Goal: Task Accomplishment & Management: Manage account settings

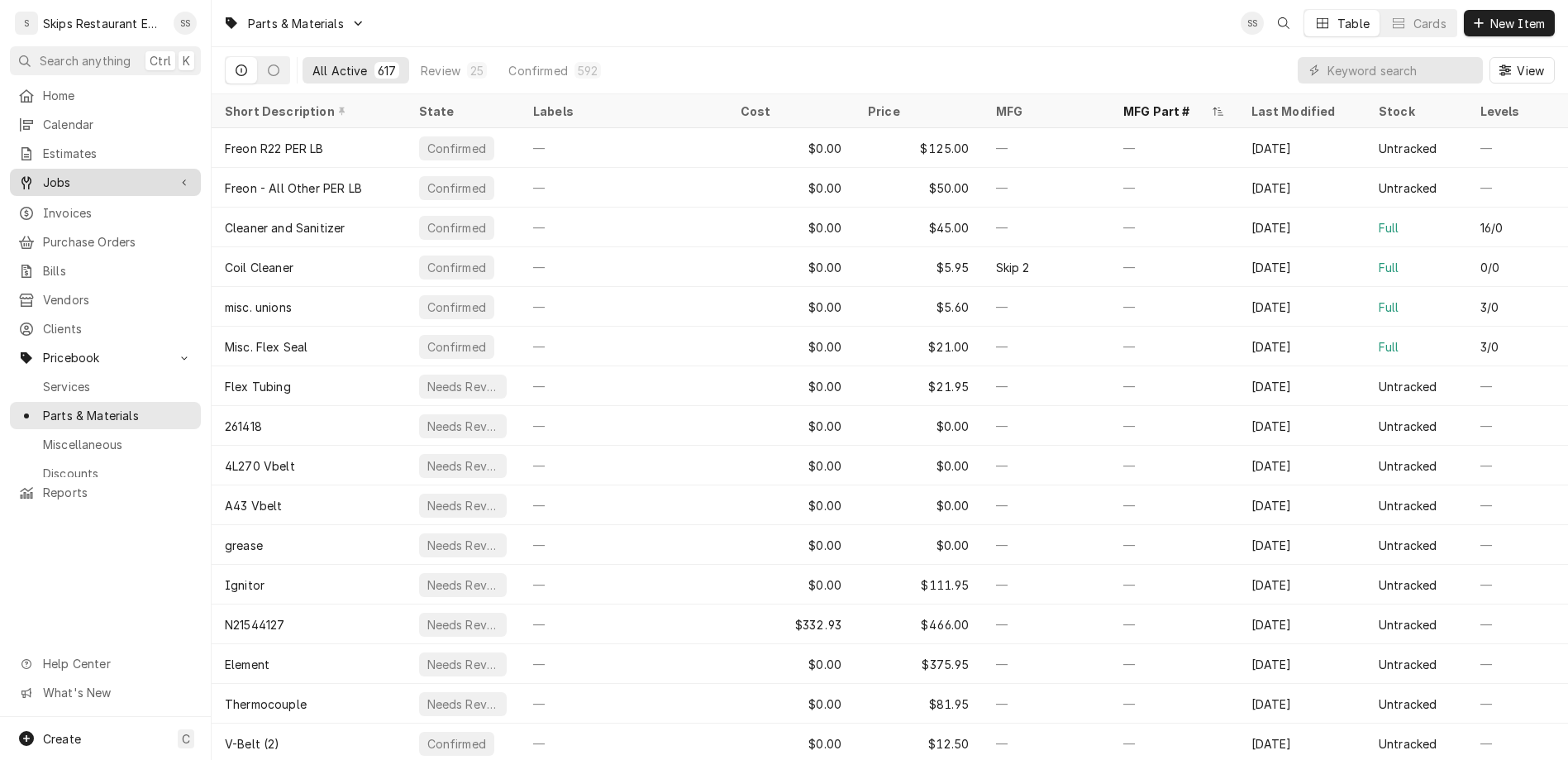
click at [61, 174] on span "Jobs" at bounding box center [105, 182] width 124 height 17
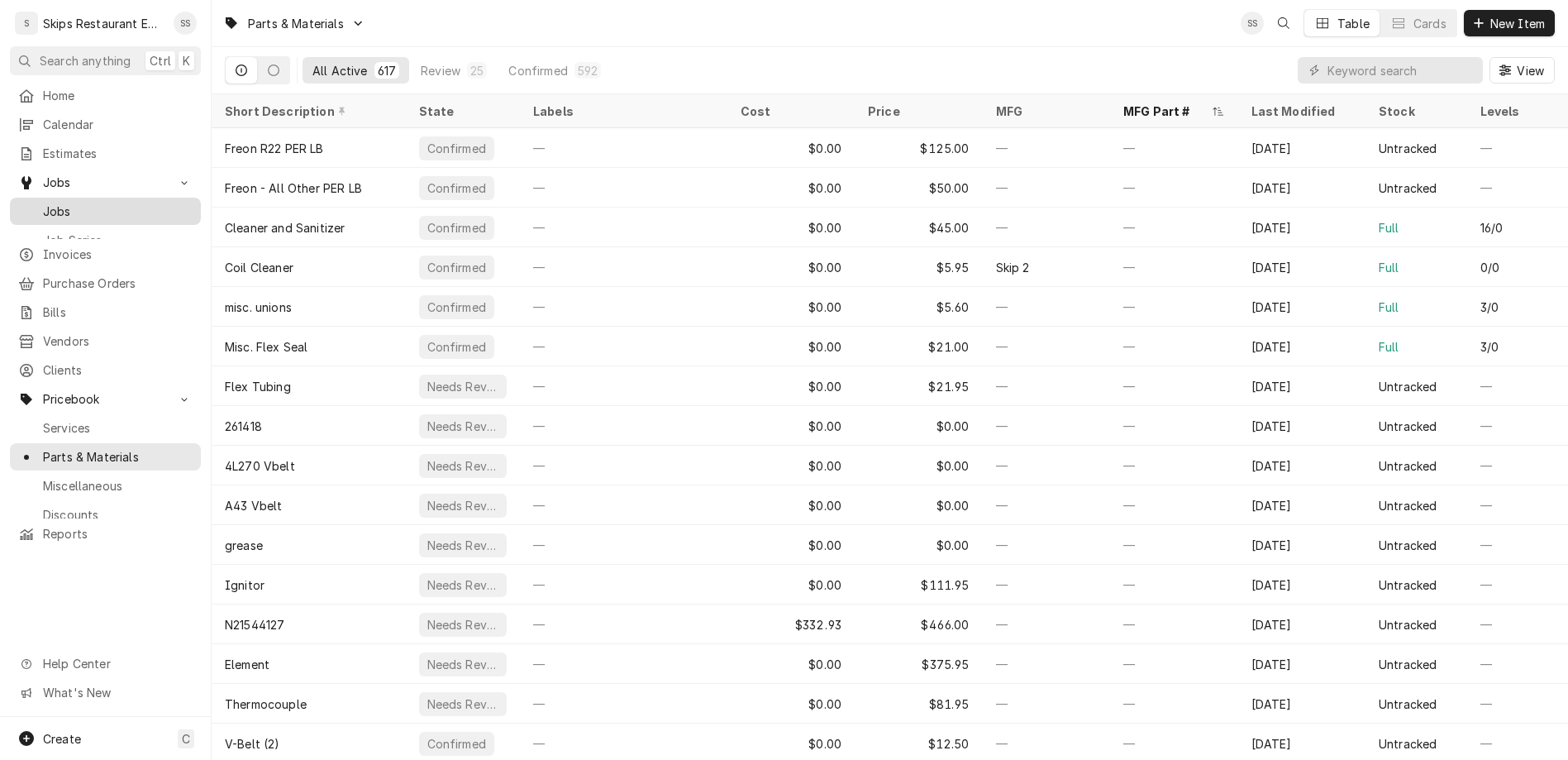
click at [48, 202] on span "Jobs" at bounding box center [118, 211] width 150 height 17
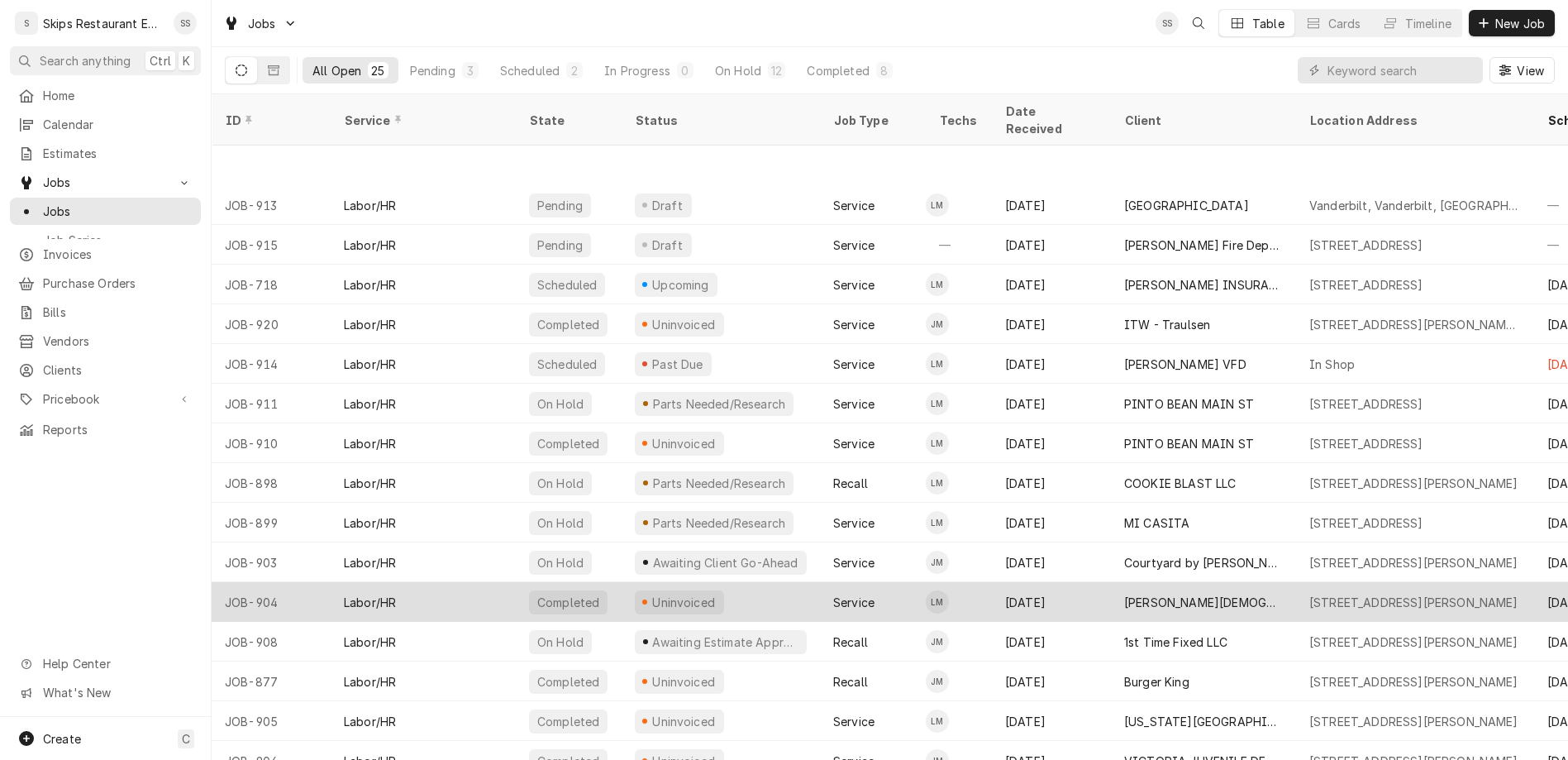
scroll to position [104, 0]
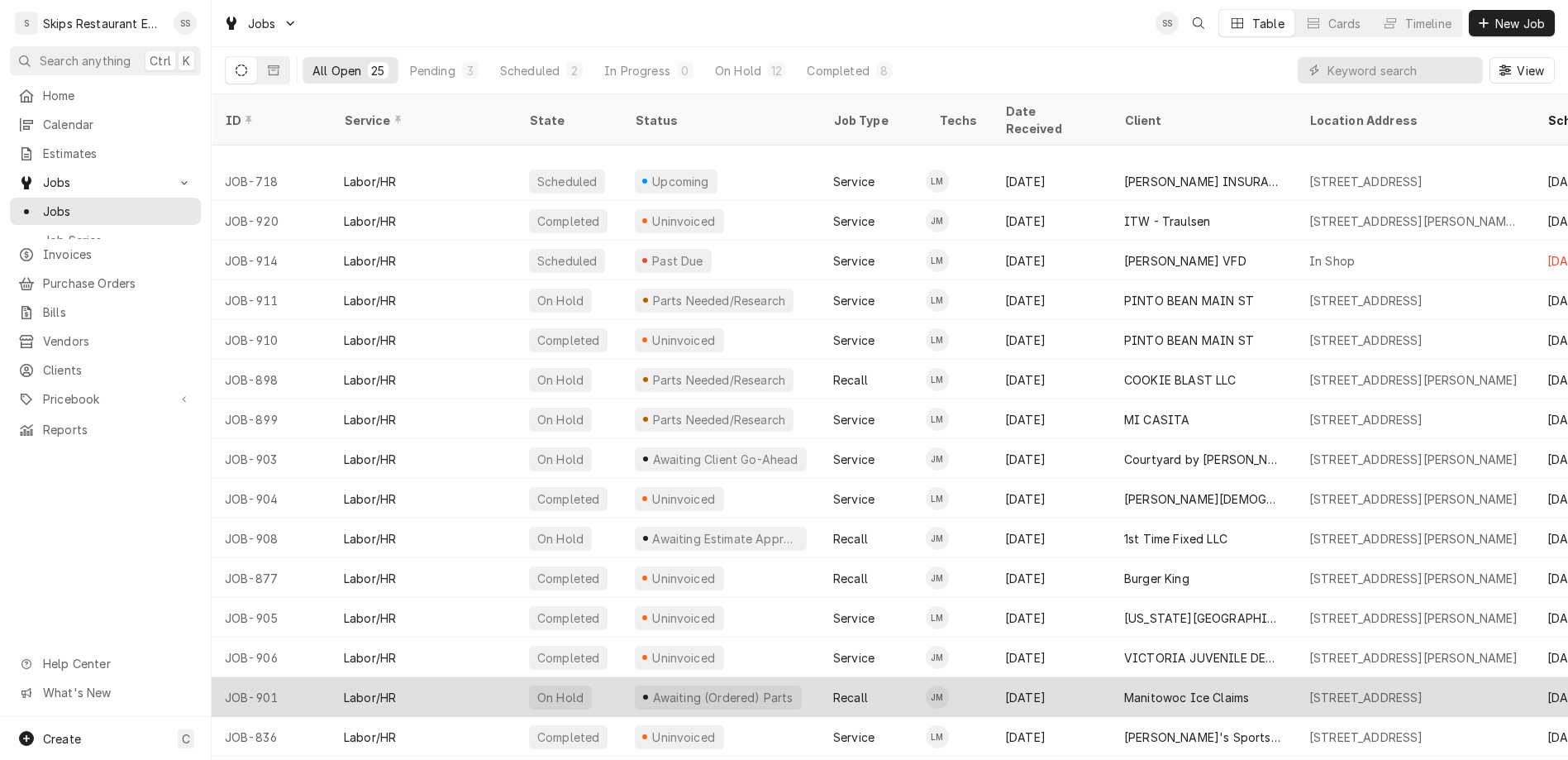
click at [1125, 689] on div "Manitowoc Ice Claims" at bounding box center [1187, 698] width 124 height 17
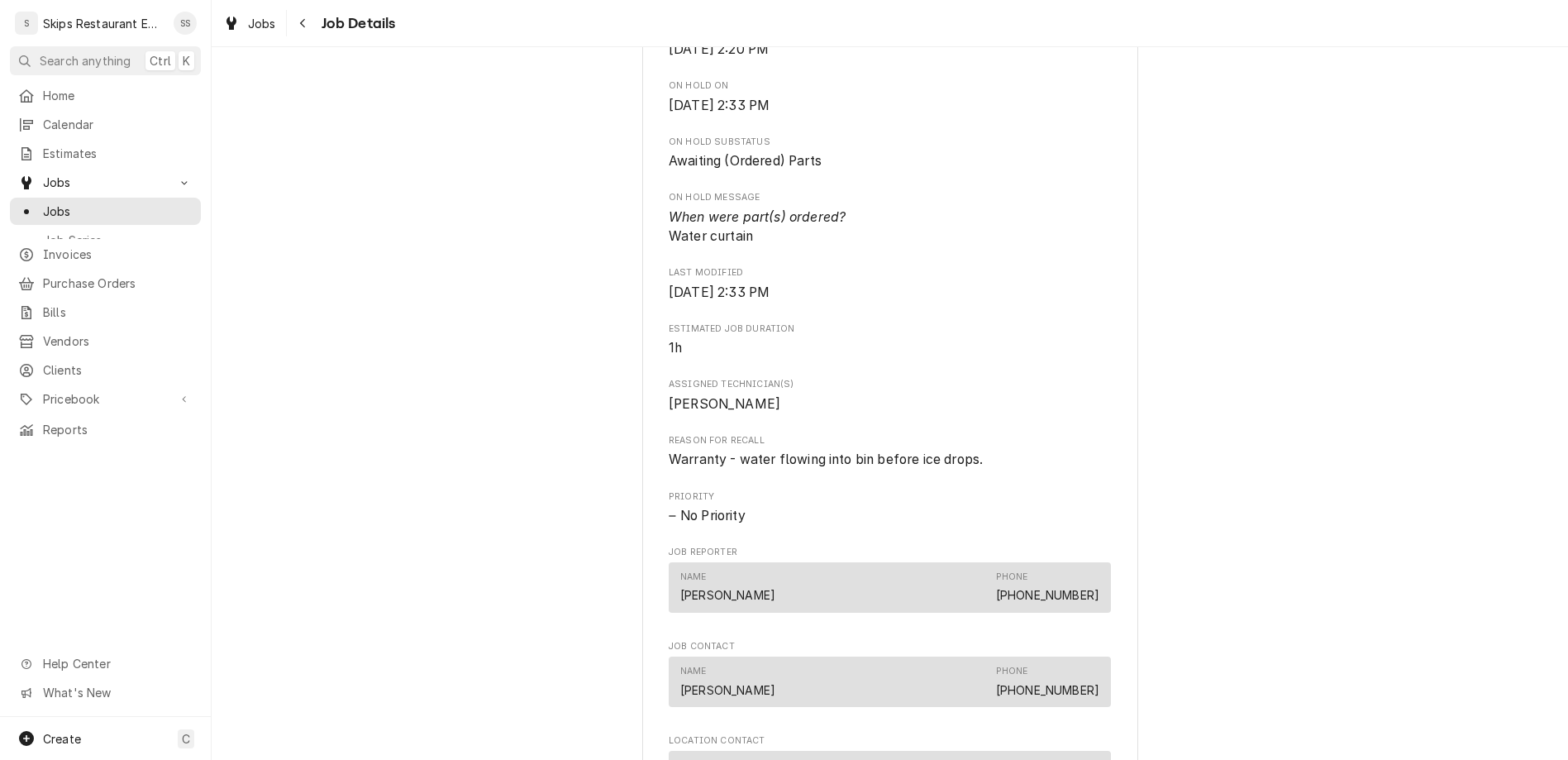
scroll to position [774, 0]
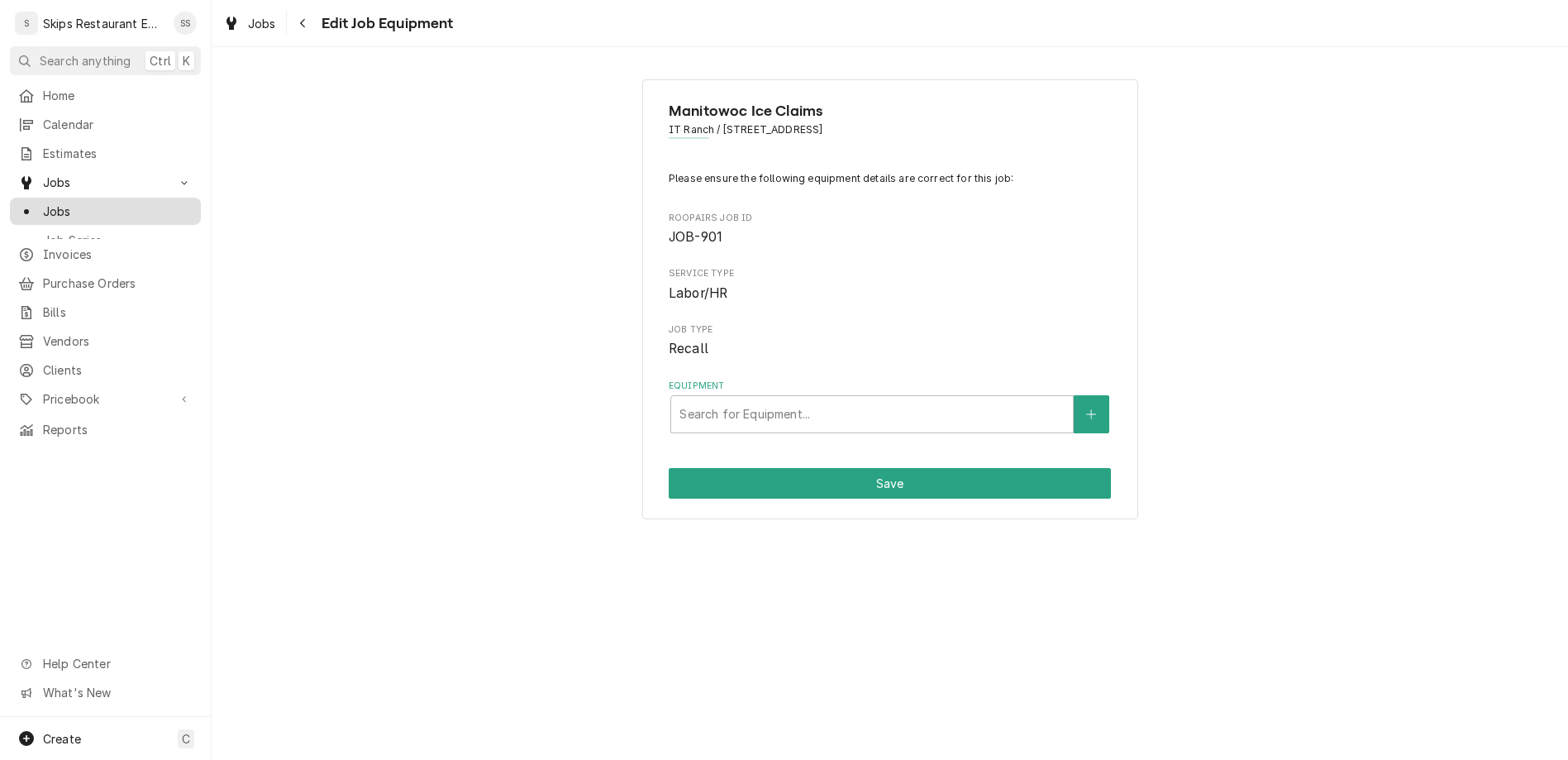
click at [48, 202] on span "Jobs" at bounding box center [118, 211] width 150 height 17
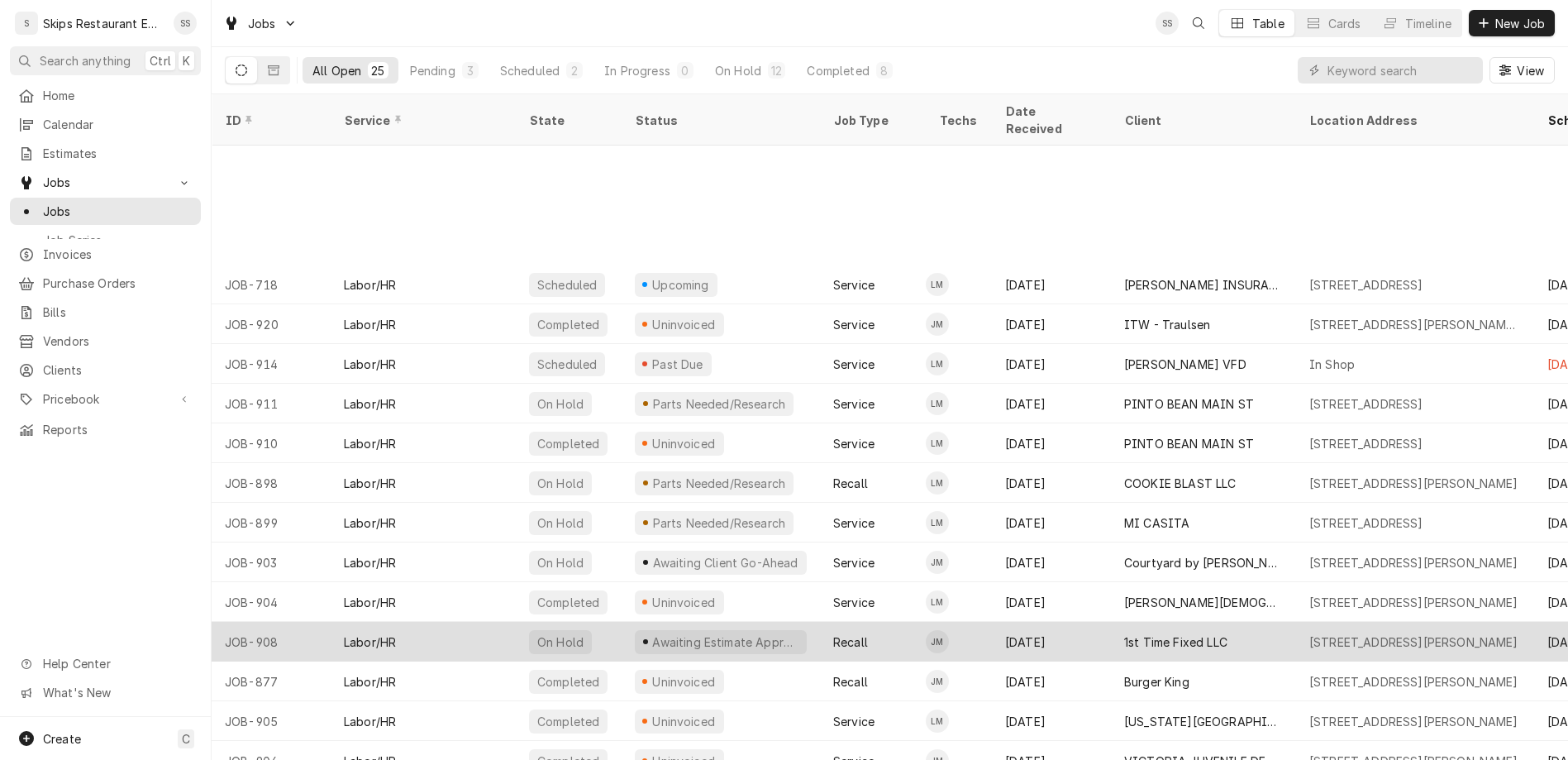
scroll to position [168, 0]
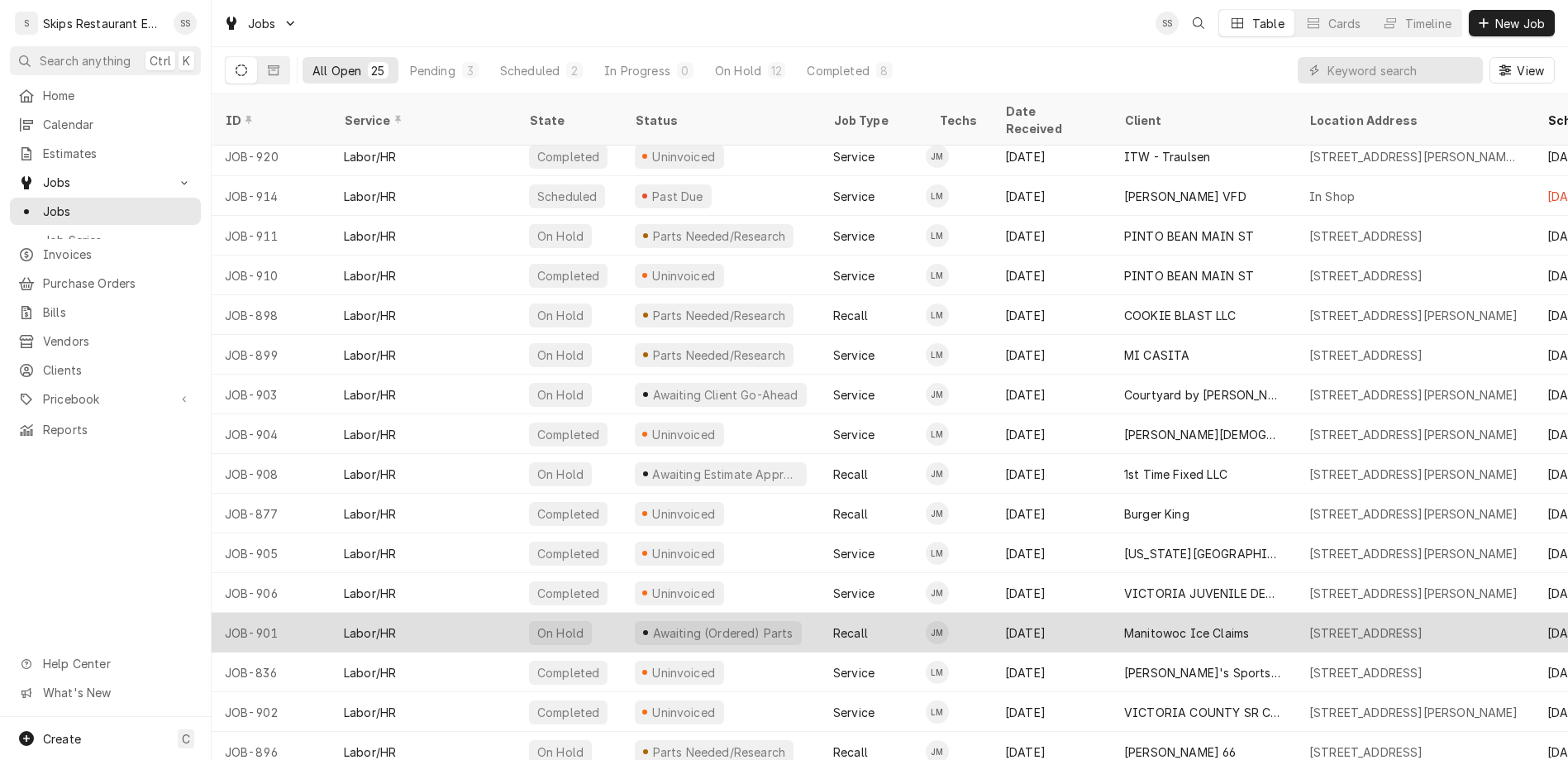
click at [1130, 624] on div "Manitowoc Ice Claims" at bounding box center [1187, 633] width 124 height 17
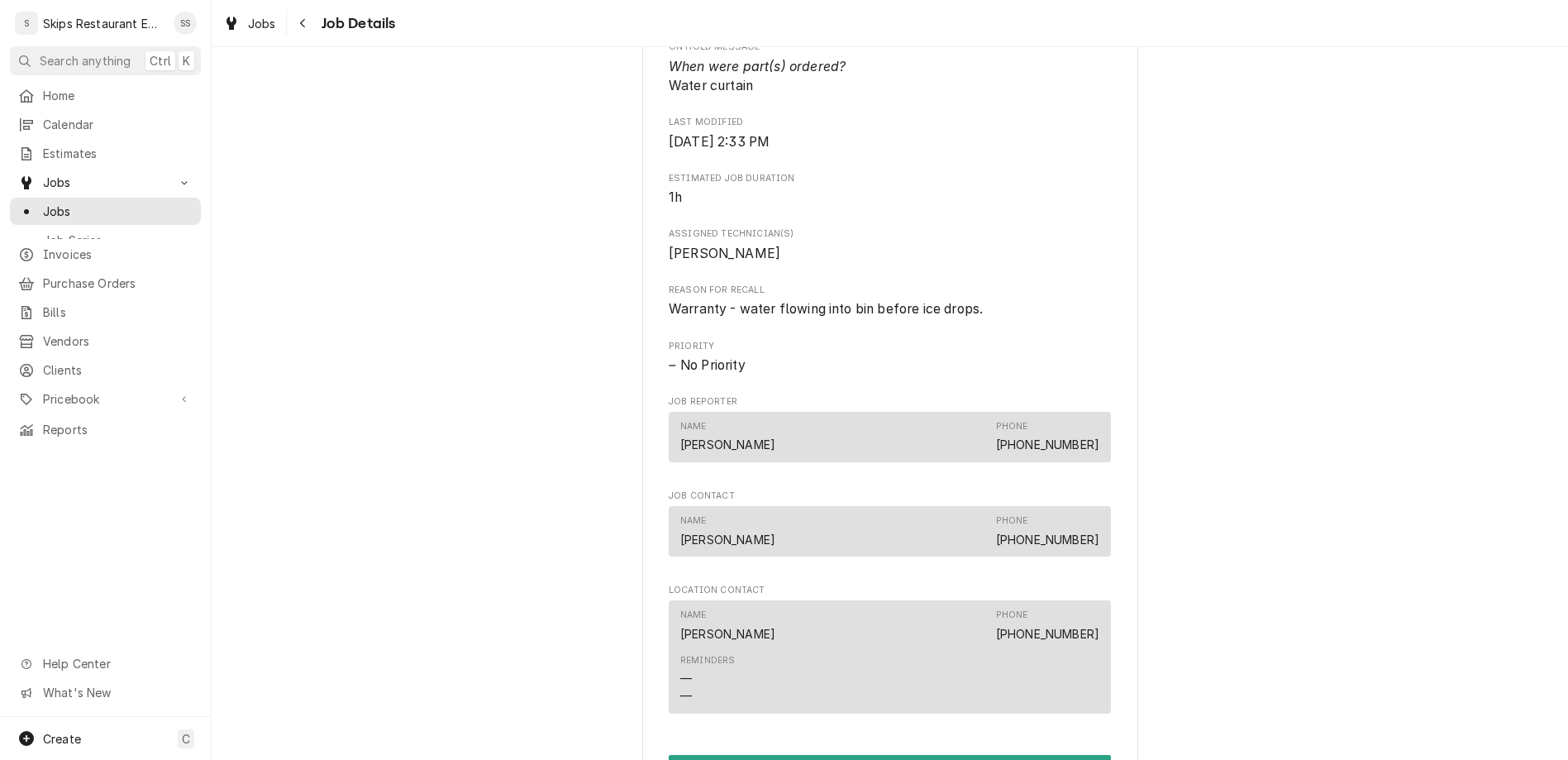
scroll to position [839, 0]
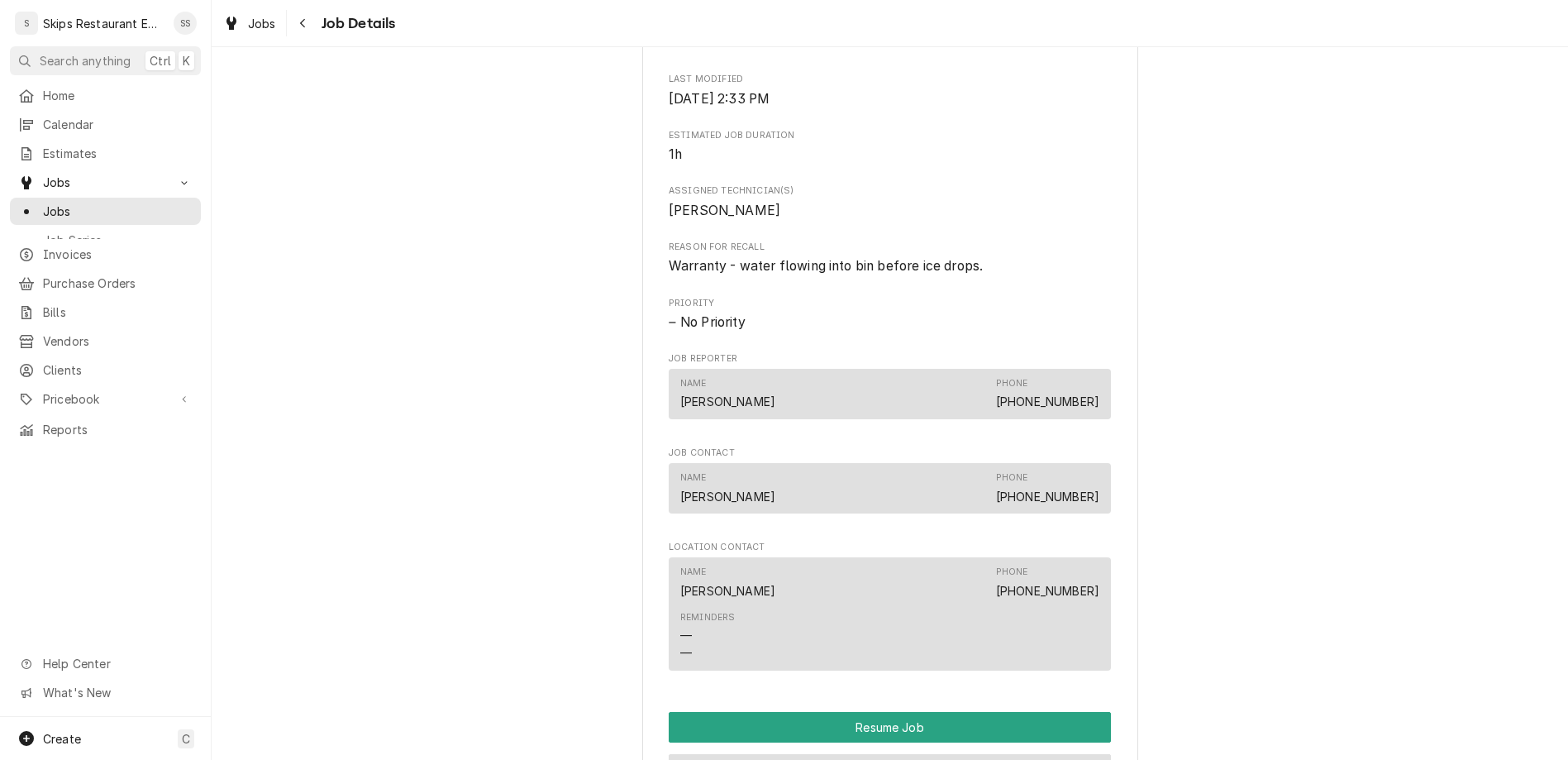
click at [851, 754] on button "Reschedule Job" at bounding box center [890, 769] width 443 height 30
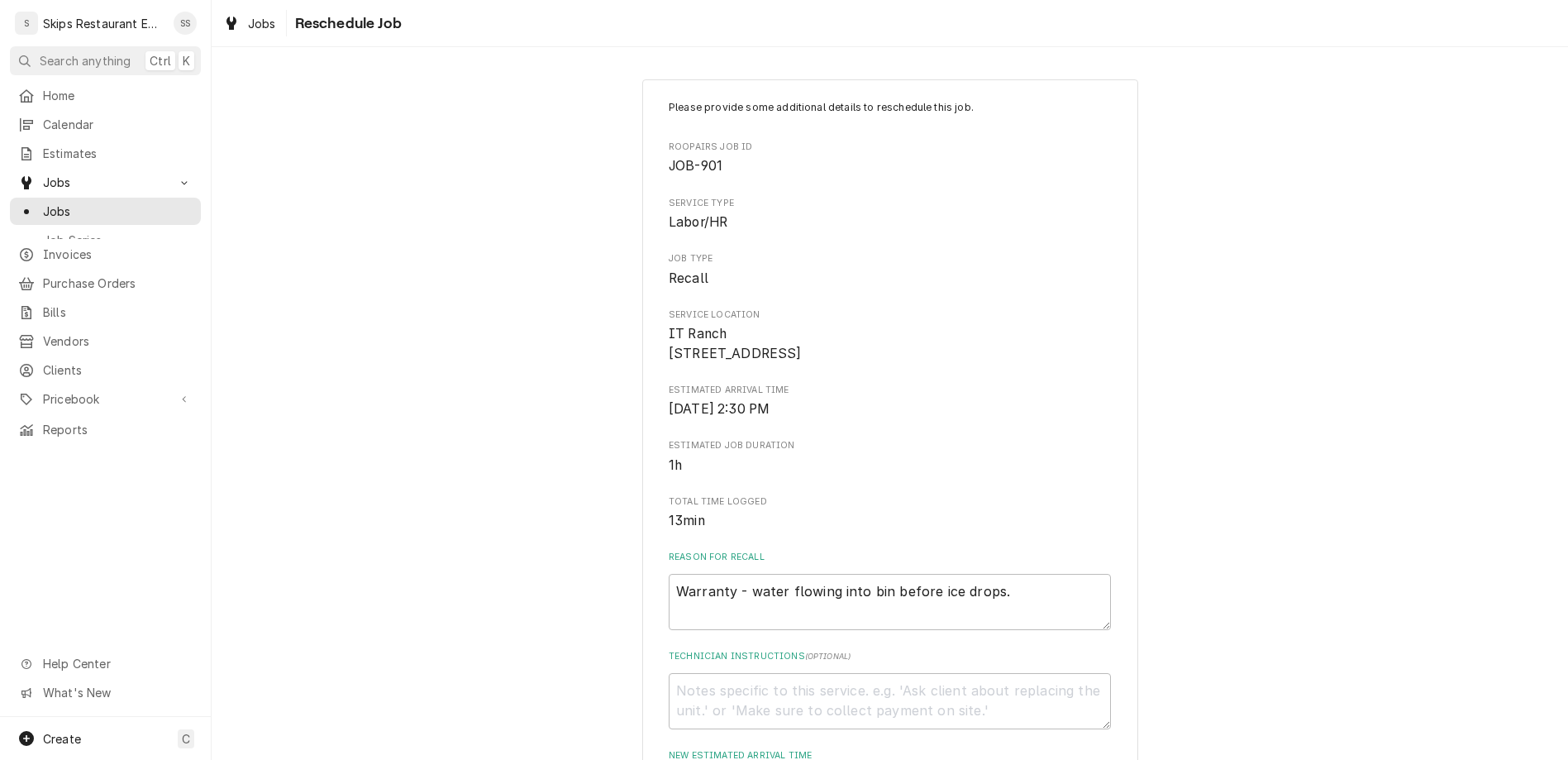
scroll to position [65, 0]
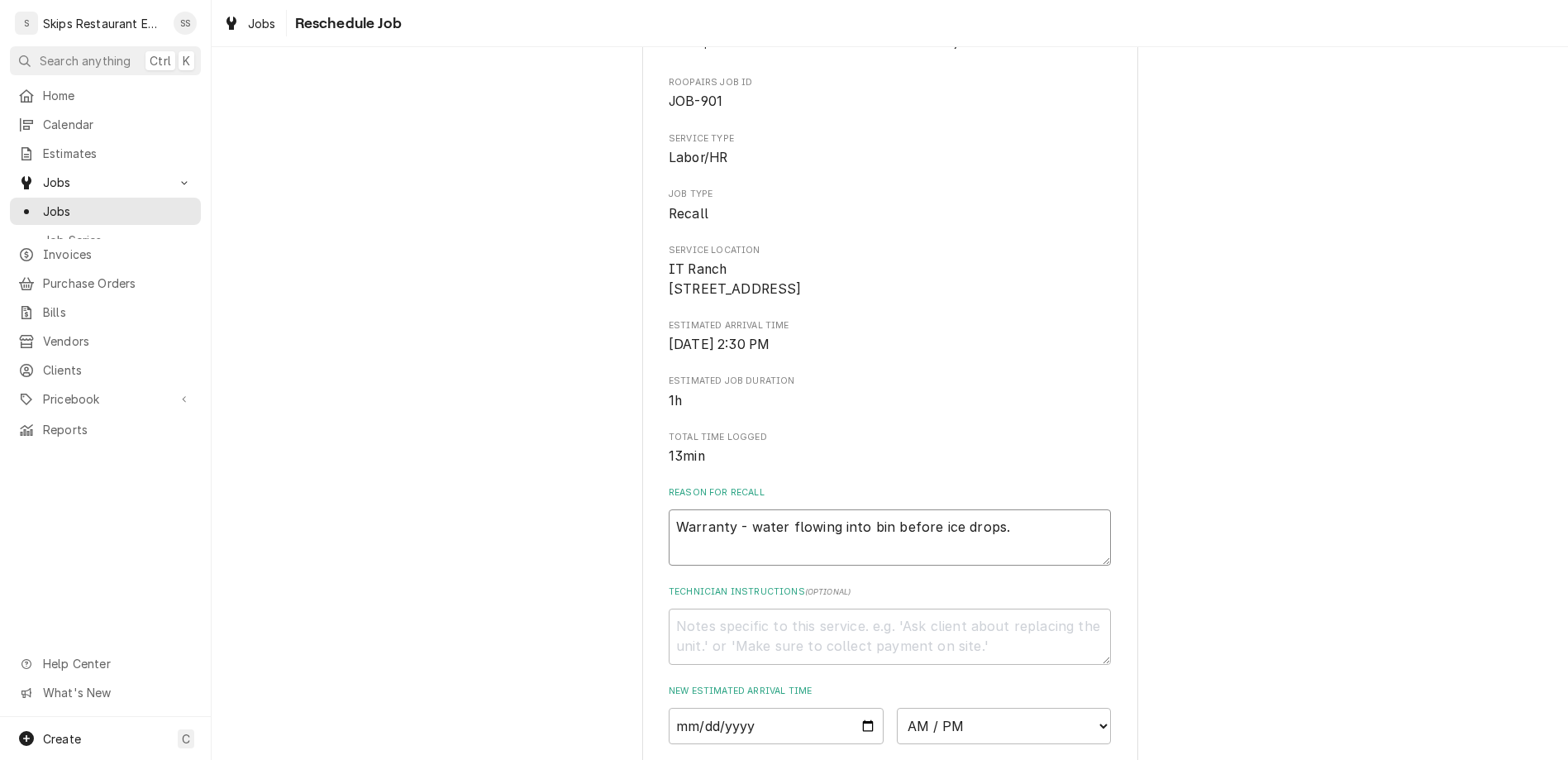
click at [957, 509] on textarea "Warranty - water flowing into bin before ice drops." at bounding box center [890, 537] width 443 height 56
type textarea "x"
type textarea "Warranty - water flowing into bin before ice drops."
type textarea "x"
type textarea "Warranty - water flowing into bin before ice drops. L"
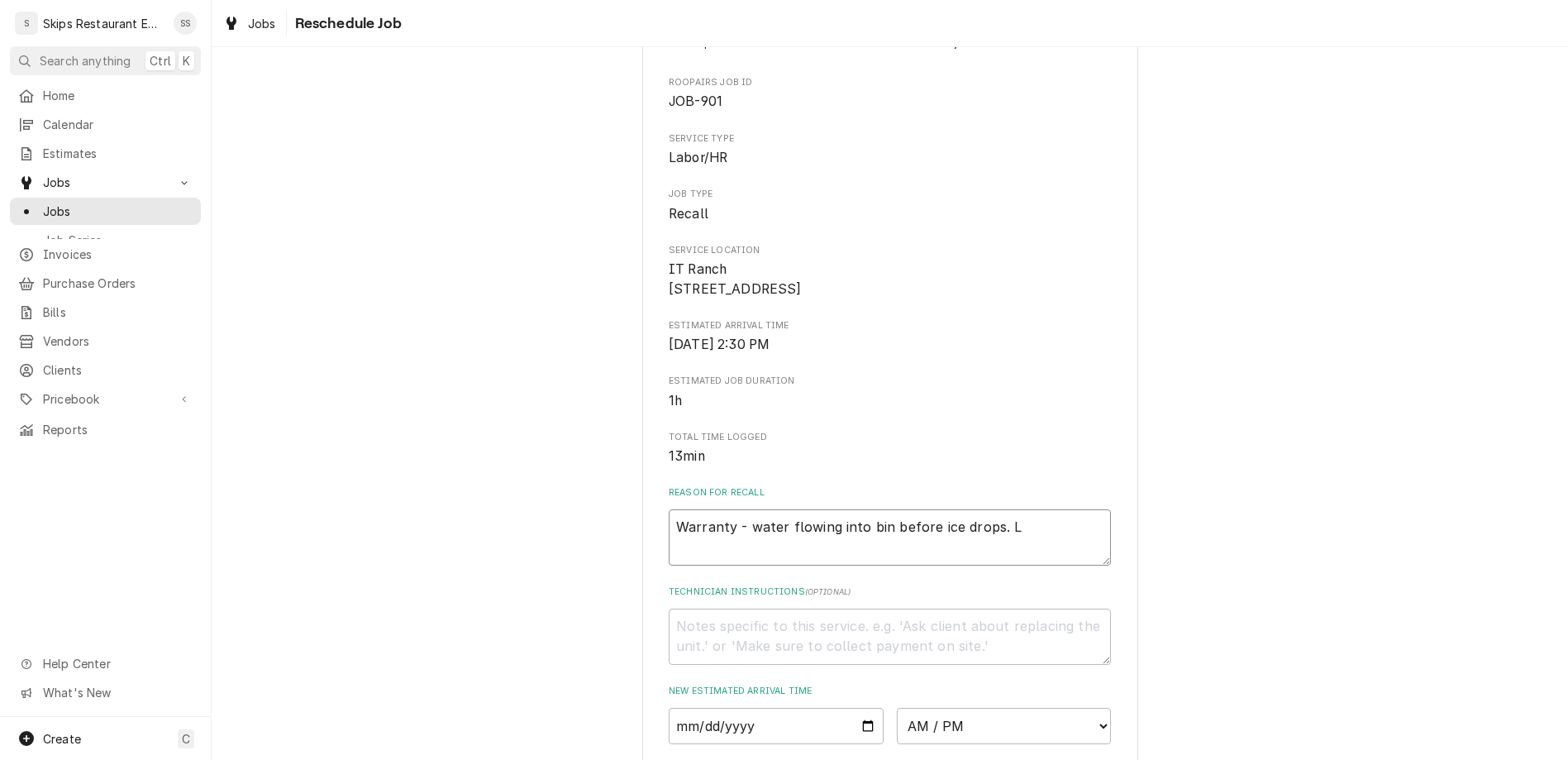
type textarea "x"
type textarea "Warranty - water flowing into bin before ice drops. Lo"
type textarea "x"
type textarea "Warranty - water flowing into bin before ice drops. Log"
type textarea "x"
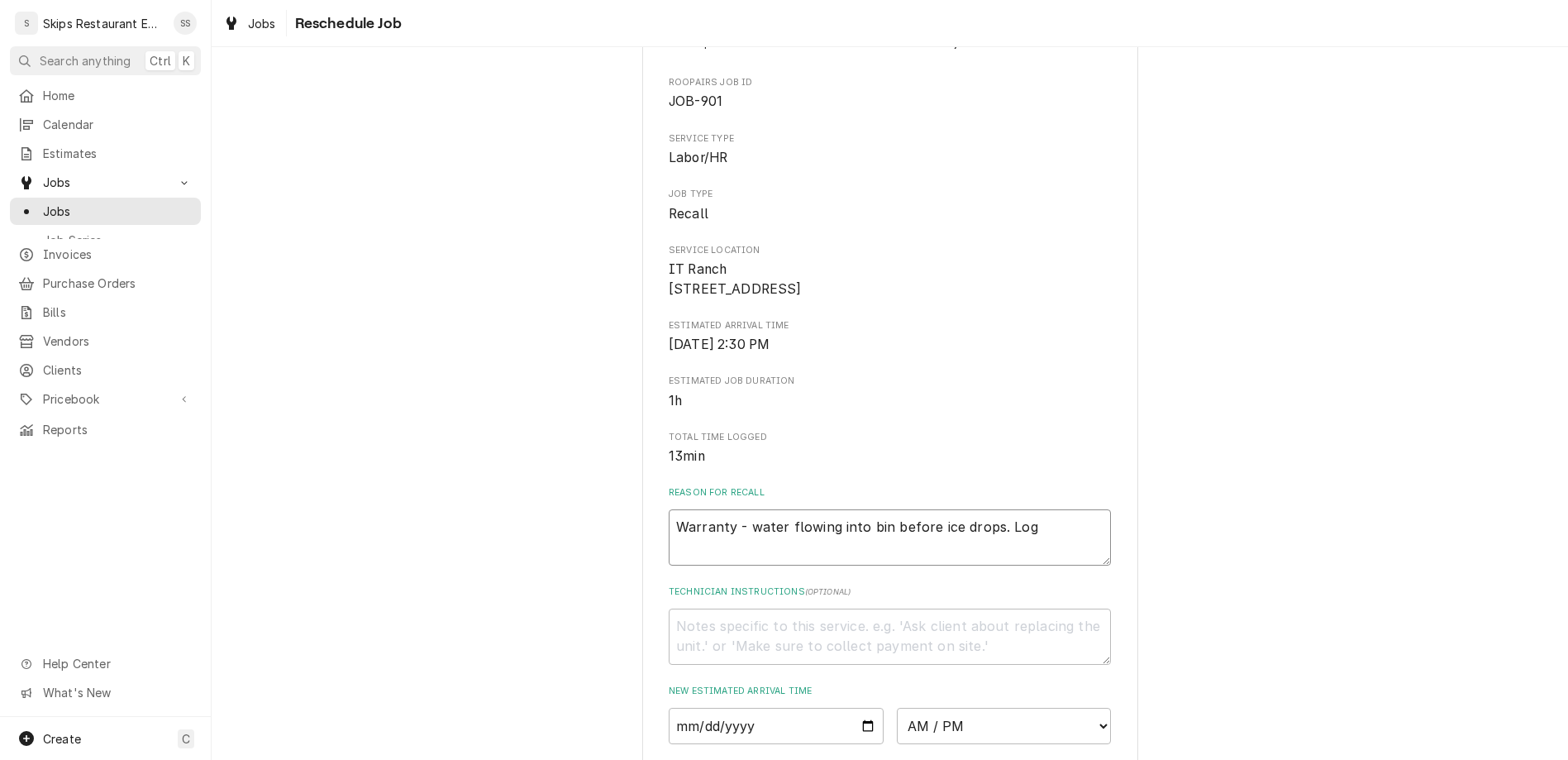
type textarea "Warranty - water flowing into bin before ice drops. Lo"
type textarea "x"
type textarea "Warranty - water flowing into bin before ice drops. Lon"
type textarea "x"
type textarea "Warranty - water flowing into bin before ice drops. Long"
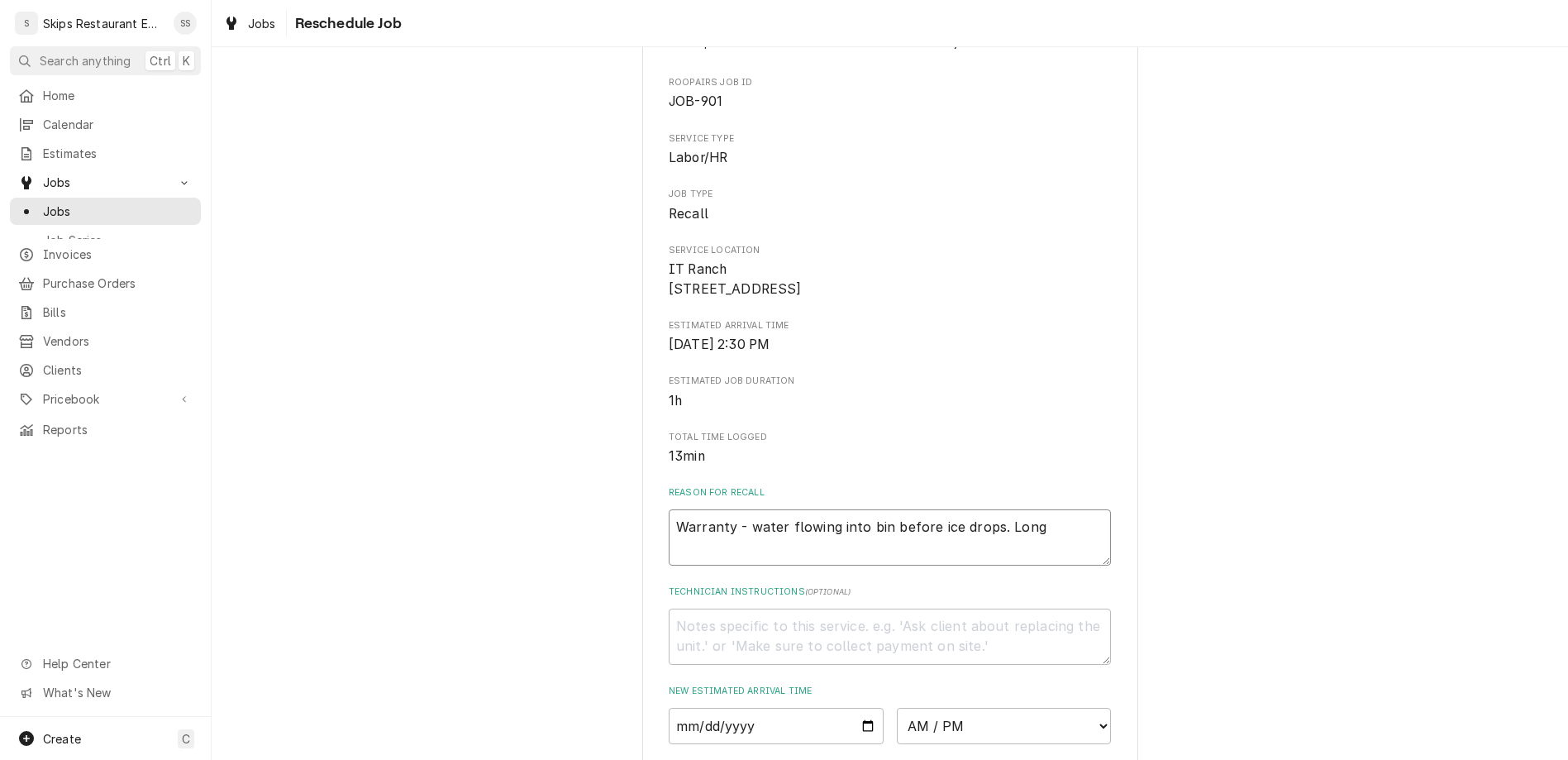
type textarea "x"
type textarea "Warranty - water flowing into bin before ice drops. Long H"
type textarea "x"
type textarea "Warranty - water flowing into bin before ice drops. Long Ha"
type textarea "x"
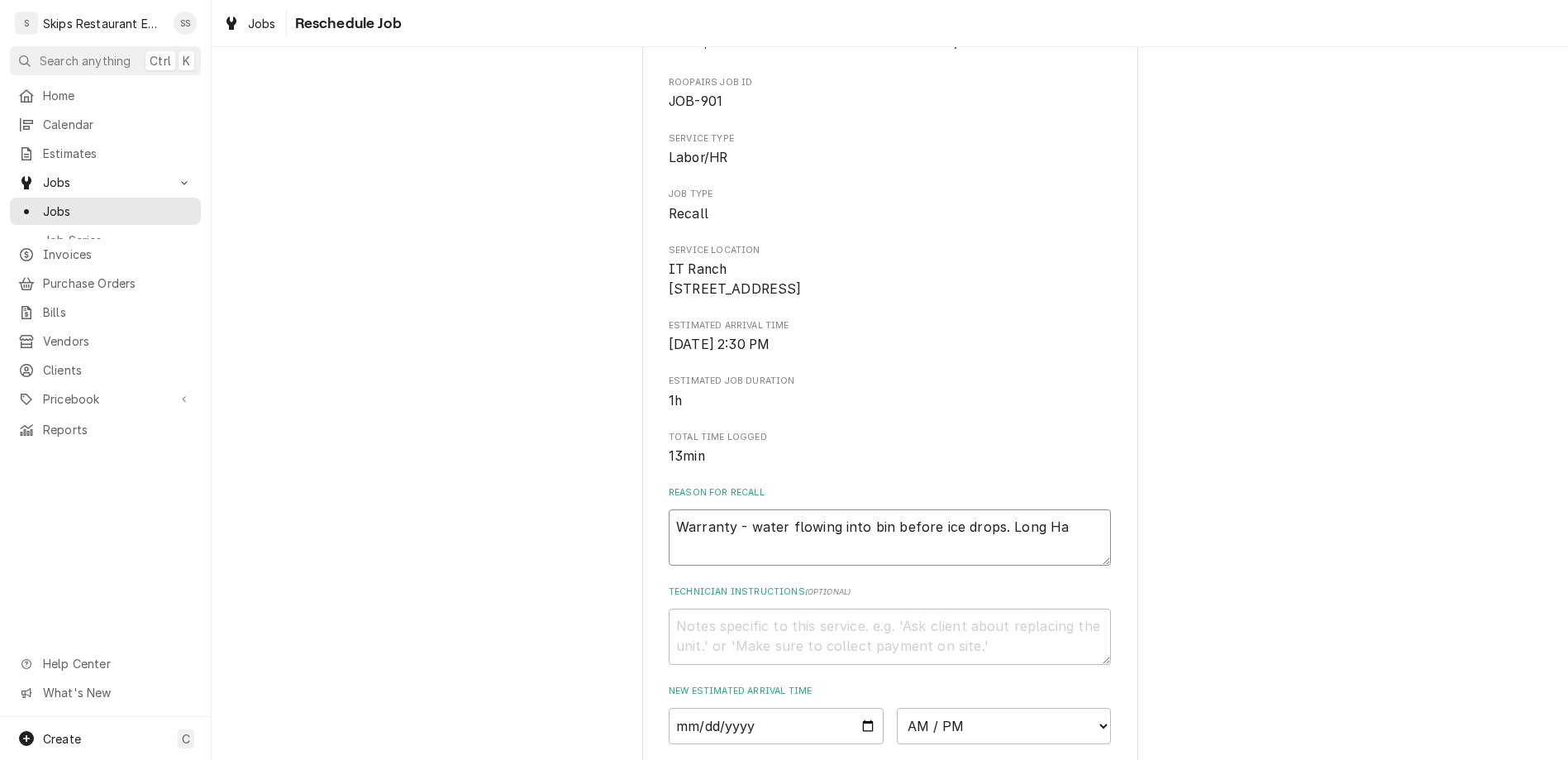
type textarea "Warranty - water flowing into bin before ice drops. Long Har"
type textarea "x"
type textarea "Warranty - water flowing into bin before ice drops. Long Harv"
type textarea "x"
type textarea "Warranty - water flowing into bin before ice drops. Long Harve"
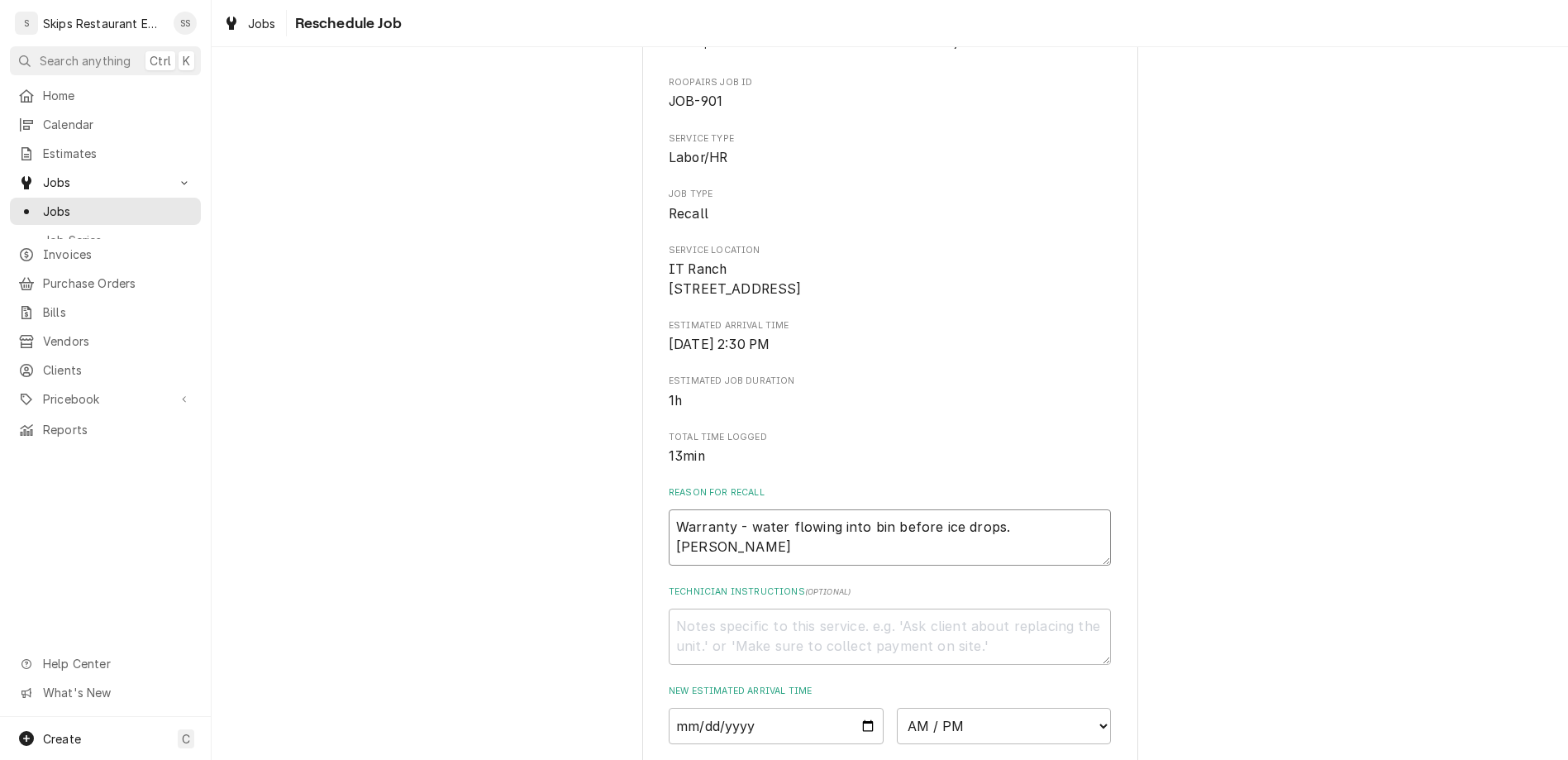
type textarea "x"
type textarea "Warranty - water flowing into bin before ice drops. Long Harves"
type textarea "x"
type textarea "Warranty - water flowing into bin before ice drops. Long Harvest"
type textarea "x"
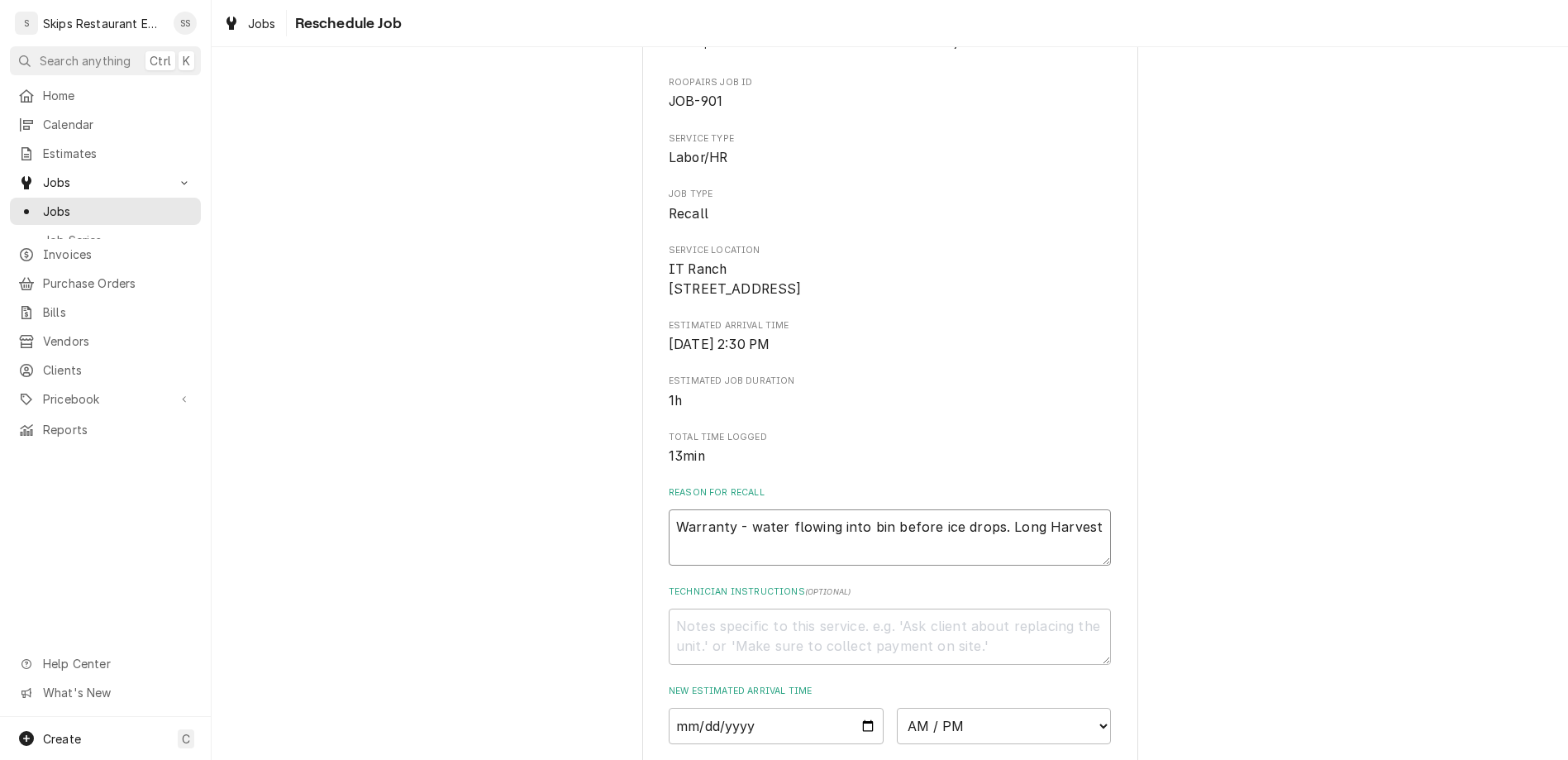
type textarea "Warranty - water flowing into bin before ice drops. Long Harvest"
type textarea "x"
type textarea "Warranty - water flowing into bin before ice drops. Long Harvest E"
type textarea "x"
type textarea "Warranty - water flowing into bin before ice drops. Long Harvest Er"
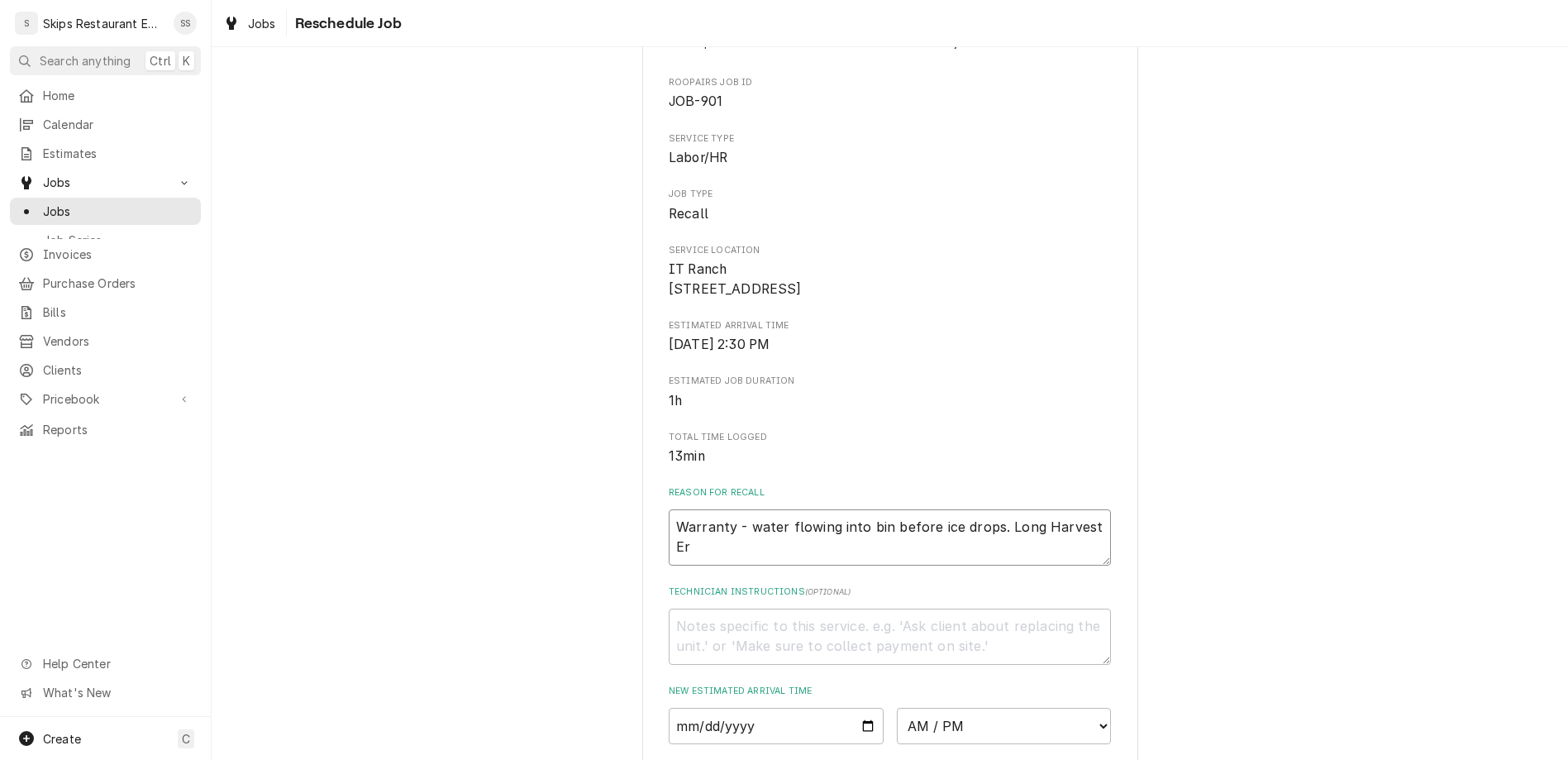
type textarea "x"
type textarea "Warranty - water flowing into bin before ice drops. Long Harvest Err"
type textarea "x"
type textarea "Warranty - water flowing into bin before ice drops. Long Harvest Erro"
type textarea "x"
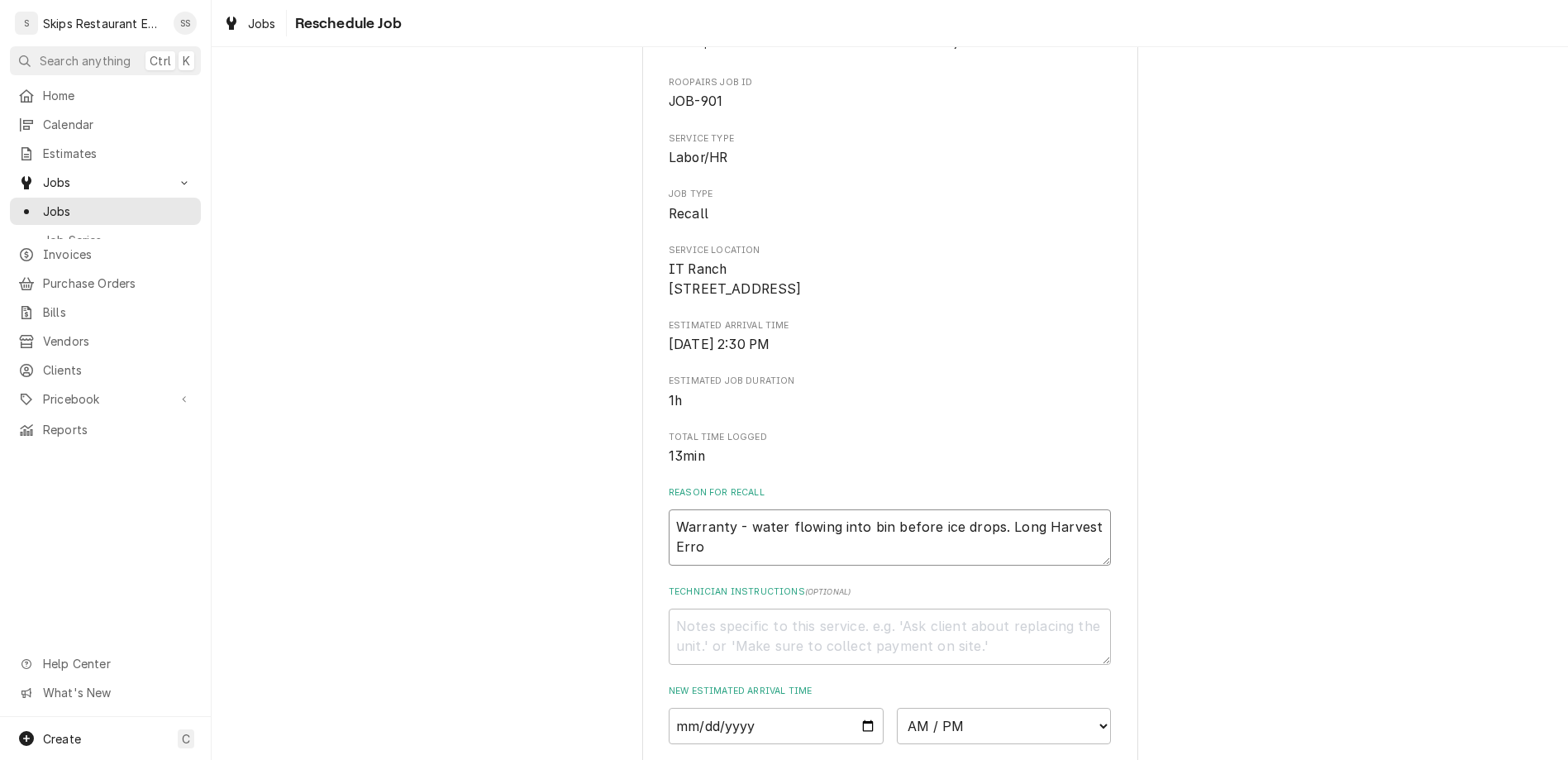
type textarea "Warranty - water flowing into bin before ice drops. Long Harvest Error"
type textarea "x"
type textarea "Warranty - water flowing into bin before ice drops. Long Harvest Error,"
type textarea "x"
type textarea "Warranty - water flowing into bin before ice drops. Long Harvest Error,"
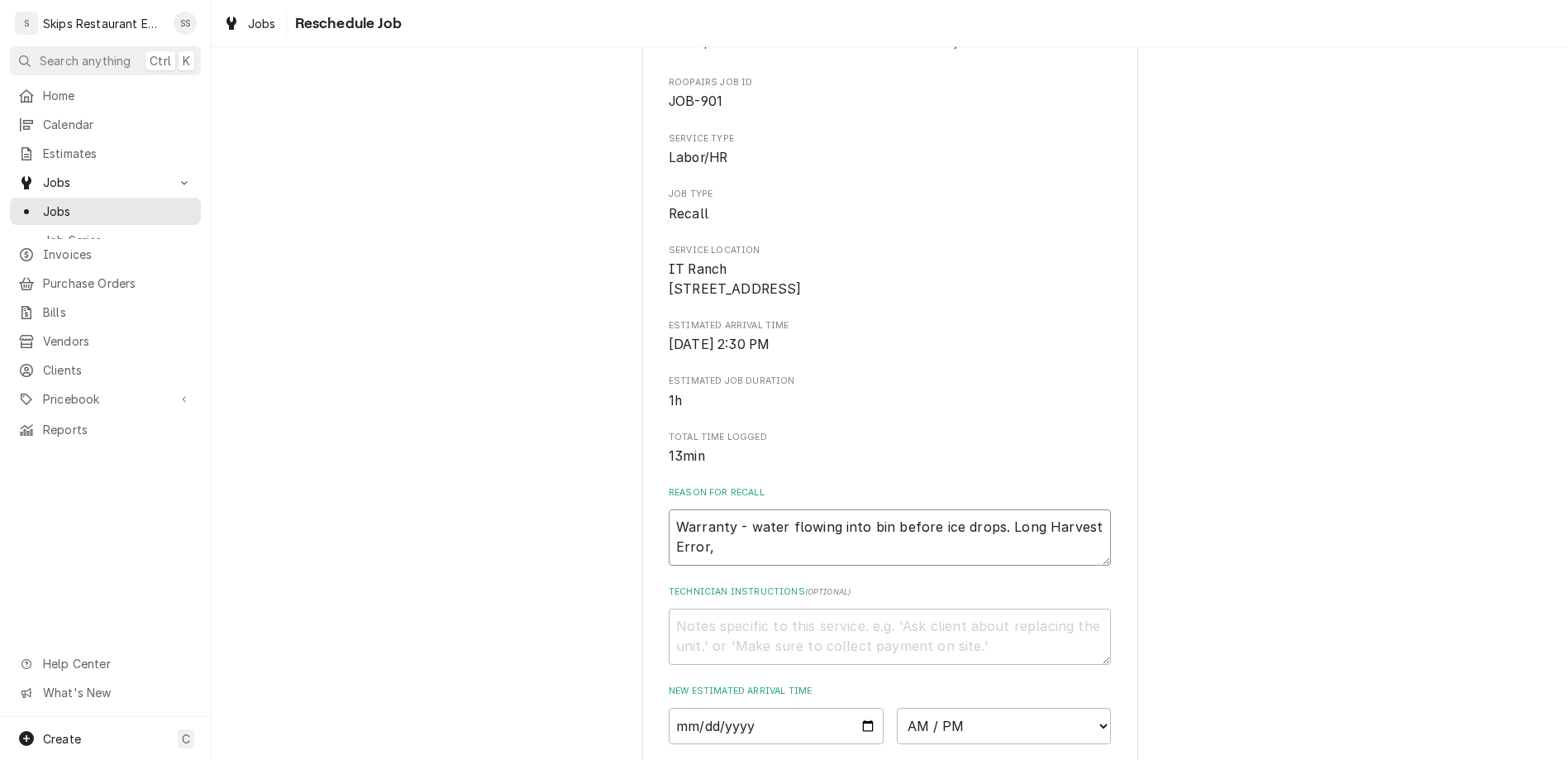
type textarea "x"
type textarea "Warranty - water flowing into bin before ice drops. Long Harvest Error, B"
type textarea "x"
type textarea "Warranty - water flowing into bin before ice drops. Long Harvest Error, Bi"
type textarea "x"
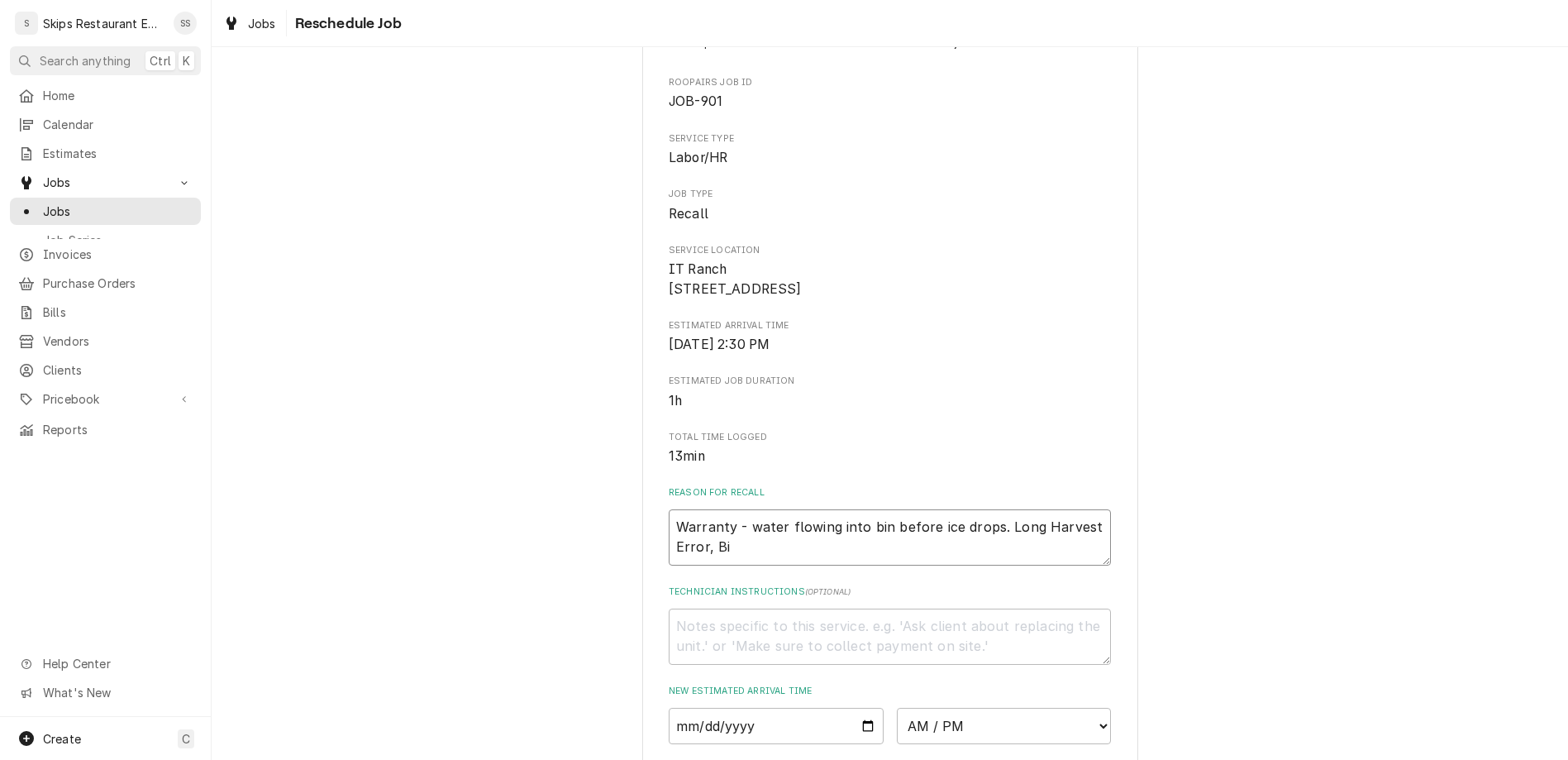
type textarea "Warranty - water flowing into bin before ice drops. Long Harvest Error, Bin"
type textarea "x"
type textarea "Warranty - water flowing into bin before ice drops. Long Harvest Error, Bin"
type textarea "x"
type textarea "Warranty - water flowing into bin before ice drops. Long Harvest Error, Bin F"
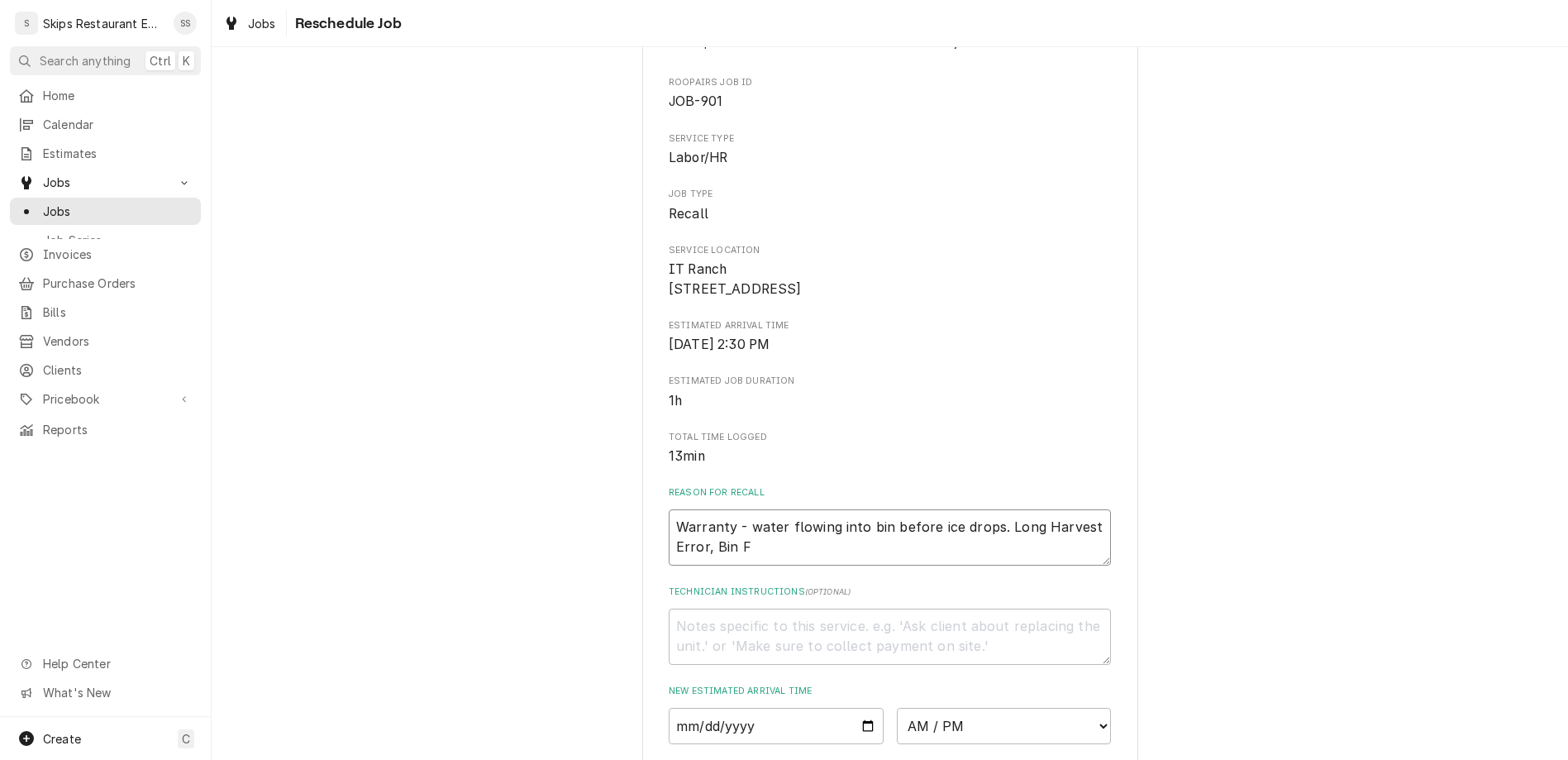
type textarea "x"
type textarea "Warranty - water flowing into bin before ice drops. Long Harvest Error, Bin Fu"
type textarea "x"
type textarea "Warranty - water flowing into bin before ice drops. Long Harvest Error, Bin Ful"
type textarea "x"
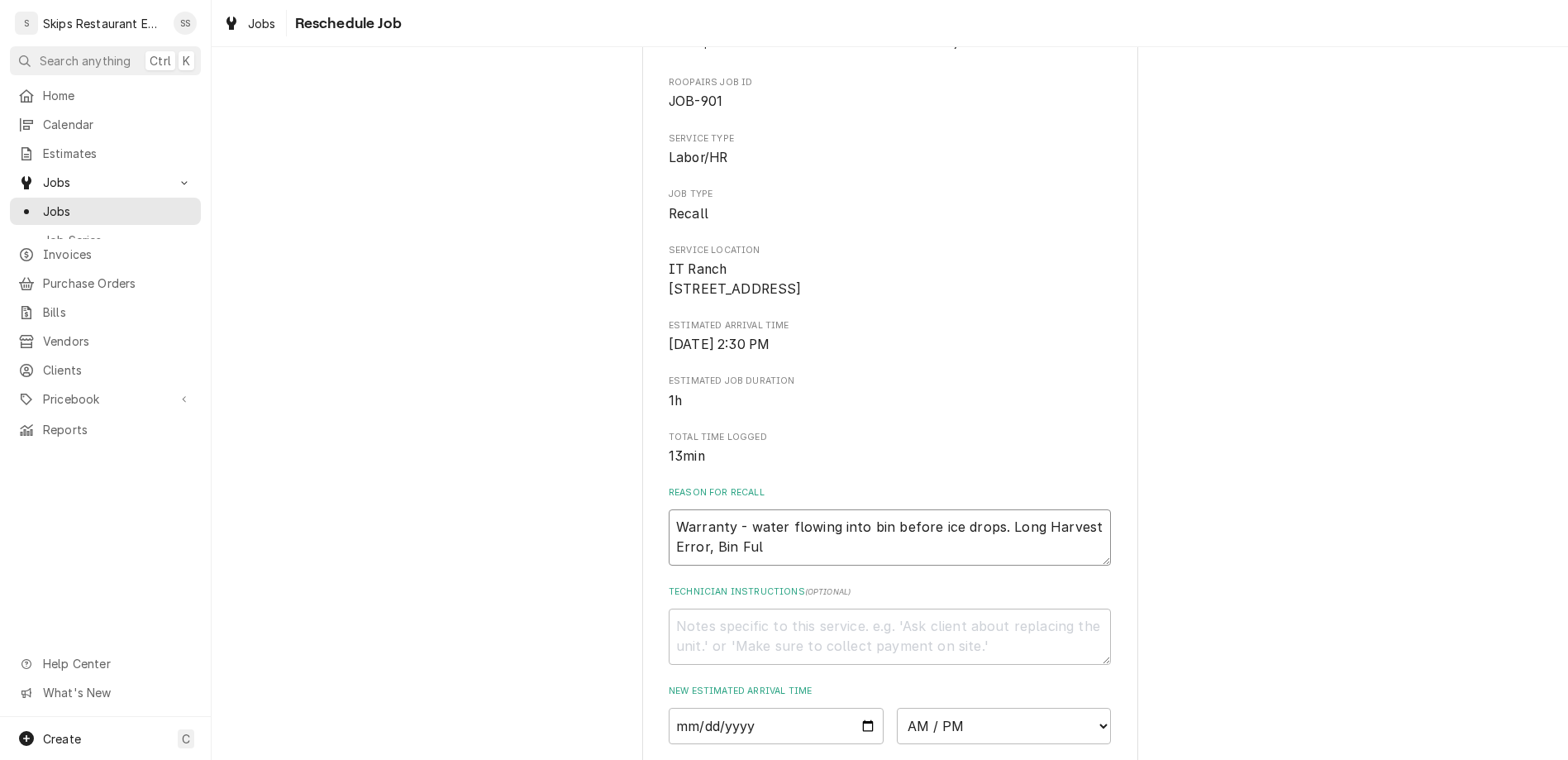
type textarea "Warranty - water flowing into bin before ice drops. Long Harvest Error, Bin Full"
type textarea "x"
type textarea "Warranty - water flowing into bin before ice drops. Long Harvest Error, Bin Full"
type textarea "x"
type textarea "Warranty - water flowing into bin before ice drops. Long Harvest Error, Bin Ful…"
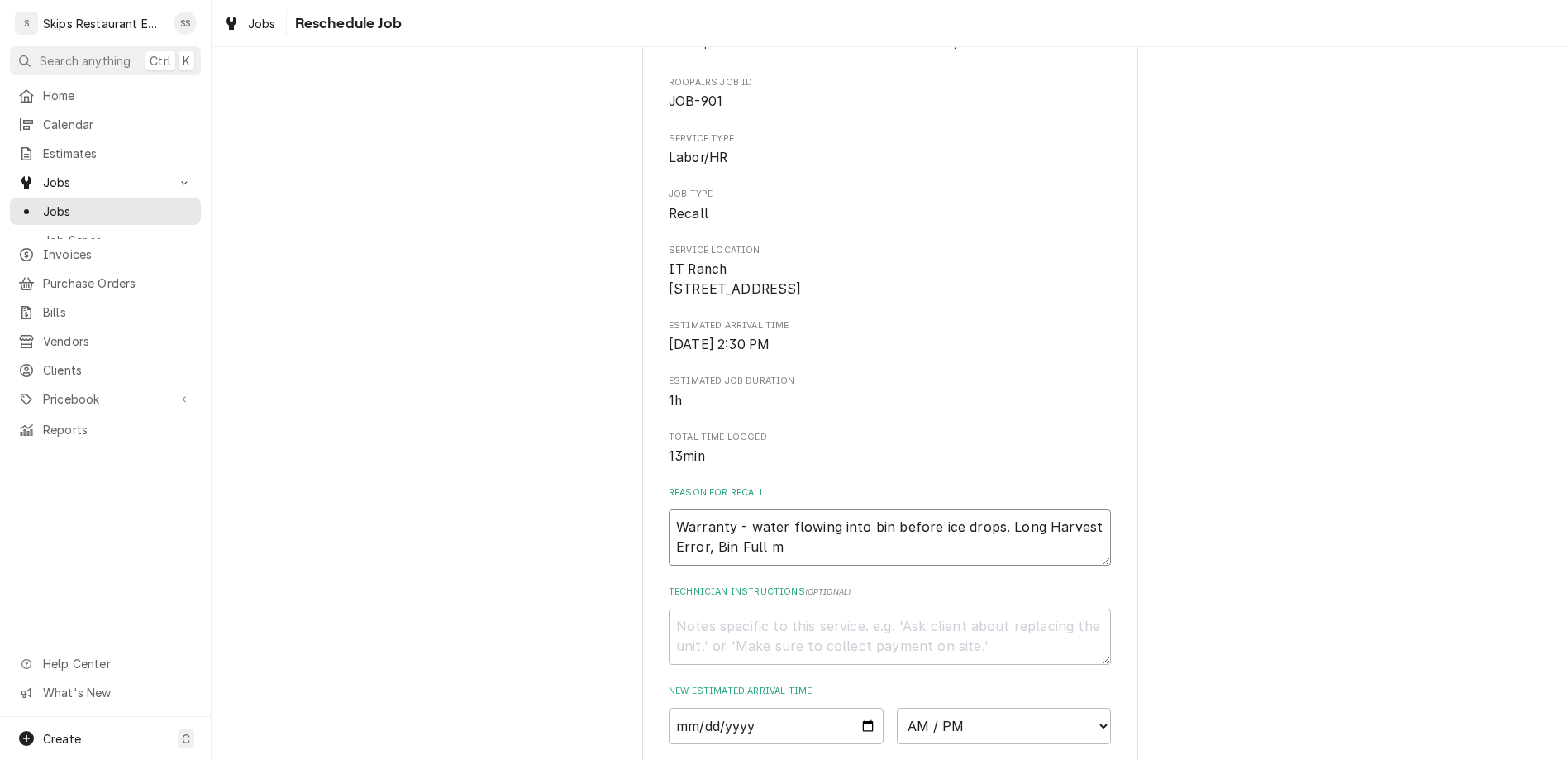
type textarea "x"
type textarea "Warranty - water flowing into bin before ice drops. Long Harvest Error, Bin Ful…"
type textarea "x"
type textarea "Warranty - water flowing into bin before ice drops. Long Harvest Error, Bin Ful…"
type textarea "x"
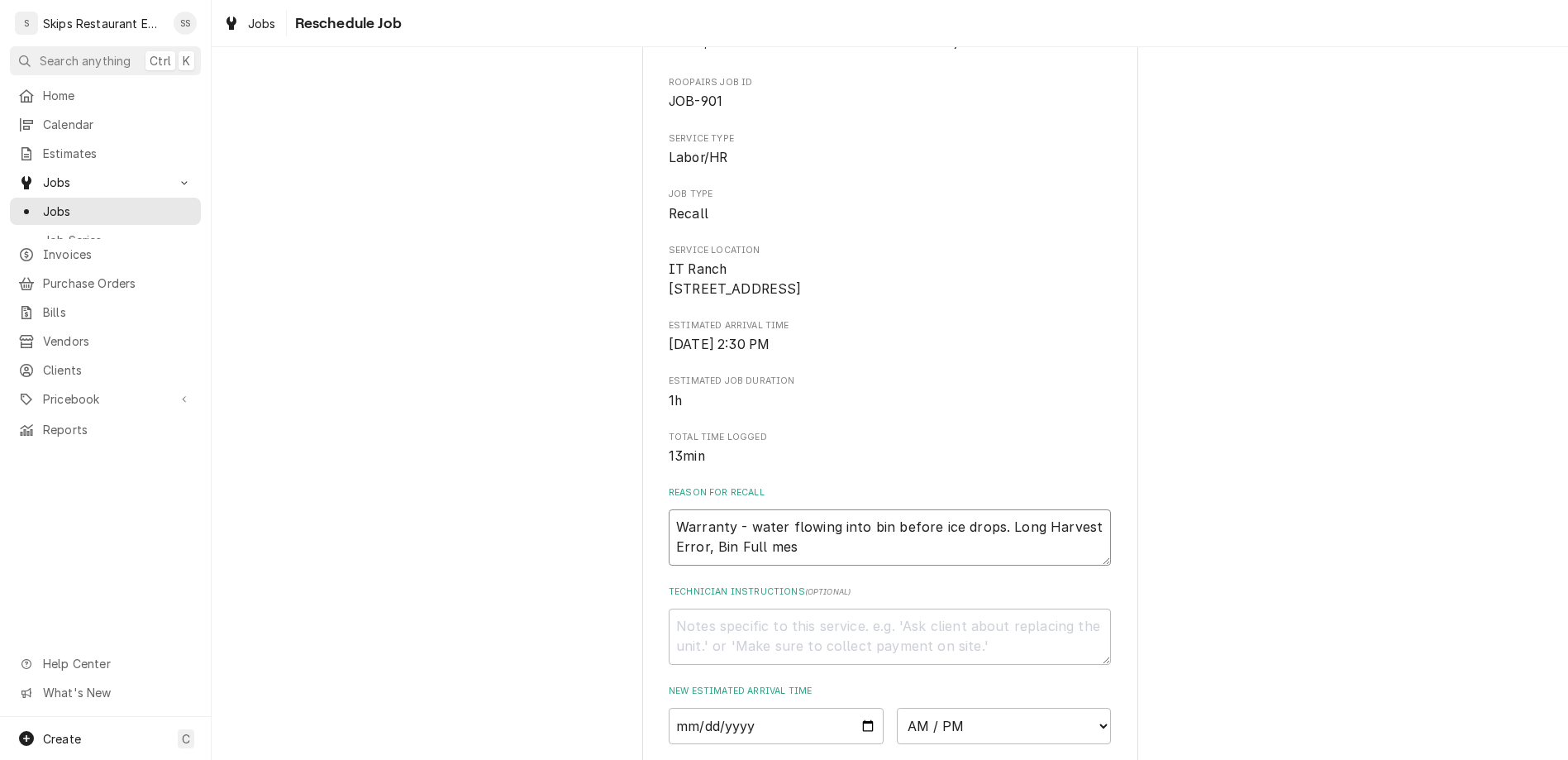
type textarea "Warranty - water flowing into bin before ice drops. Long Harvest Error, Bin Ful…"
type textarea "x"
type textarea "Warranty - water flowing into bin before ice drops. Long Harvest Error, Bin Ful…"
type textarea "x"
type textarea "Warranty - water flowing into bin before ice drops. Long Harvest Error, Bin Ful…"
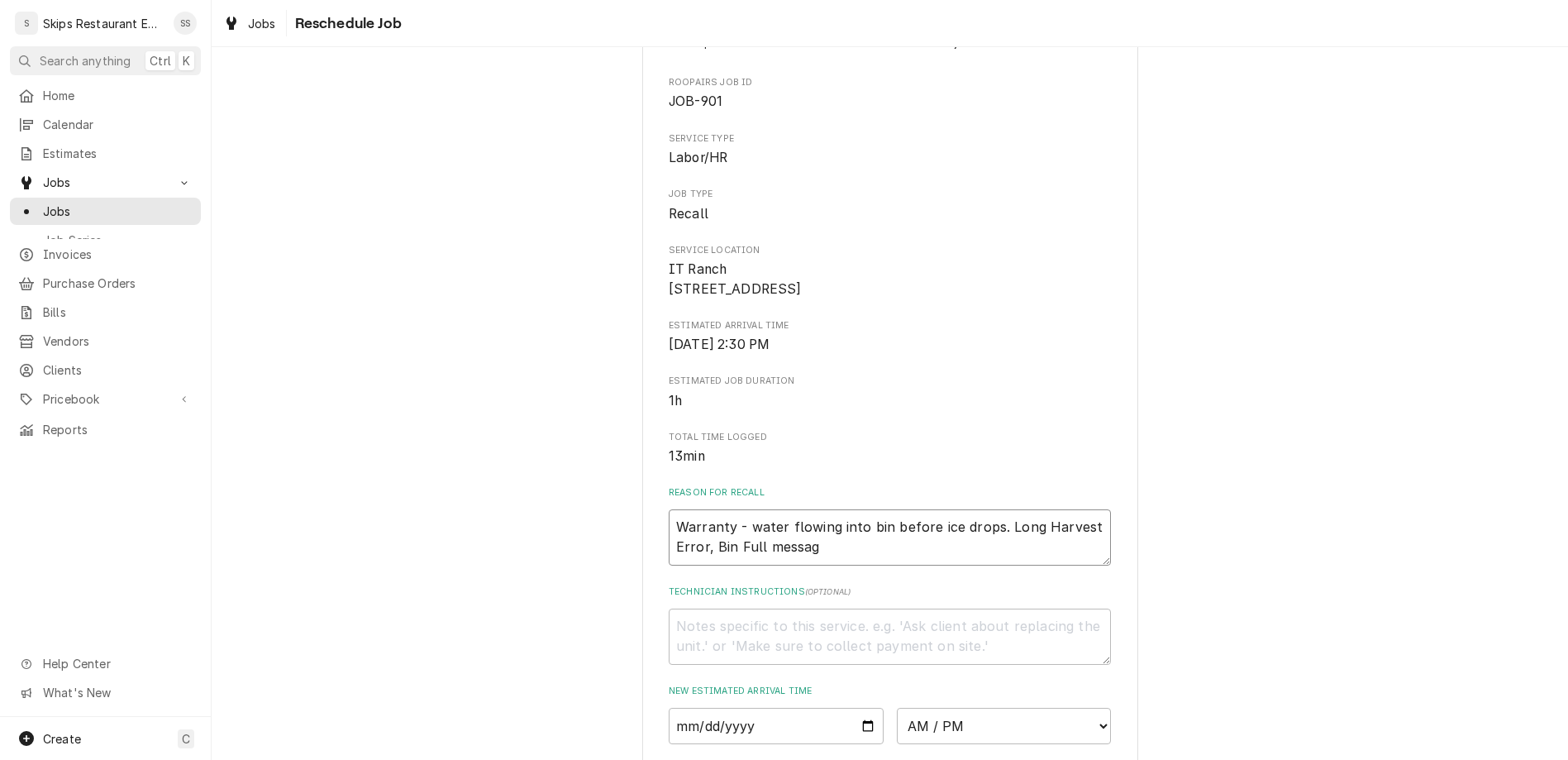
type textarea "x"
type textarea "Warranty - water flowing into bin before ice drops. Long Harvest Error, Bin Ful…"
type textarea "x"
type textarea "Warranty - water flowing into bin before ice drops. Long Harvest Error, Bin Ful…"
type textarea "x"
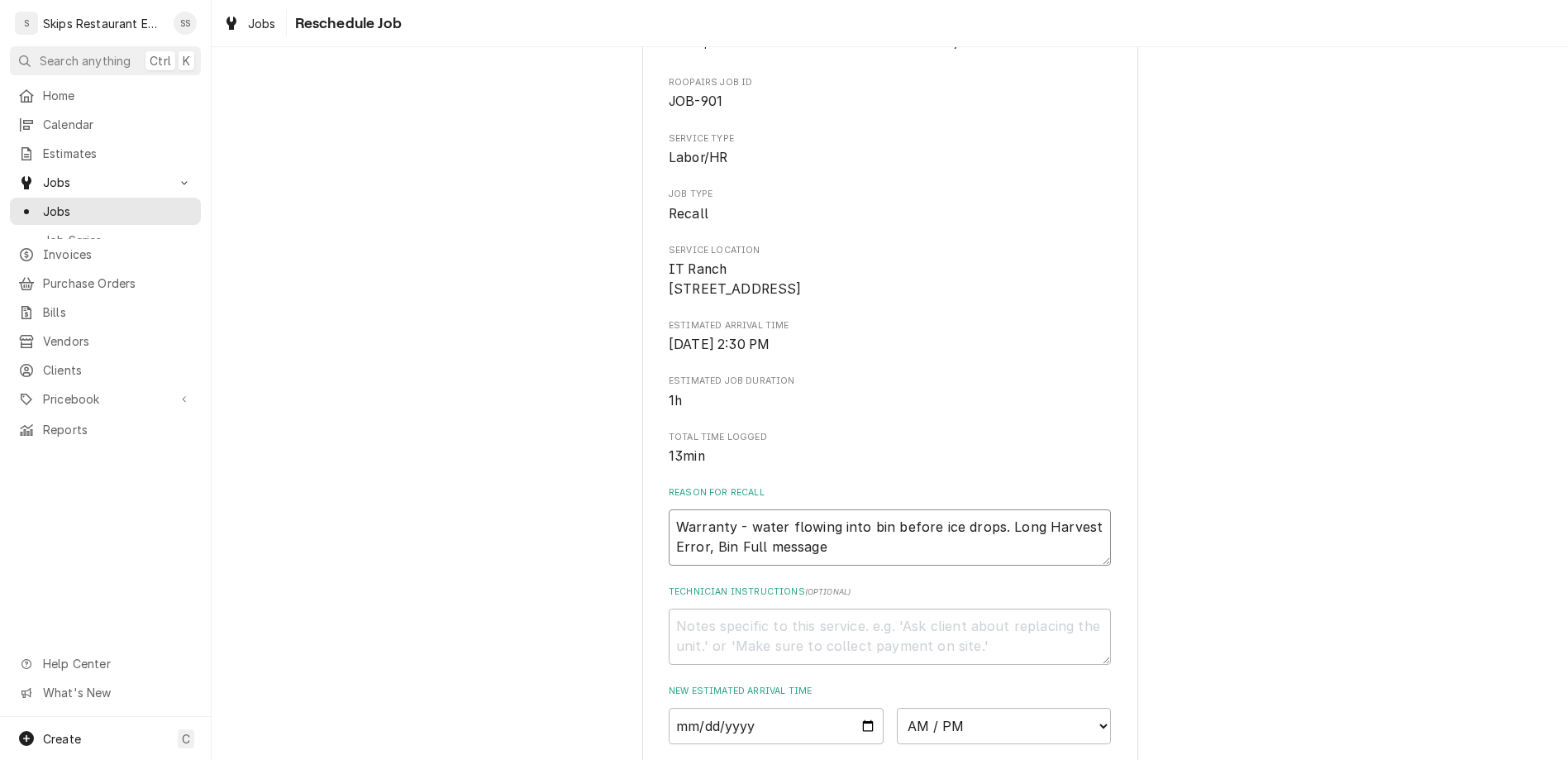
type textarea "Warranty - water flowing into bin before ice drops. Long Harvest Error, Bin Ful…"
type textarea "x"
type textarea "Warranty - water flowing into bin before ice drops. Long Harvest Error, Bin Ful…"
type textarea "x"
type textarea "Warranty - water flowing into bin before ice drops. Long Harvest Error, Bin Ful…"
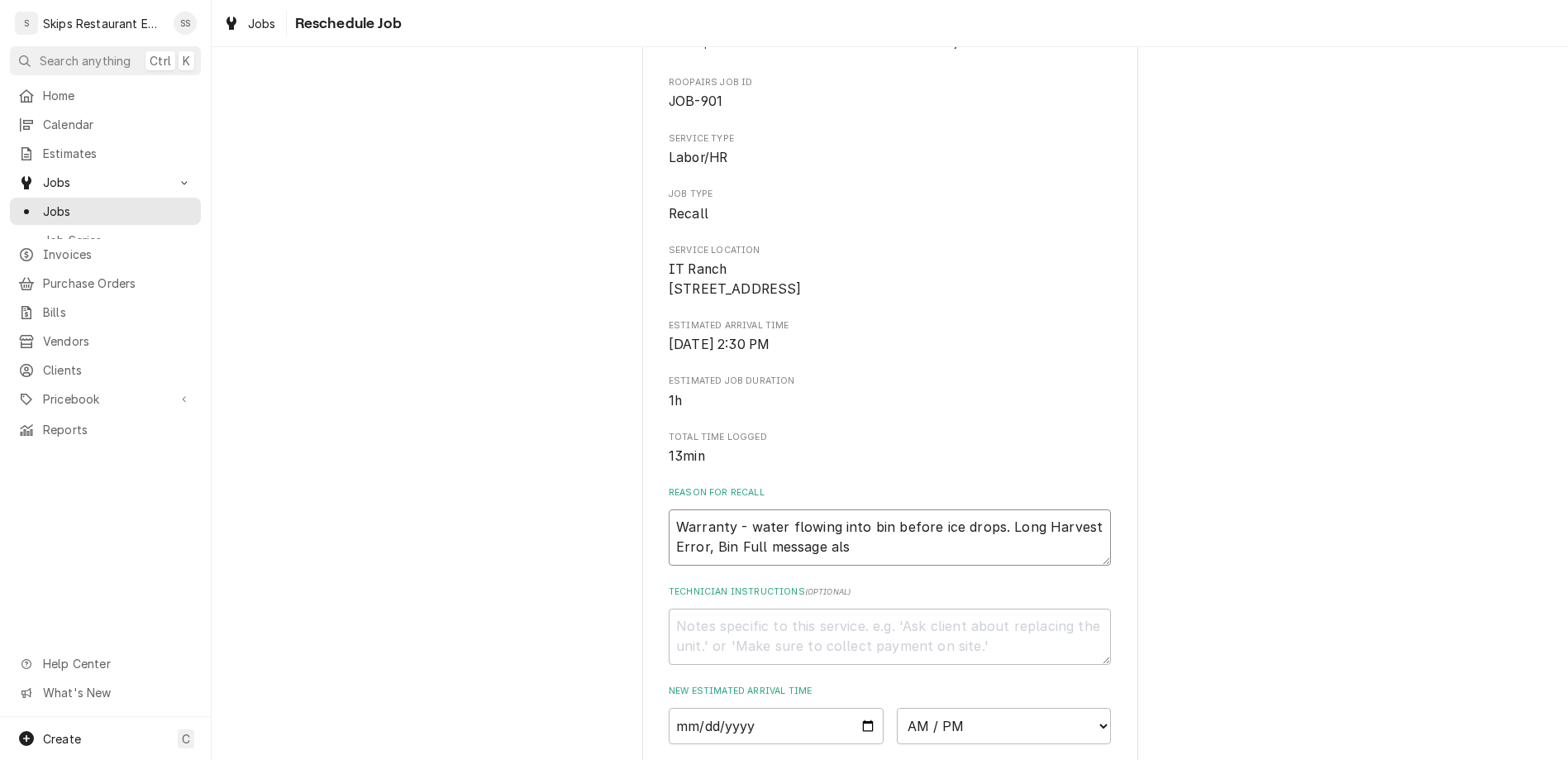
type textarea "x"
type textarea "Warranty - water flowing into bin before ice drops. Long Harvest Error, Bin Ful…"
type textarea "x"
type textarea "Warranty - water flowing into bin before ice drops. Long Harvest Error, Bin Ful…"
type textarea "x"
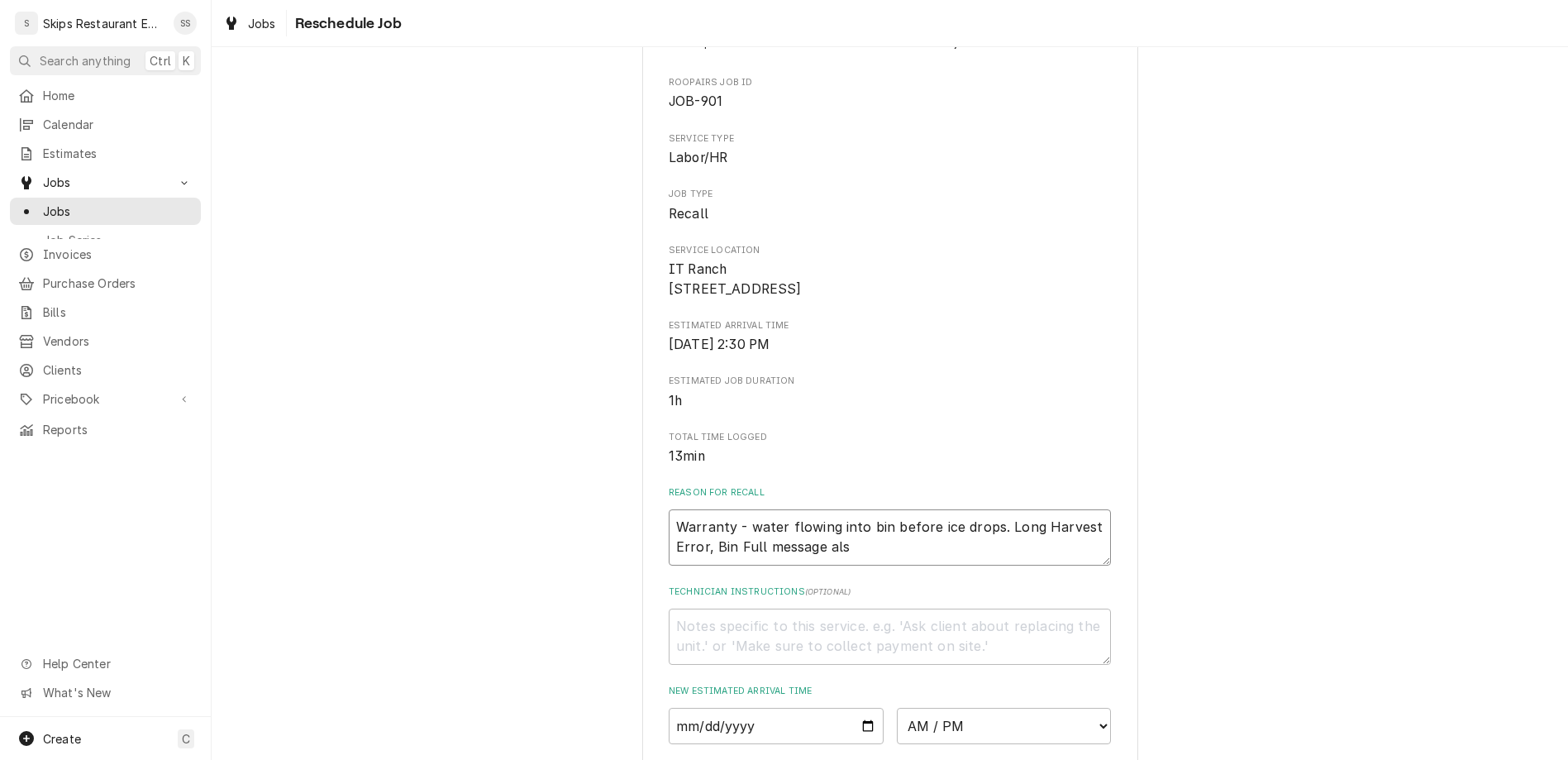
type textarea "Warranty - water flowing into bin before ice drops. Long Harvest Error, Bin Ful…"
type textarea "x"
type textarea "Warranty - water flowing into bin before ice drops. Long Harvest Error, Bin Ful…"
type textarea "x"
type textarea "Warranty - water flowing into bin before ice drops. Long Harvest Error, Bin Ful…"
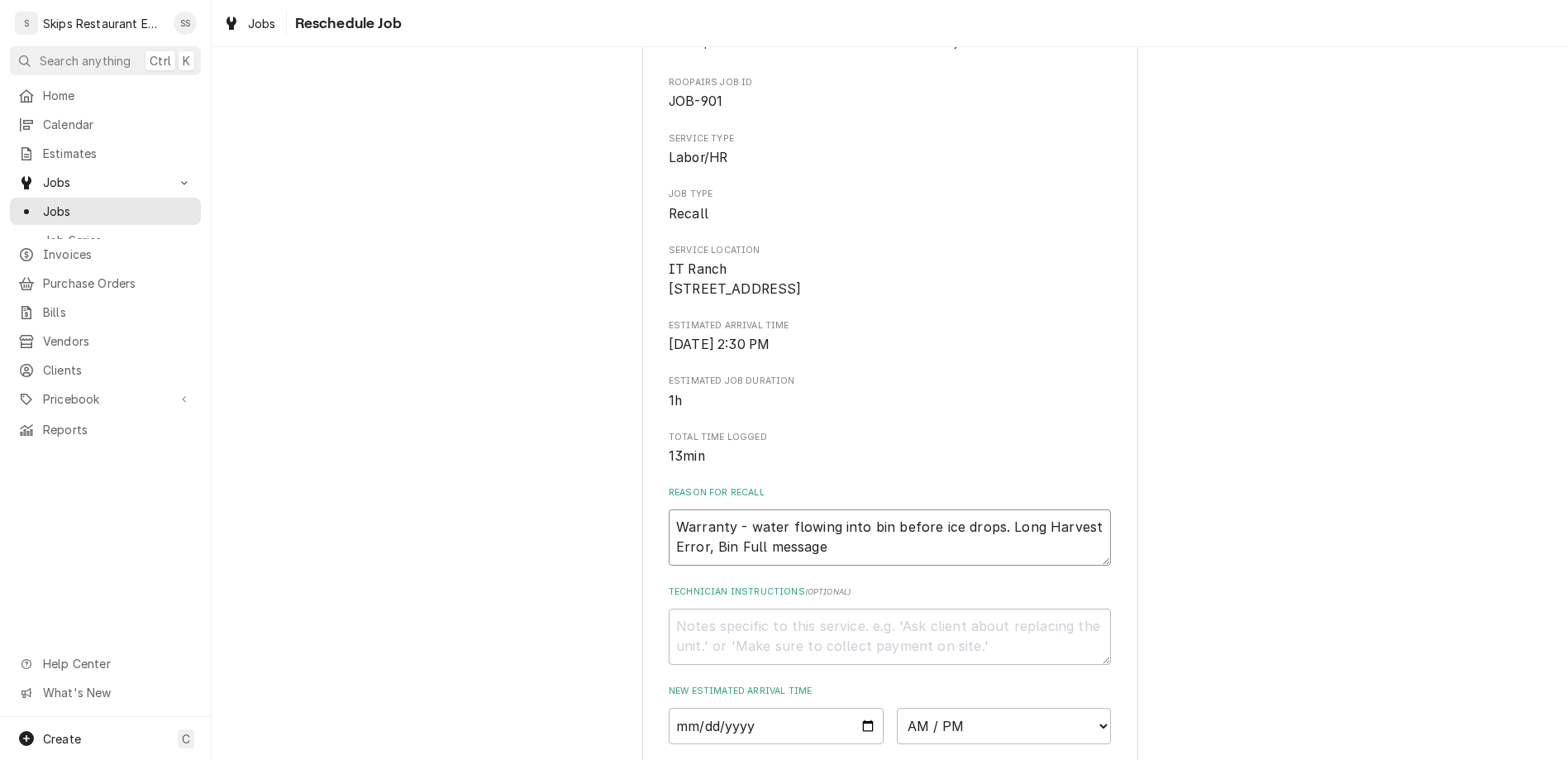
type textarea "x"
type textarea "Warranty - water flowing into bin before ice drops. Long Harvest Error, Bin Ful…"
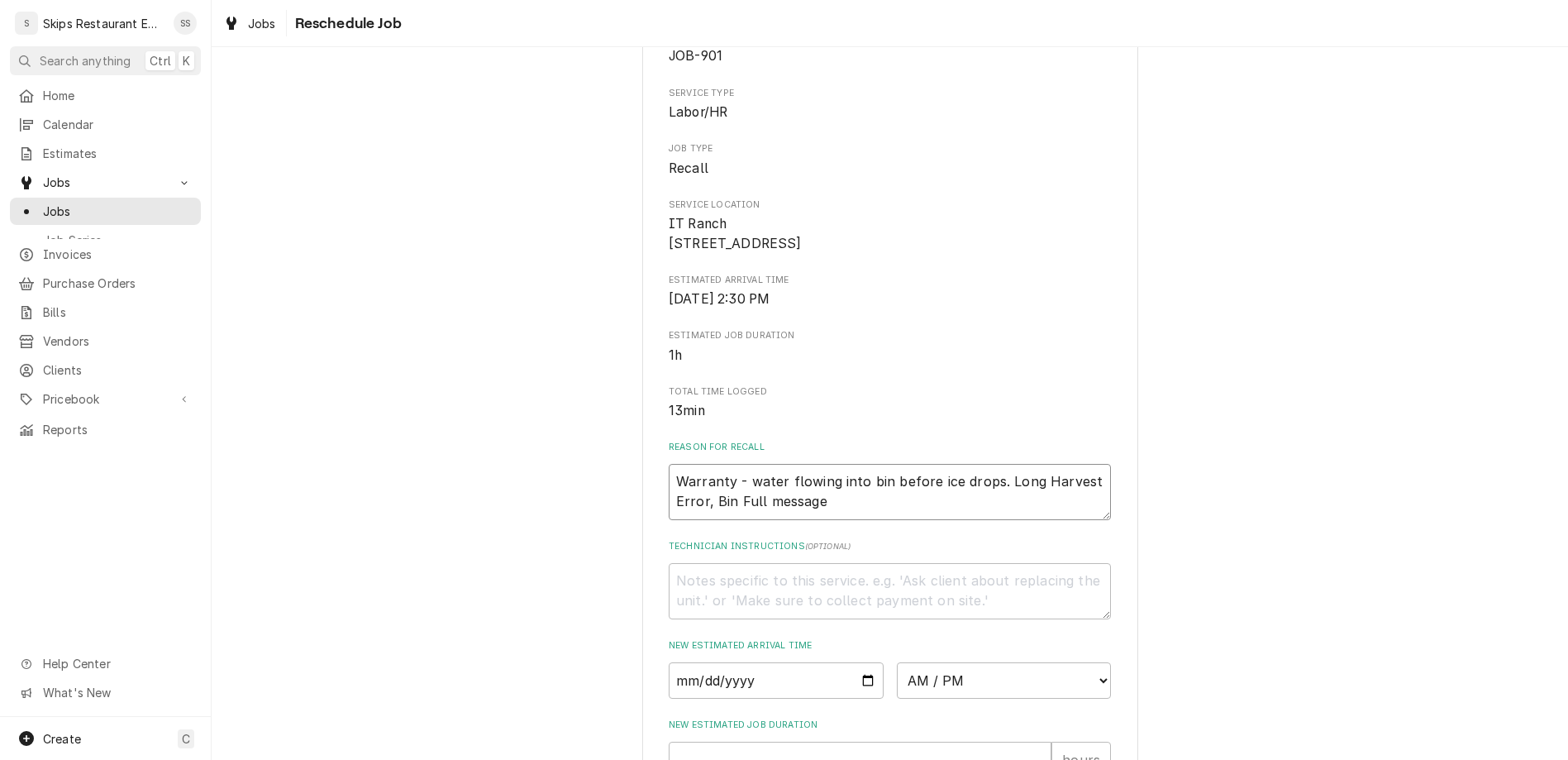
scroll to position [129, 0]
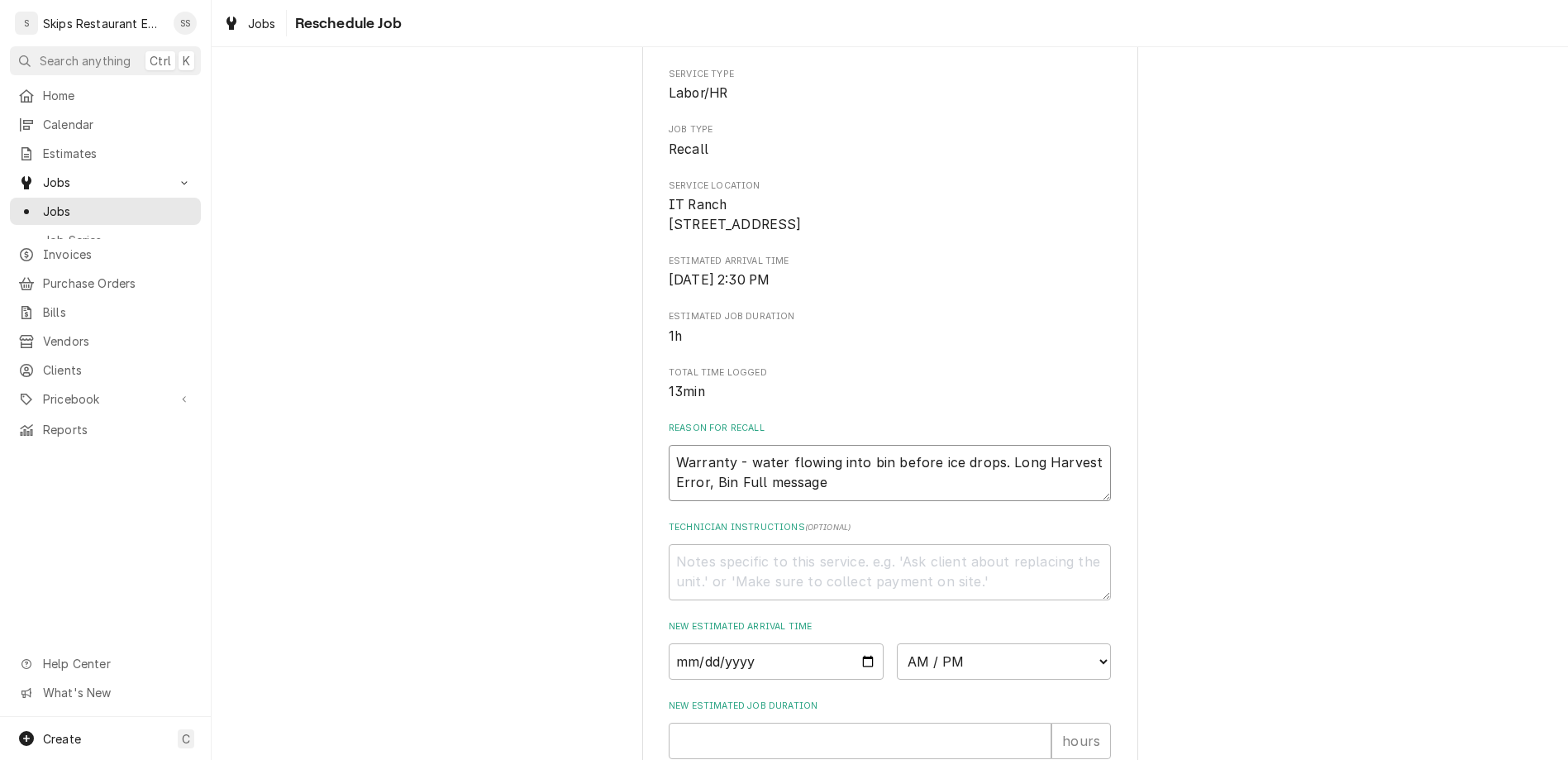
click at [724, 444] on textarea "Warranty - water flowing into bin before ice drops. Long Harvest Error, Bin Ful…" at bounding box center [890, 472] width 443 height 56
type textarea "x"
type textarea "Warranty - water flowing into bin before ice drops. Long Harvest Error, aBin Fu…"
type textarea "x"
type textarea "Warranty - water flowing into bin before ice drops. Long Harvest Error, alBin F…"
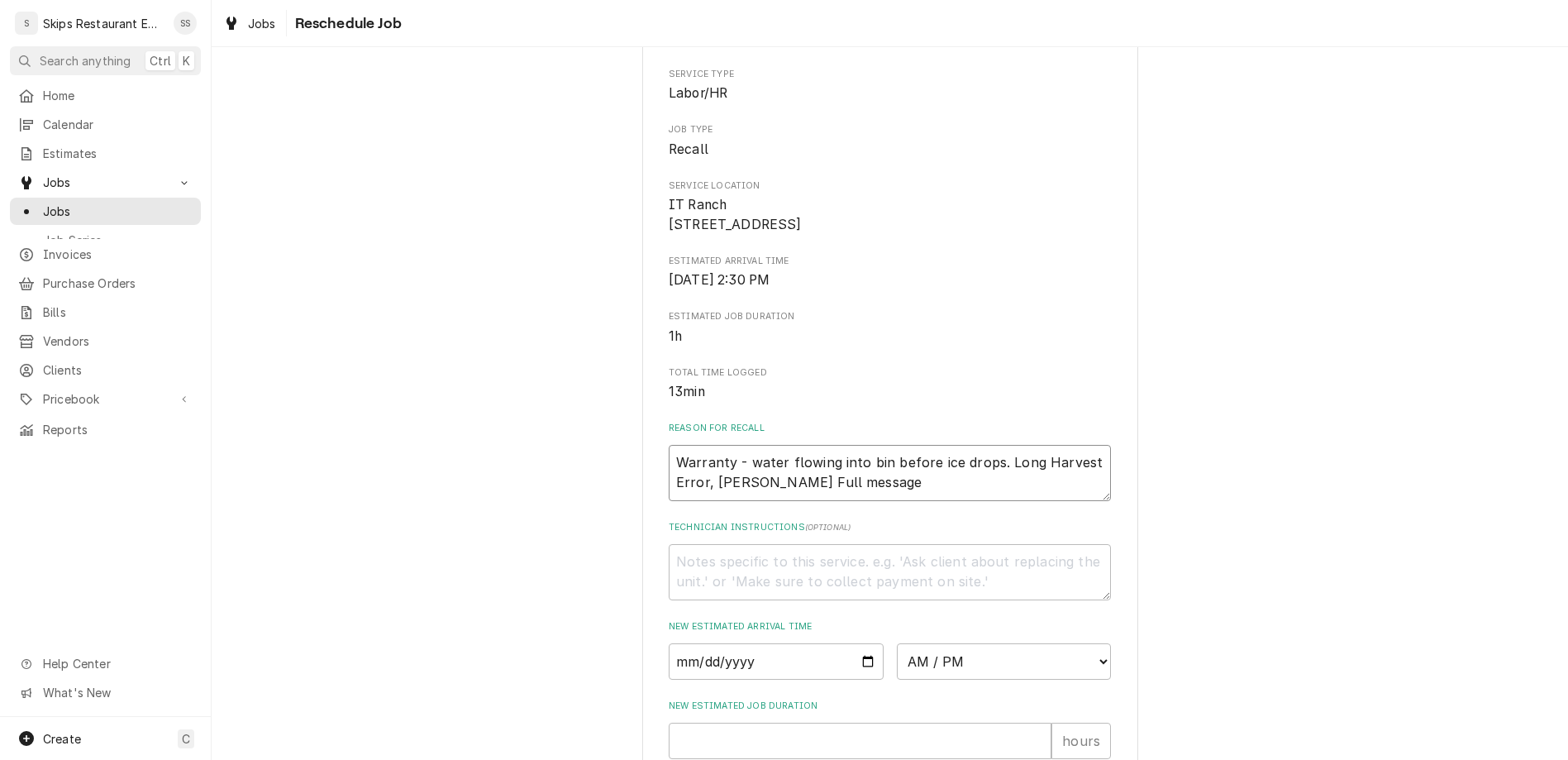
type textarea "x"
type textarea "Warranty - water flowing into bin before ice drops. Long Harvest Error, alsBin …"
type textarea "x"
type textarea "Warranty - water flowing into bin before ice drops. Long Harvest Error, alsoBin…"
type textarea "x"
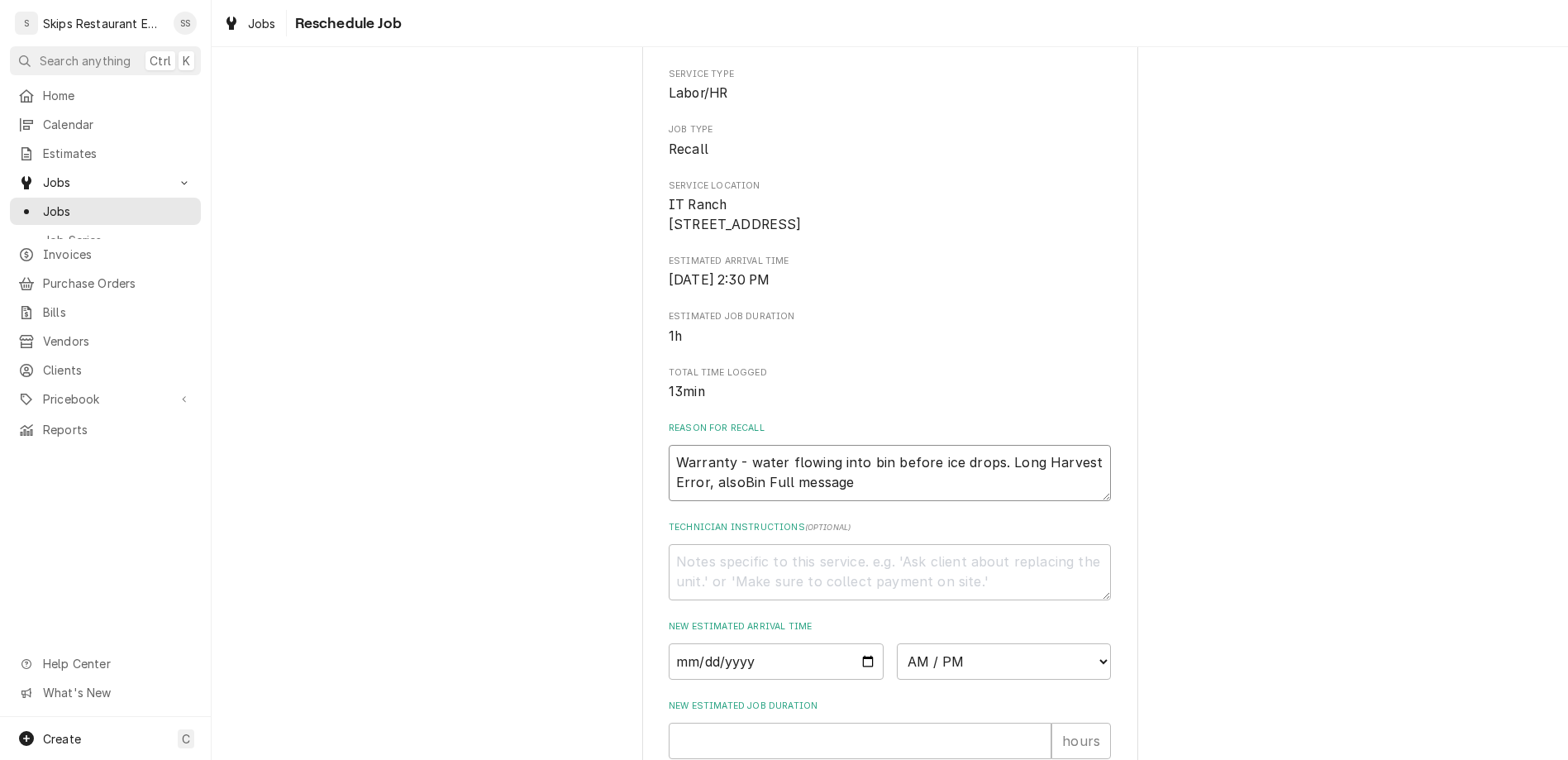
type textarea "Warranty - water flowing into bin before ice drops. Long Harvest Error, also Bi…"
click at [838, 444] on textarea "Warranty - water flowing into bin before ice drops. Long Harvest Error, also Bi…" at bounding box center [890, 472] width 443 height 56
type textarea "x"
type textarea "Warranty - water flowing into bin before ice drops. Long Harvest Error, also Bi…"
type textarea "x"
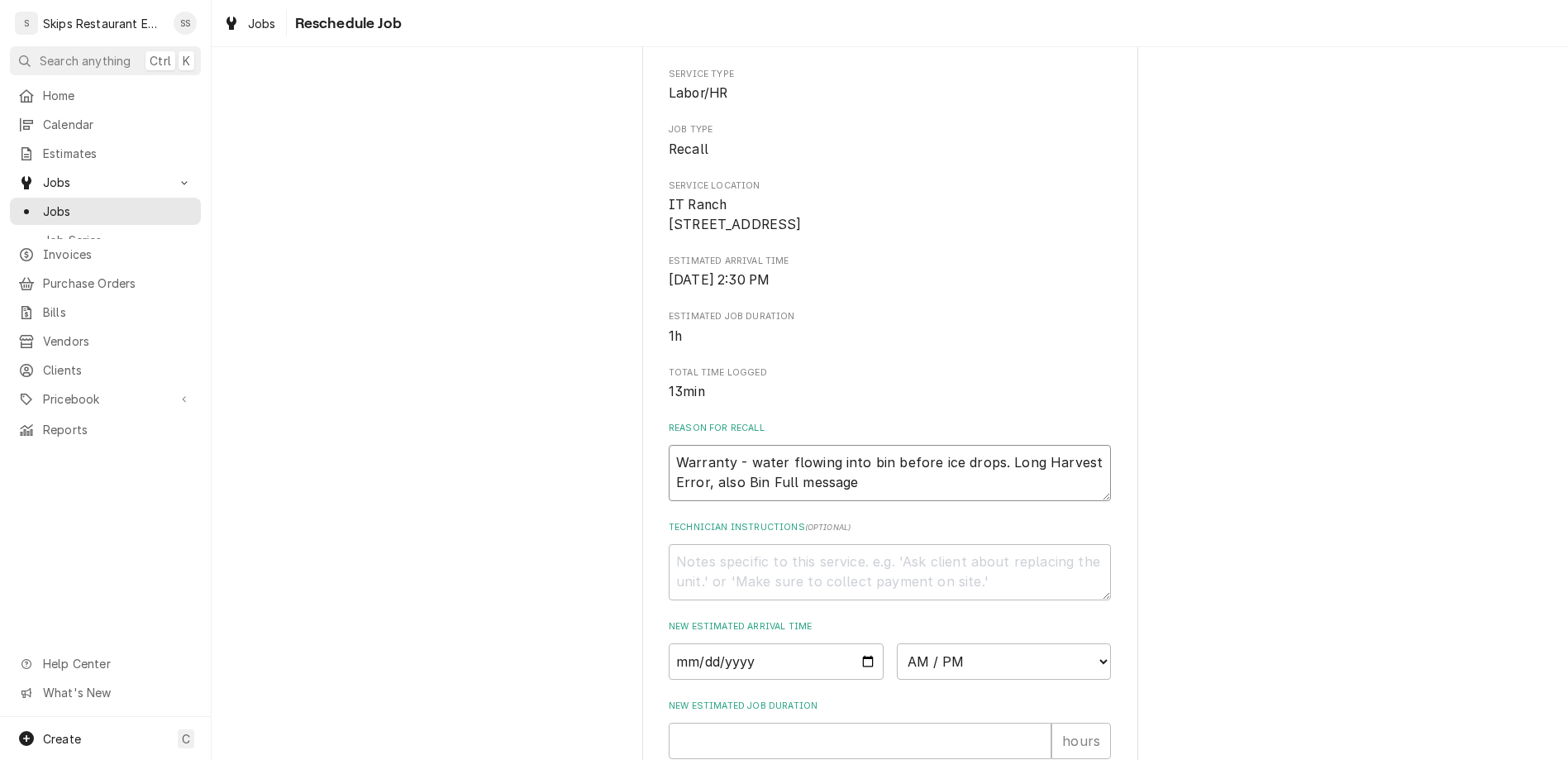
type textarea "Warranty - water flowing into bin before ice drops. Long Harvest Error, also Bi…"
type textarea "x"
type textarea "Warranty - water flowing into bin before ice drops. Long Harvest Error, also Bi…"
type textarea "x"
type textarea "Warranty - water flowing into bin before ice drops. Long Harvest Error, also Bi…"
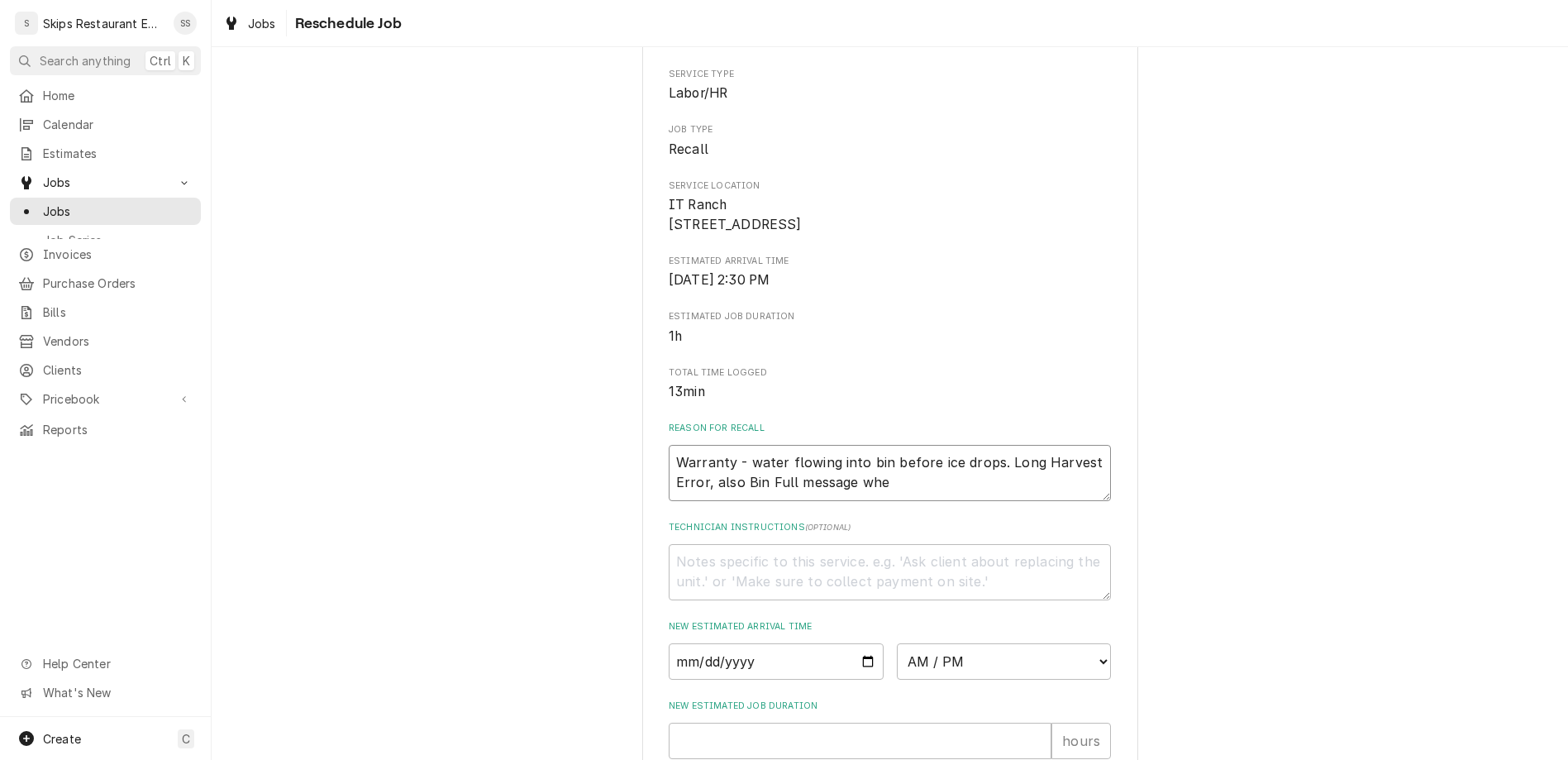
type textarea "x"
type textarea "Warranty - water flowing into bin before ice drops. Long Harvest Error, also Bi…"
type textarea "x"
type textarea "Warranty - water flowing into bin before ice drops. Long Harvest Error, also Bi…"
type textarea "x"
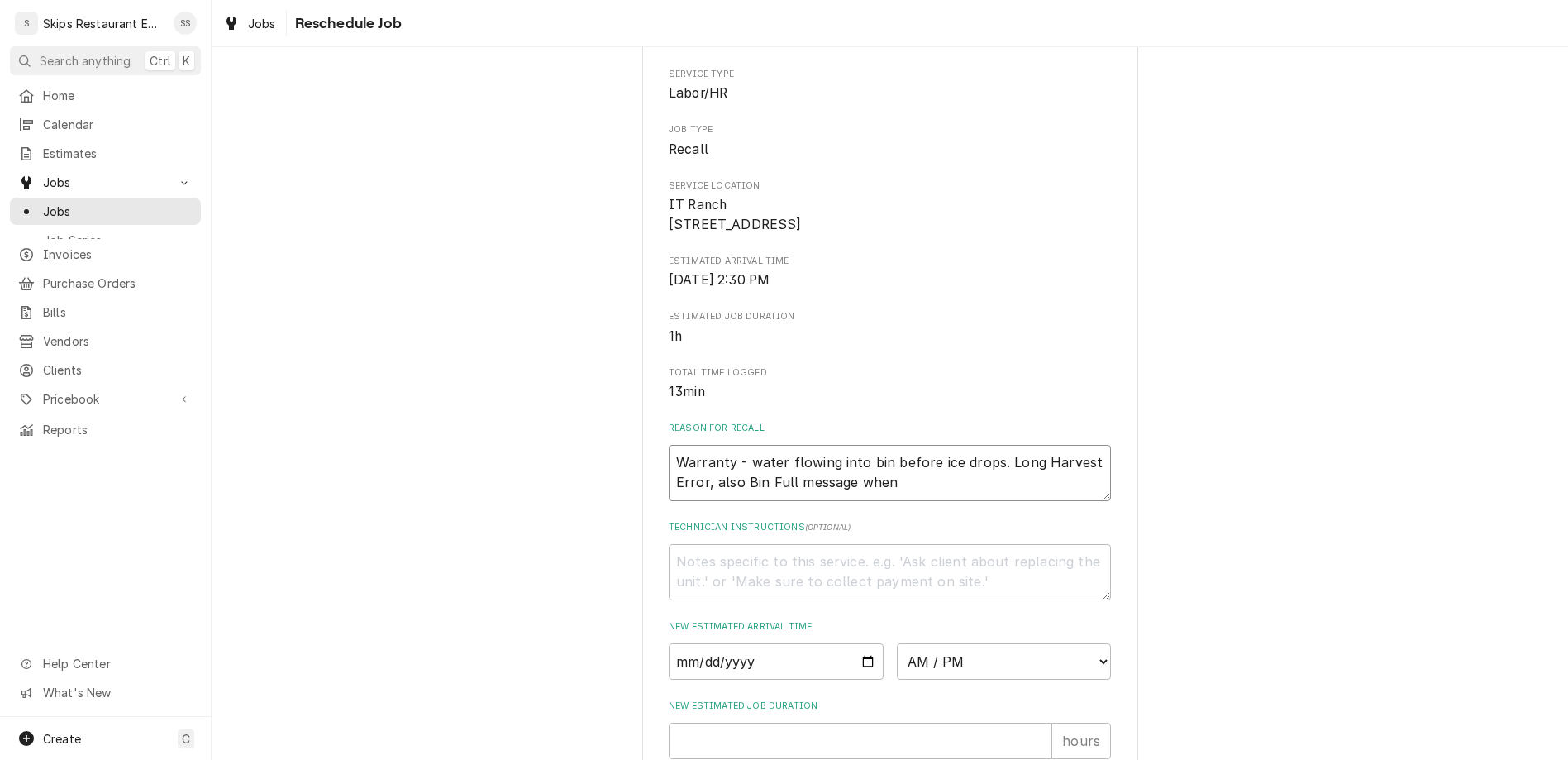
type textarea "Warranty - water flowing into bin before ice drops. Long Harvest Error, also Bi…"
type textarea "x"
type textarea "Warranty - water flowing into bin before ice drops. Long Harvest Error, also Bi…"
type textarea "x"
type textarea "Warranty - water flowing into bin before ice drops. Long Harvest Error, also Bi…"
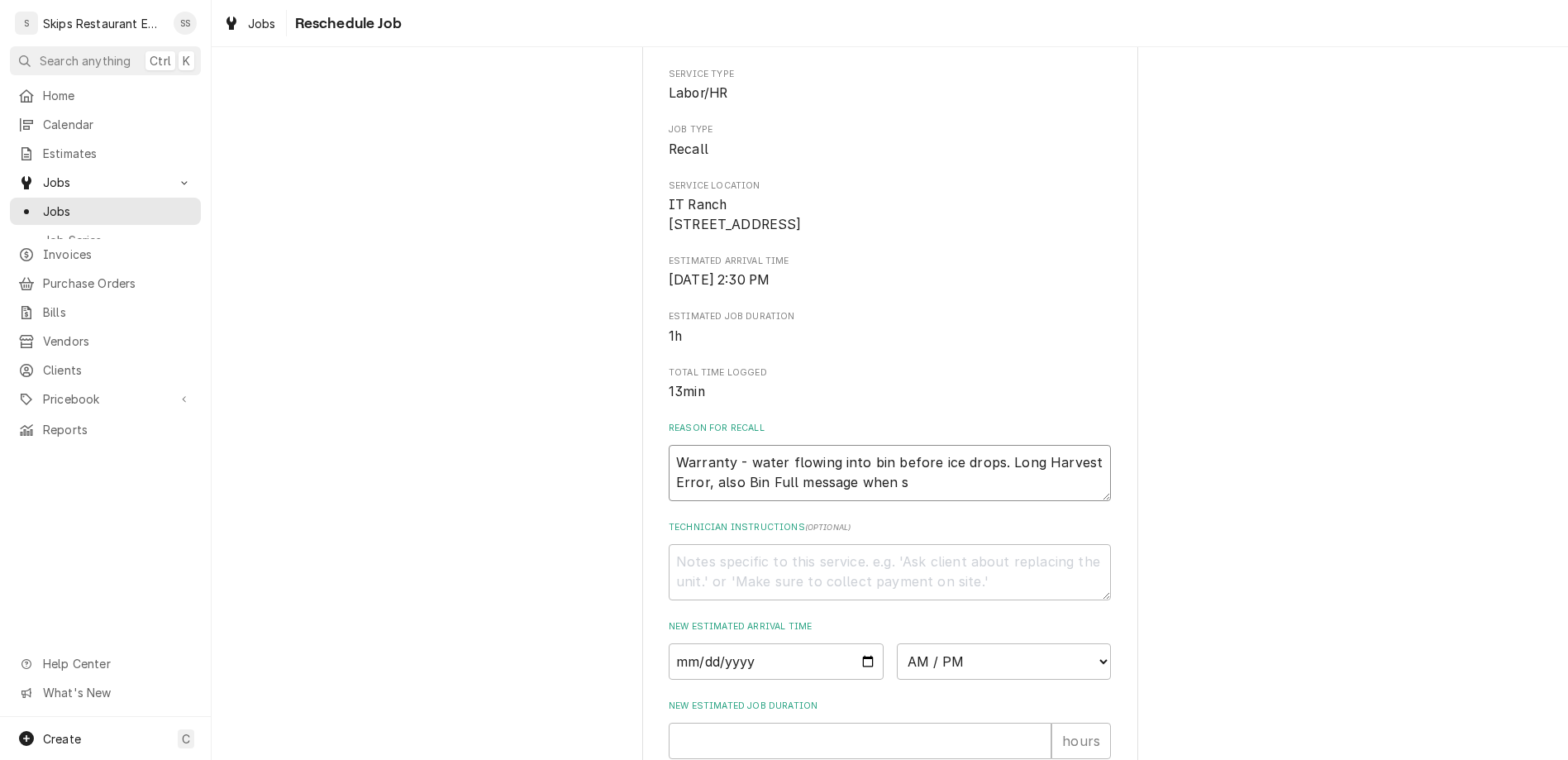
type textarea "x"
type textarea "Warranty - water flowing into bin before ice drops. Long Harvest Error, also Bi…"
type textarea "x"
type textarea "Warranty - water flowing into bin before ice drops. Long Harvest Error, also Bi…"
type textarea "x"
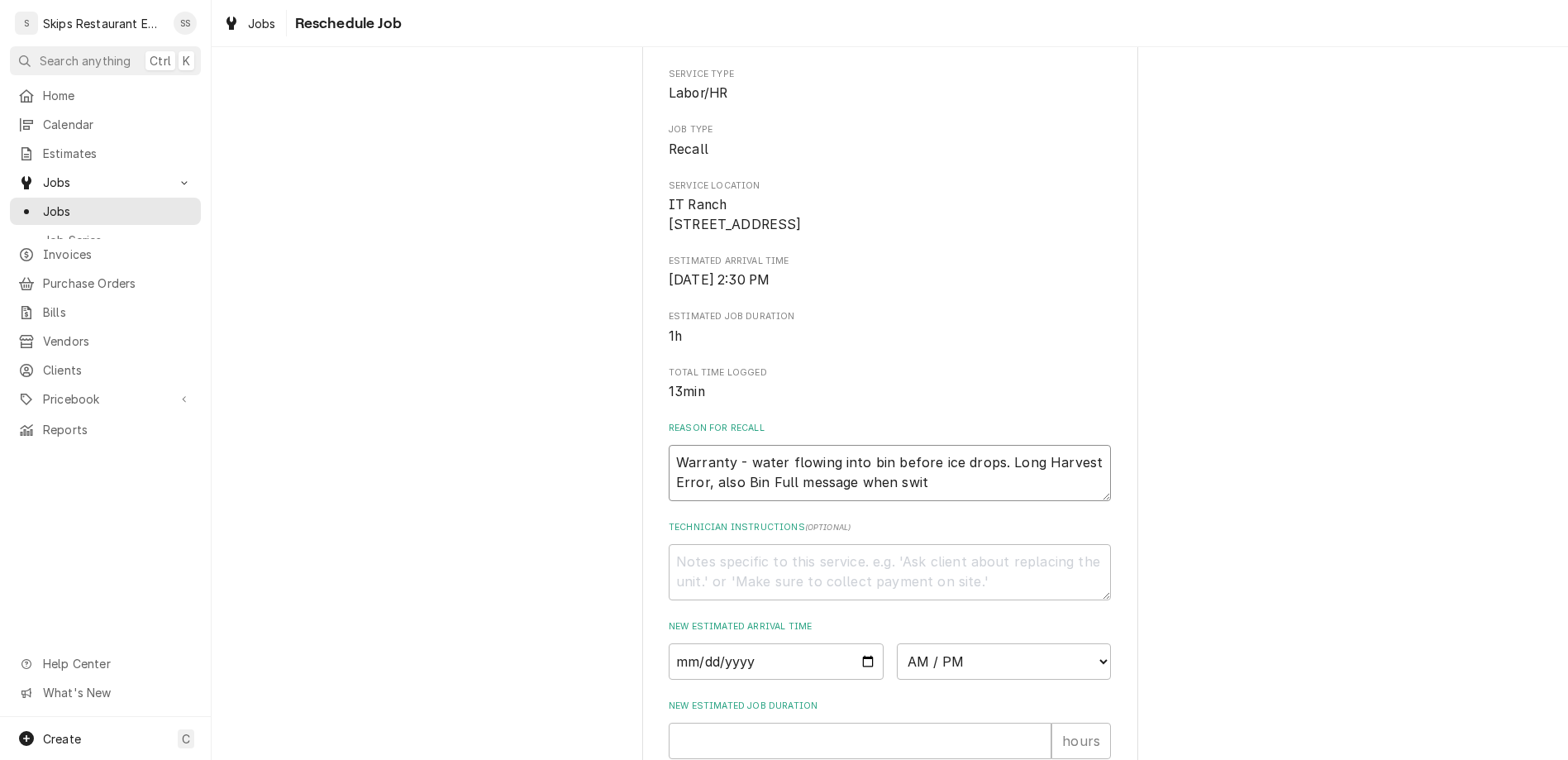
type textarea "Warranty - water flowing into bin before ice drops. Long Harvest Error, also Bi…"
type textarea "x"
type textarea "Warranty - water flowing into bin before ice drops. Long Harvest Error, also Bi…"
type textarea "x"
type textarea "Warranty - water flowing into bin before ice drops. Long Harvest Error, also Bi…"
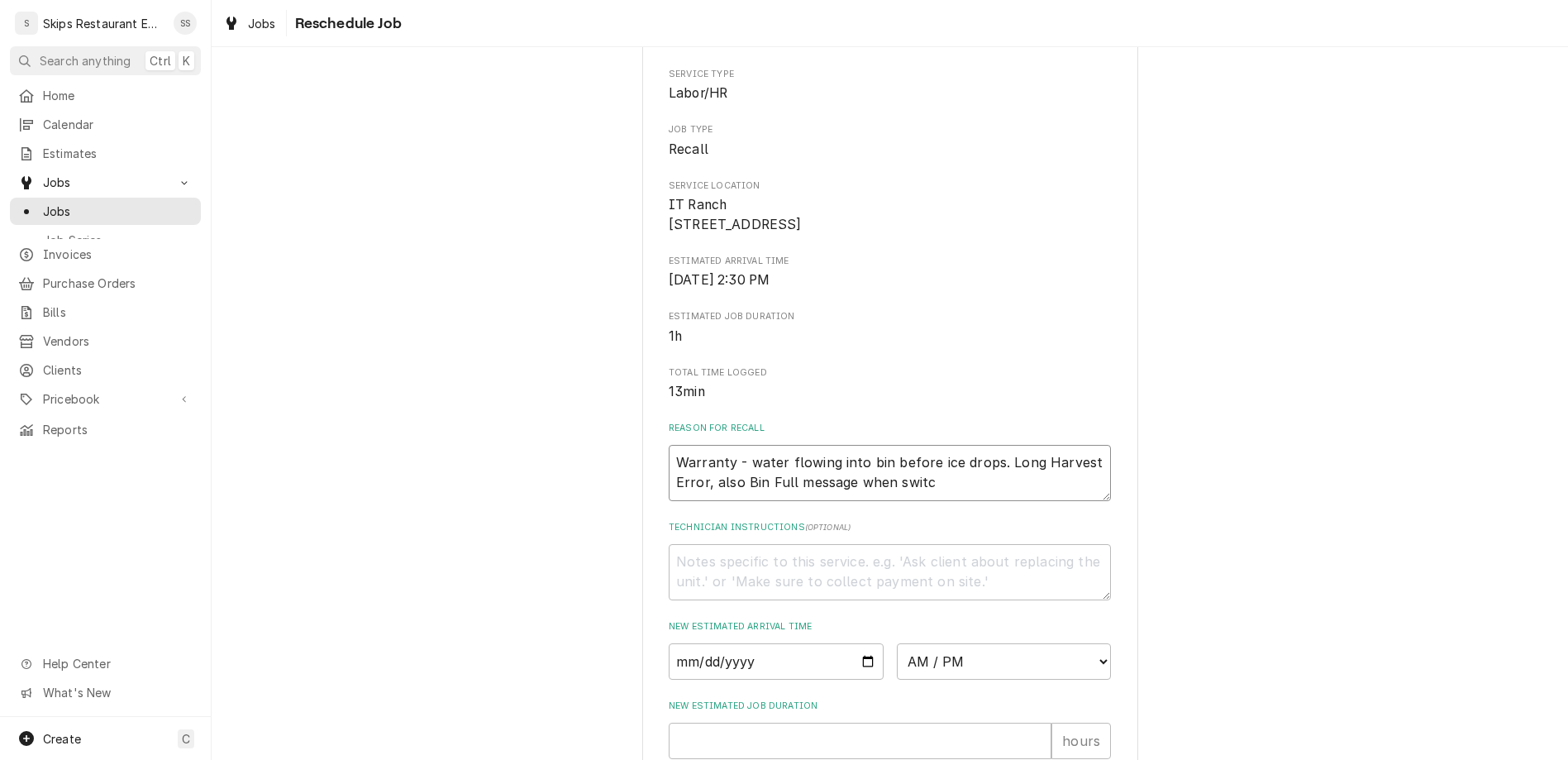
type textarea "x"
type textarea "Warranty - water flowing into bin before ice drops. Long Harvest Error, also Bi…"
type textarea "x"
type textarea "Warranty - water flowing into bin before ice drops. Long Harvest Error, also Bi…"
type textarea "x"
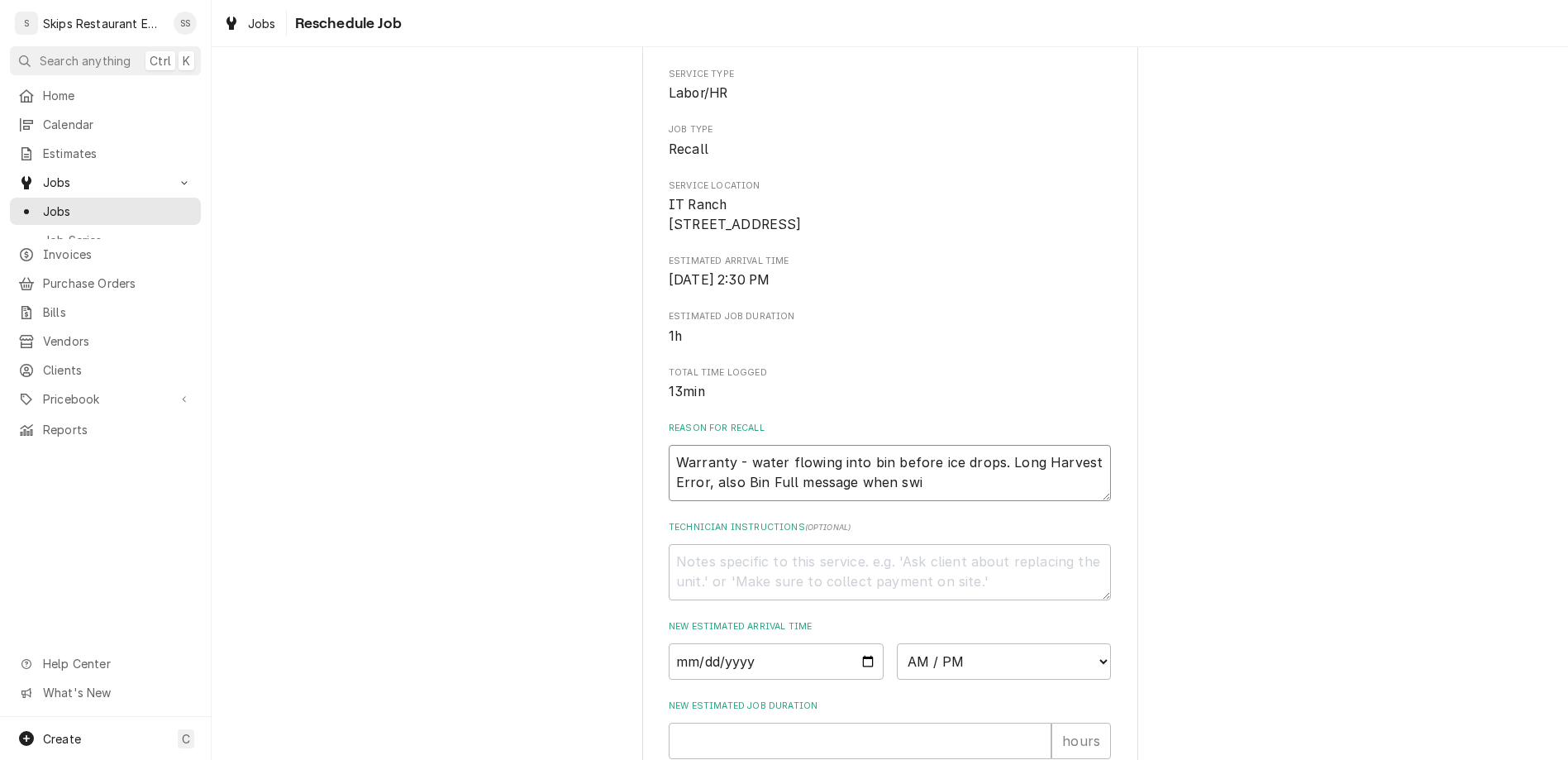
type textarea "Warranty - water flowing into bin before ice drops. Long Harvest Error, also Bi…"
type textarea "x"
type textarea "Warranty - water flowing into bin before ice drops. Long Harvest Error, also Bi…"
type textarea "x"
type textarea "Warranty - water flowing into bin before ice drops. Long Harvest Error, also Bi…"
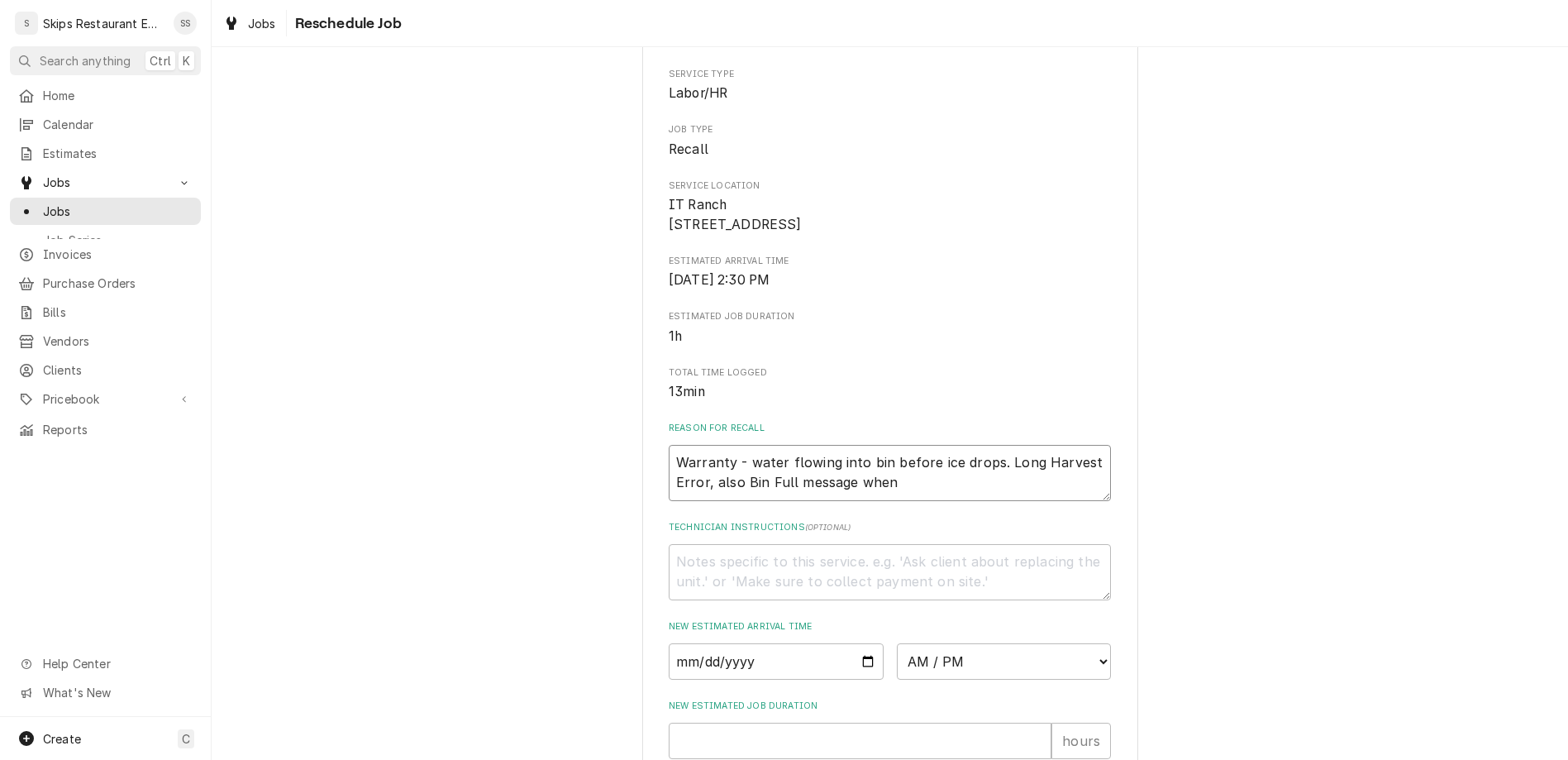
type textarea "x"
type textarea "Warranty - water flowing into bin before ice drops. Long Harvest Error, also Bi…"
type textarea "x"
type textarea "Warranty - water flowing into bin before ice drops. Long Harvest Error, also Bi…"
type textarea "x"
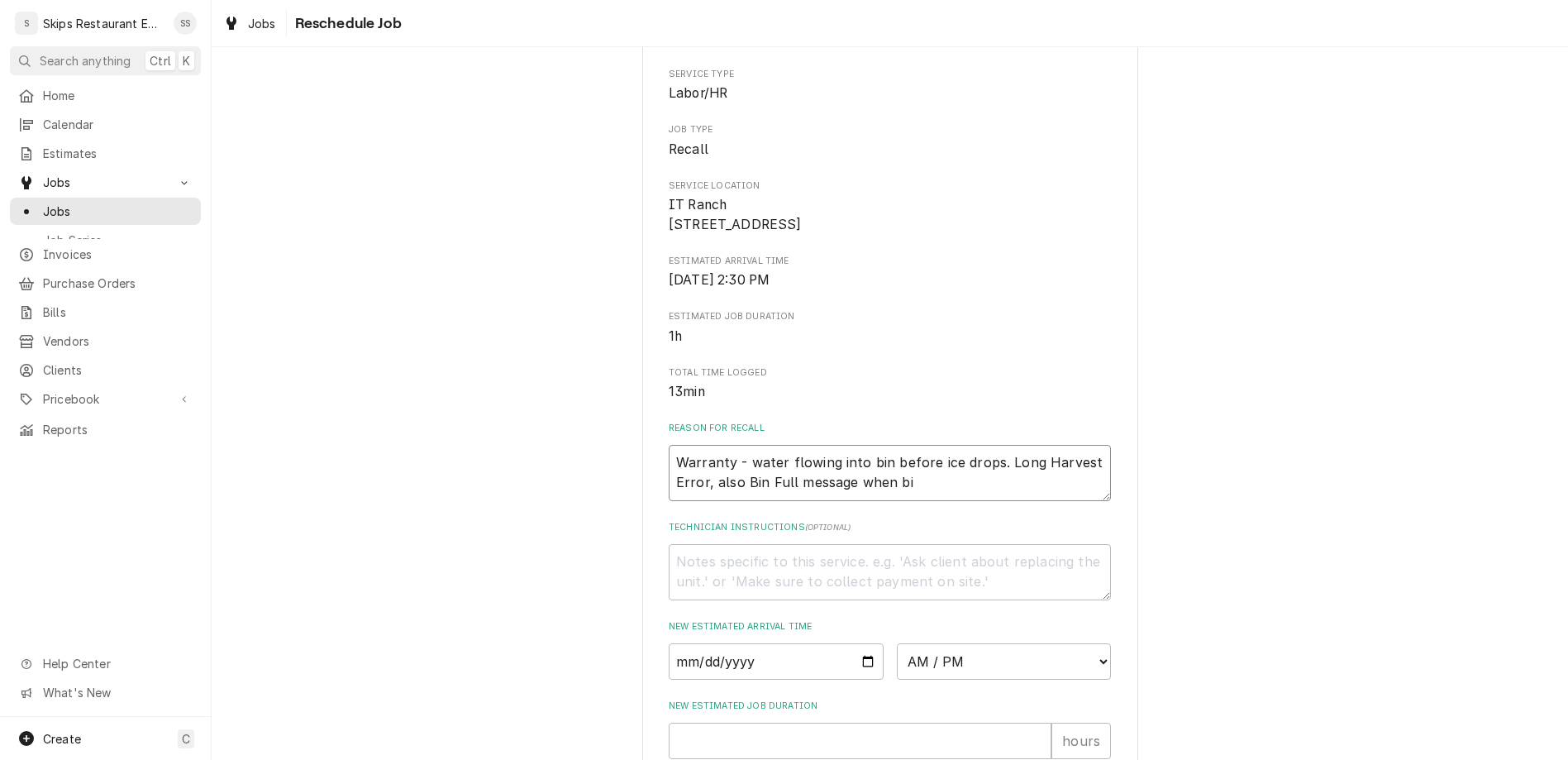
type textarea "Warranty - water flowing into bin before ice drops. Long Harvest Error, also Bi…"
type textarea "x"
type textarea "Warranty - water flowing into bin before ice drops. Long Harvest Error, also Bi…"
type textarea "x"
type textarea "Warranty - water flowing into bin before ice drops. Long Harvest Error, also Bi…"
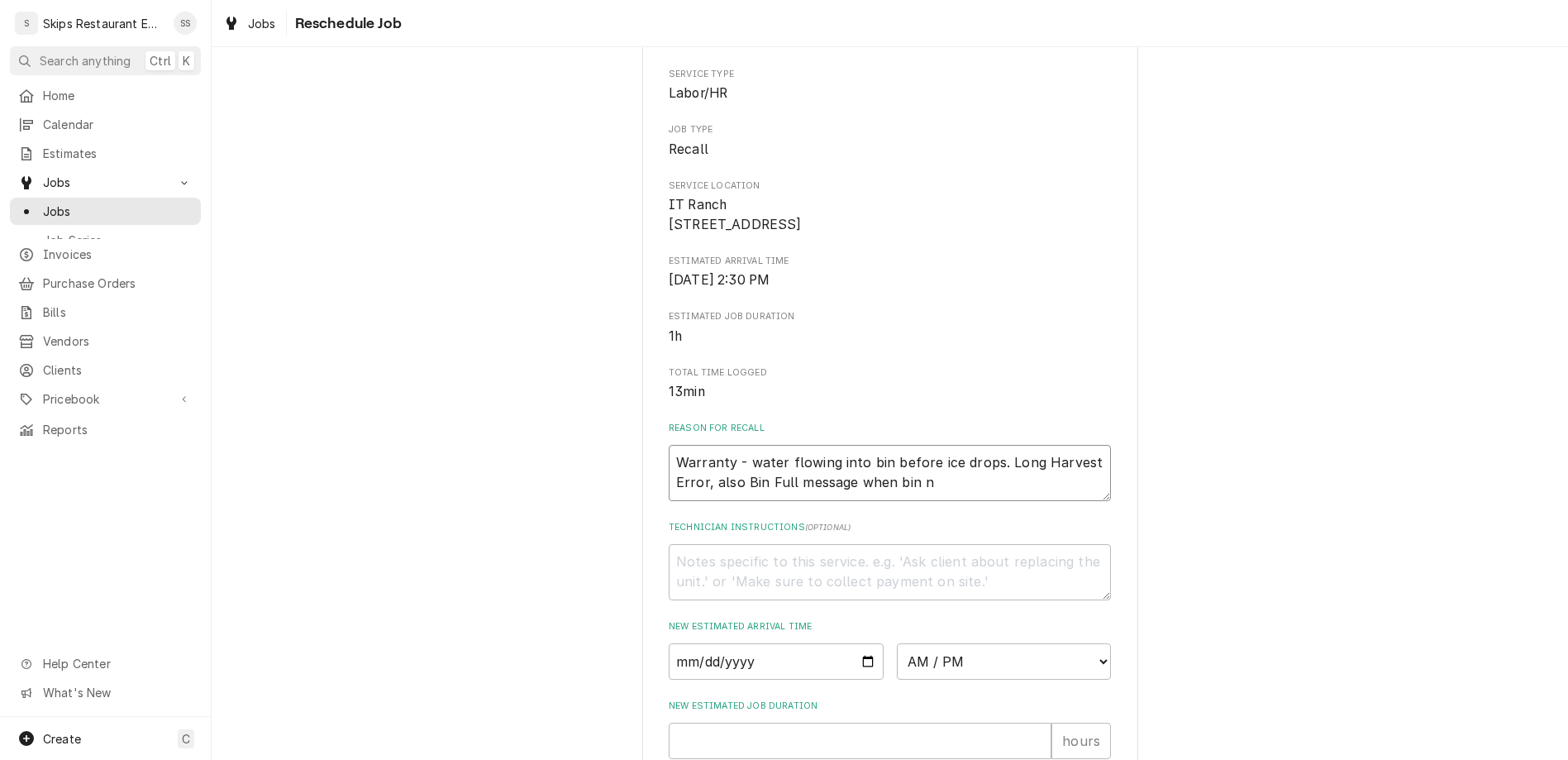
type textarea "x"
type textarea "Warranty - water flowing into bin before ice drops. Long Harvest Error, also Bi…"
type textarea "x"
type textarea "Warranty - water flowing into bin before ice drops. Long Harvest Error, also Bi…"
type textarea "x"
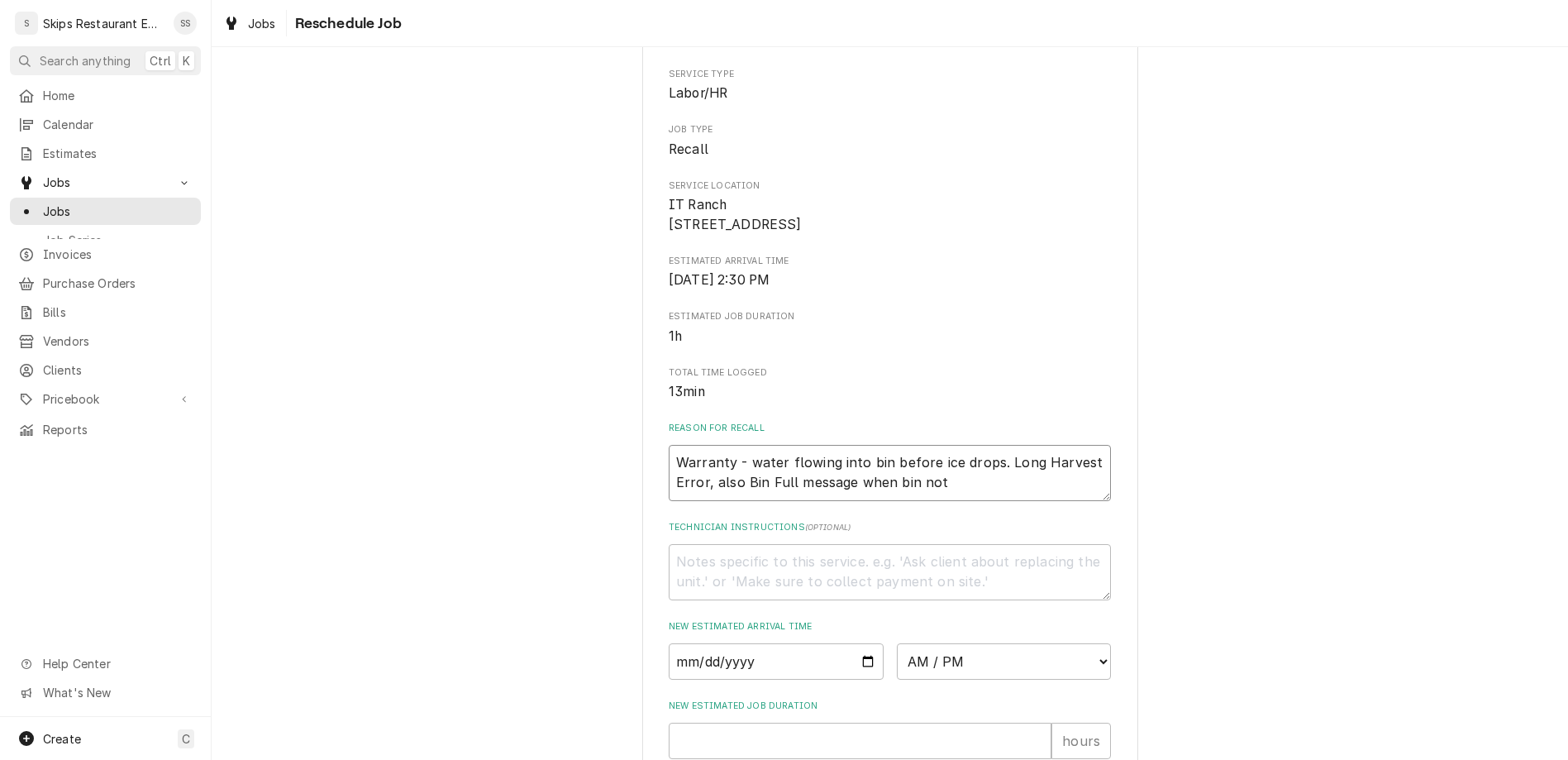
type textarea "Warranty - water flowing into bin before ice drops. Long Harvest Error, also Bi…"
type textarea "x"
type textarea "Warranty - water flowing into bin before ice drops. Long Harvest Error, also Bi…"
type textarea "x"
type textarea "Warranty - water flowing into bin before ice drops. Long Harvest Error, also Bi…"
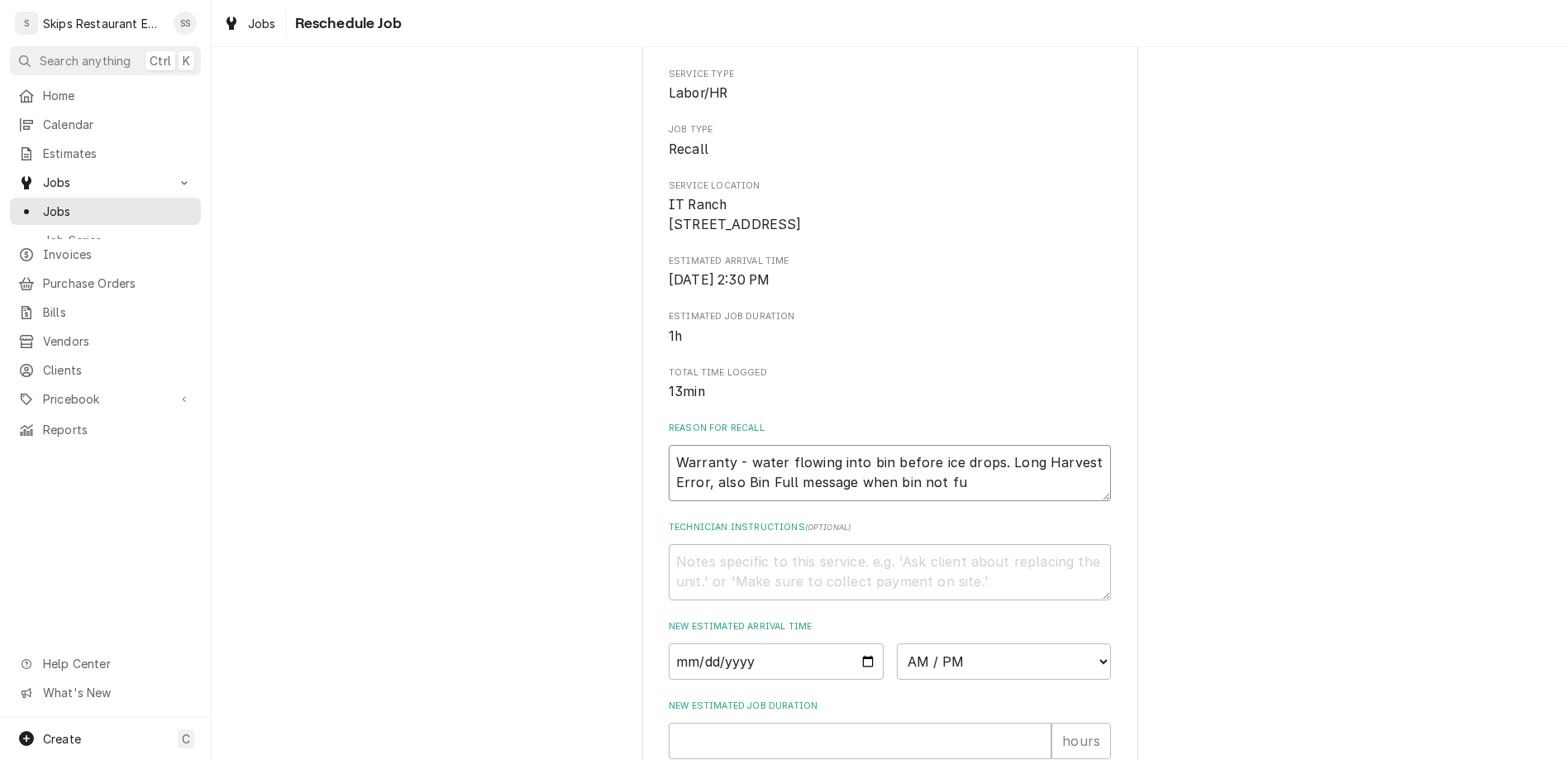
type textarea "x"
type textarea "Warranty - water flowing into bin before ice drops. Long Harvest Error, also Bi…"
type textarea "x"
type textarea "Warranty - water flowing into bin before ice drops. Long Harvest Error, also Bi…"
type textarea "x"
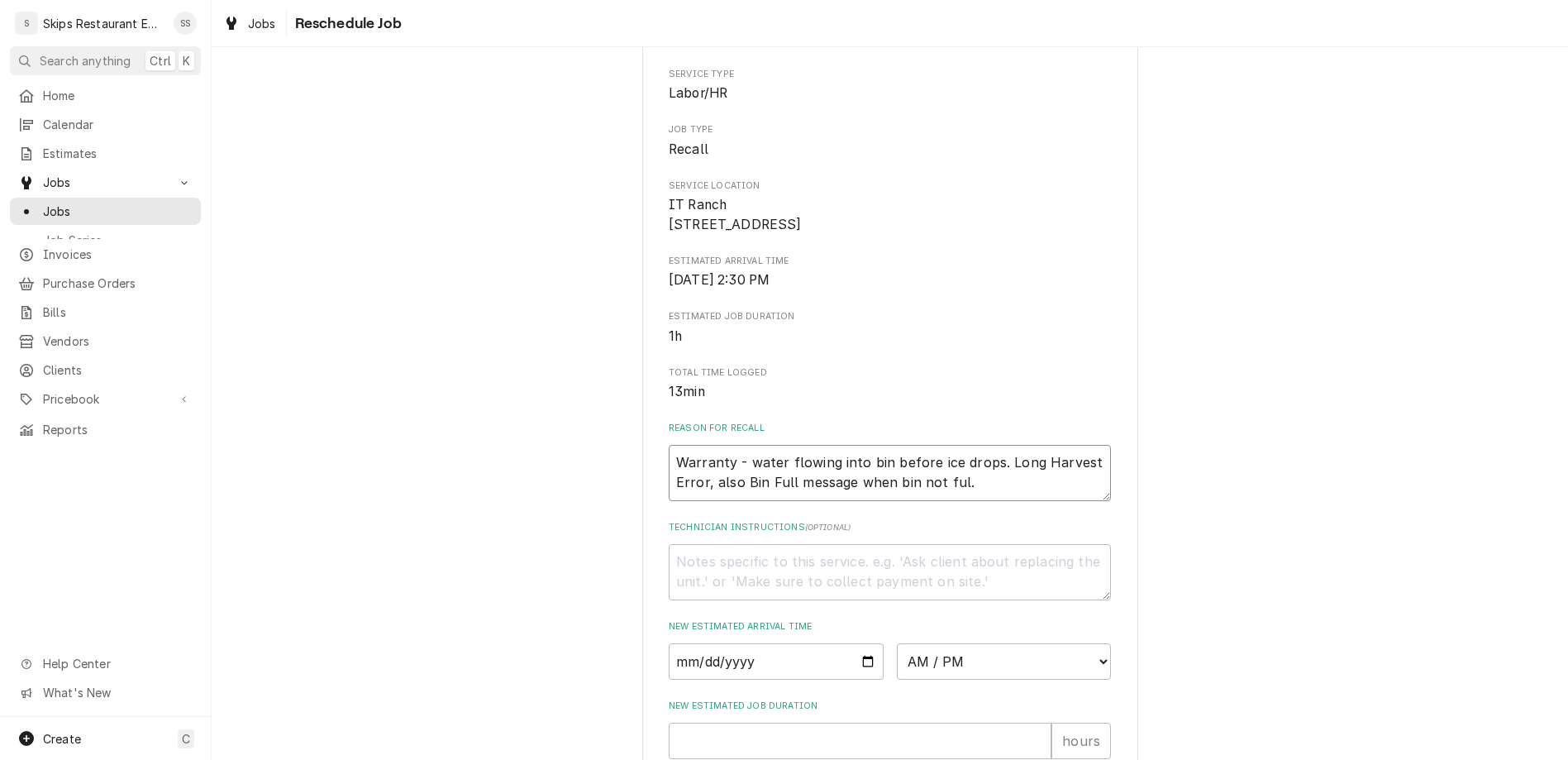
type textarea "Warranty - water flowing into bin before ice drops. Long Harvest Error, also Bi…"
type textarea "x"
type textarea "Warranty - water flowing into bin before ice drops. Long Harvest Error, also Bi…"
type textarea "x"
type textarea "Warranty - water flowing into bin before ice drops. Long Harvest Error, also Bi…"
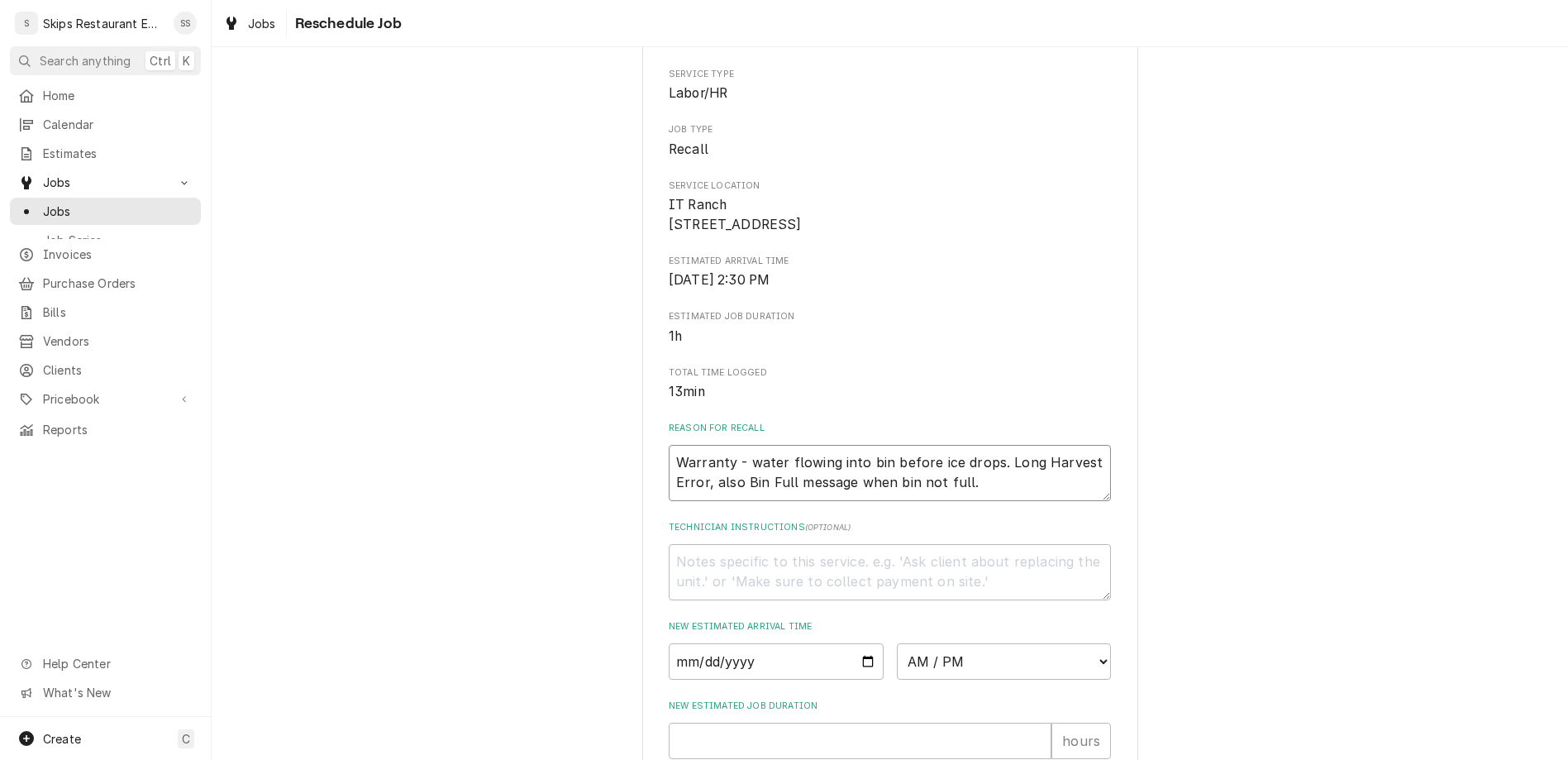
click at [941, 444] on textarea "Warranty - water flowing into bin before ice drops. Long Harvest Error, also Bi…" at bounding box center [890, 472] width 443 height 56
type textarea "x"
type textarea "Warranty - water flowing into bin before ice drops. BLong Harvest Error, also B…"
type textarea "x"
type textarea "Warranty - water flowing into bin before ice drops. BiLong Harvest Error, also …"
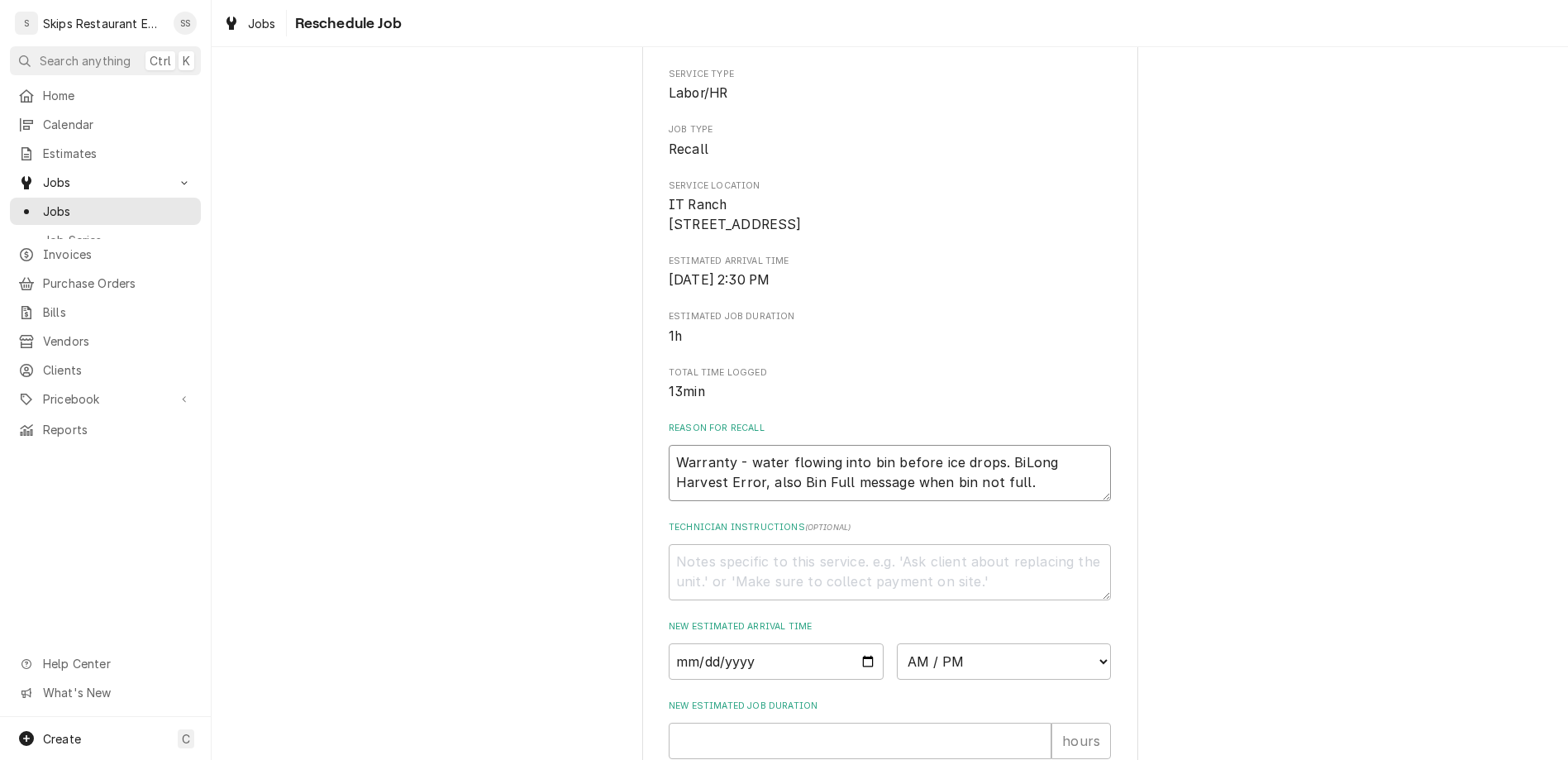
type textarea "x"
type textarea "Warranty - water flowing into bin before ice drops. BinLong Harvest Error, also…"
type textarea "x"
type textarea "Warranty - water flowing into bin before ice drops. Bin Long Harvest Error, als…"
type textarea "x"
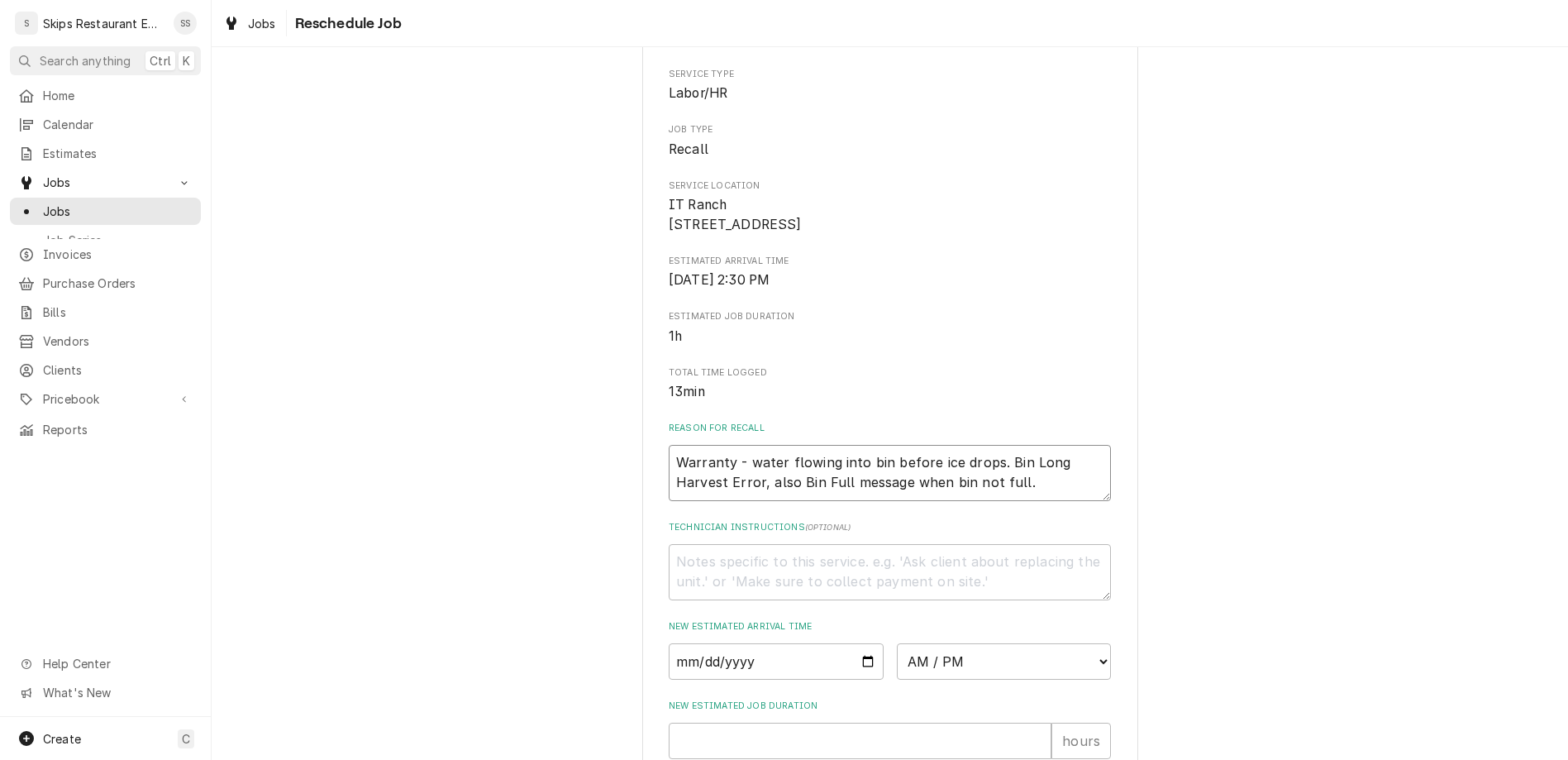
type textarea "Warranty - water flowing into bin before ice drops. Bin nLong Harvest Error, al…"
type textarea "x"
type textarea "Warranty - water flowing into bin before ice drops. Bin noLong Harvest Error, a…"
type textarea "x"
type textarea "Warranty - water flowing into bin before ice drops. Bin notLong Harvest Error, …"
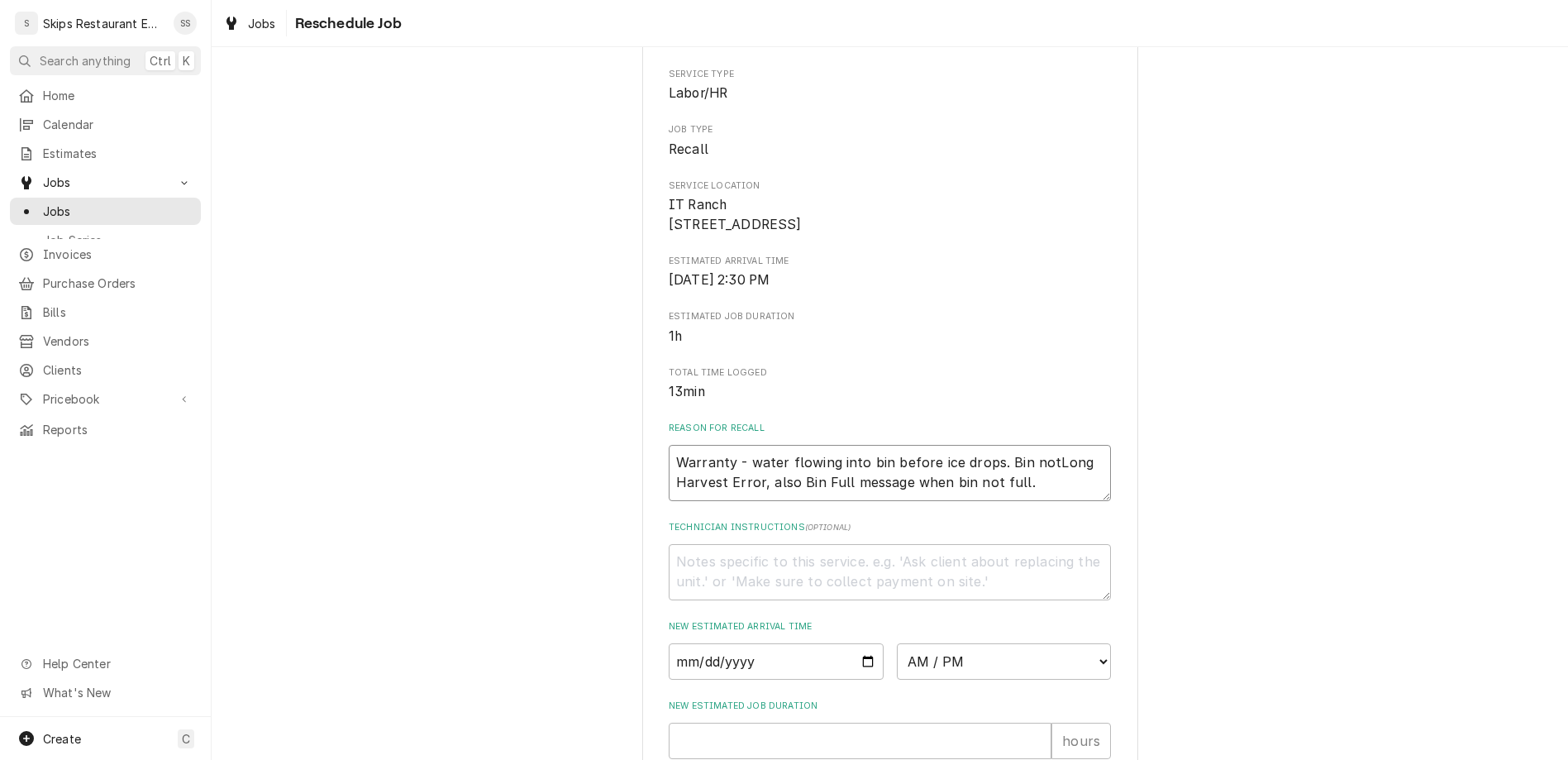
type textarea "x"
type textarea "Warranty - water flowing into bin before ice drops. Bin not Long Harvest Error,…"
type textarea "x"
type textarea "Warranty - water flowing into bin before ice drops. Bin notLong Harvest Error, …"
type textarea "x"
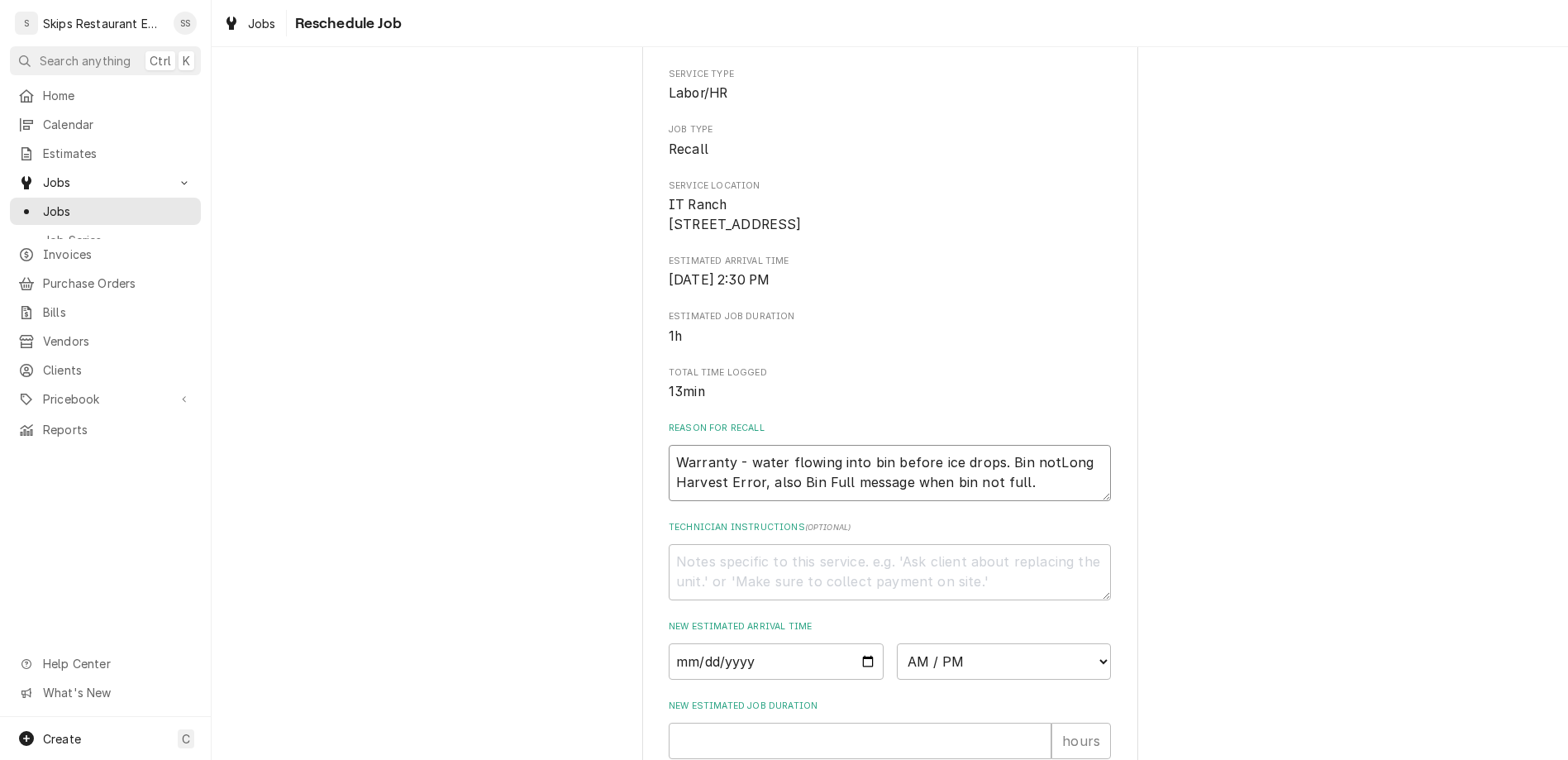
type textarea "Warranty - water flowing into bin before ice drops. Bin noLong Harvest Error, a…"
type textarea "x"
type textarea "Warranty - water flowing into bin before ice drops. Bin nLong Harvest Error, al…"
type textarea "x"
type textarea "Warranty - water flowing into bin before ice drops. Bin Long Harvest Error, als…"
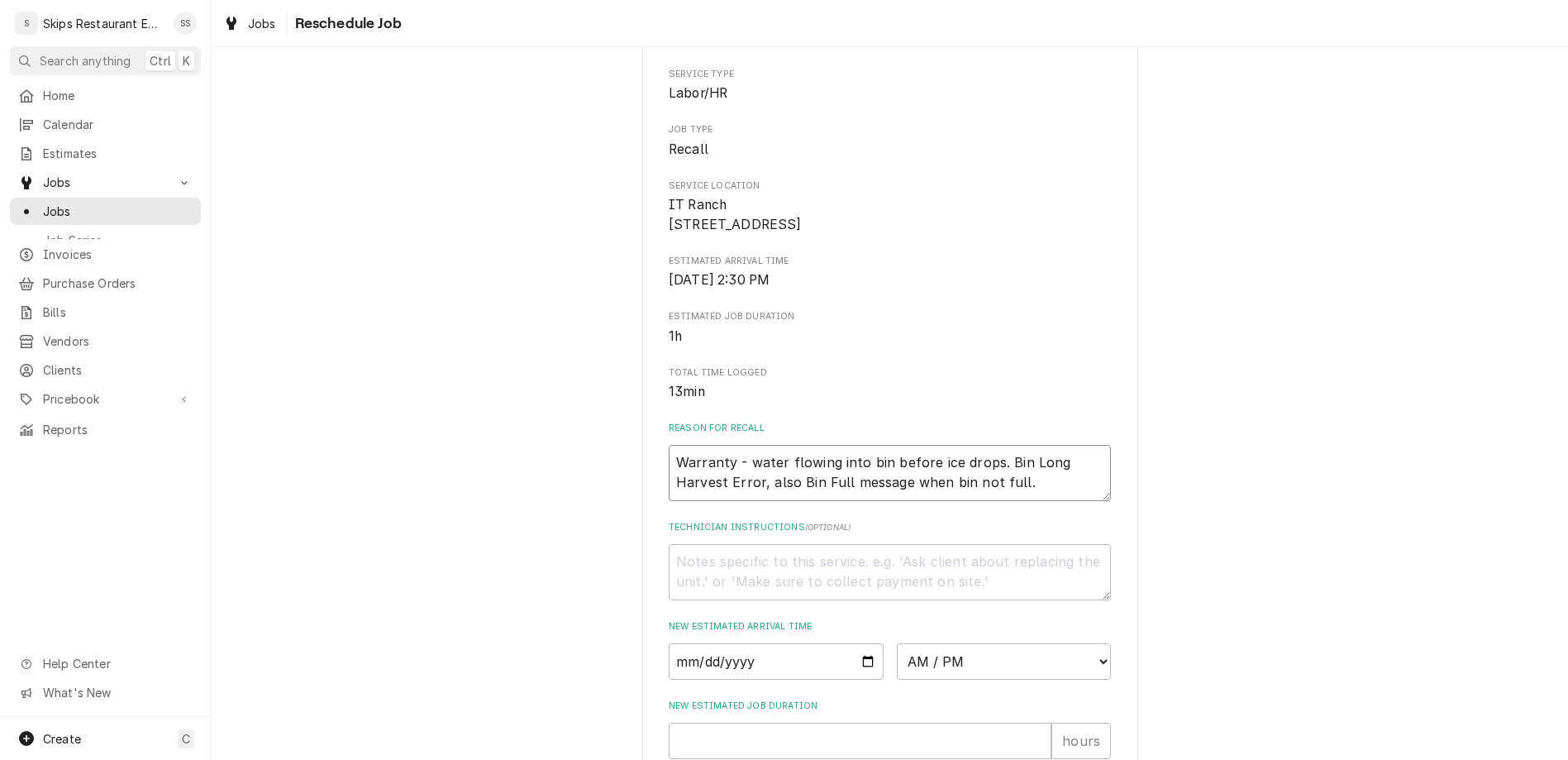
type textarea "x"
type textarea "Warranty - water flowing into bin before ice drops. BinLong Harvest Error, also…"
click at [837, 643] on input "Date" at bounding box center [776, 661] width 215 height 36
click at [897, 643] on select "AM / PM 6:00 AM 6:15 AM 6:30 AM 6:45 AM 7:00 AM 7:15 AM 7:30 AM 7:45 AM 8:00 AM…" at bounding box center [1004, 661] width 215 height 36
click option "9:30 AM" at bounding box center [0, 0] width 0 height 0
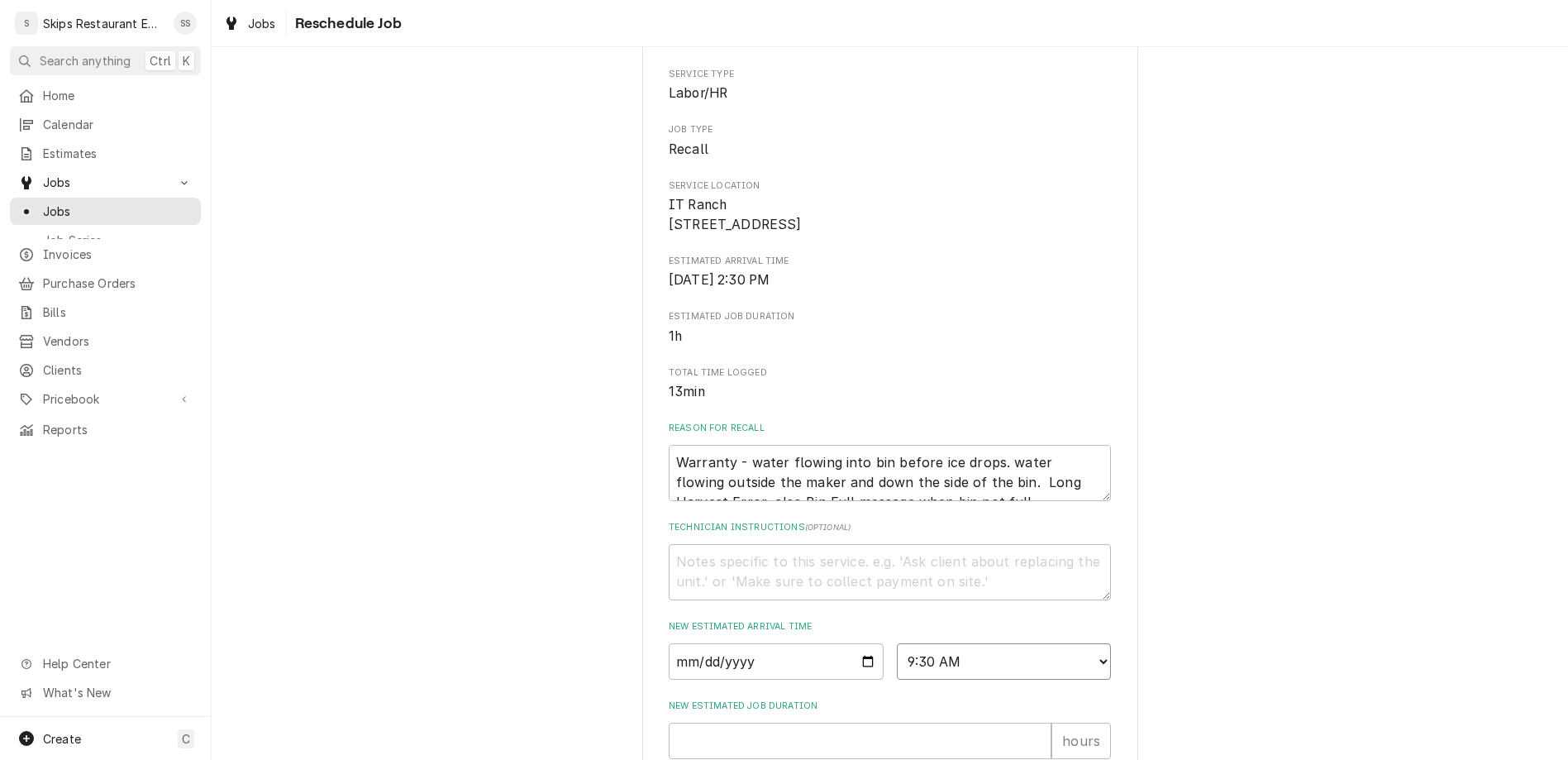
scroll to position [173, 0]
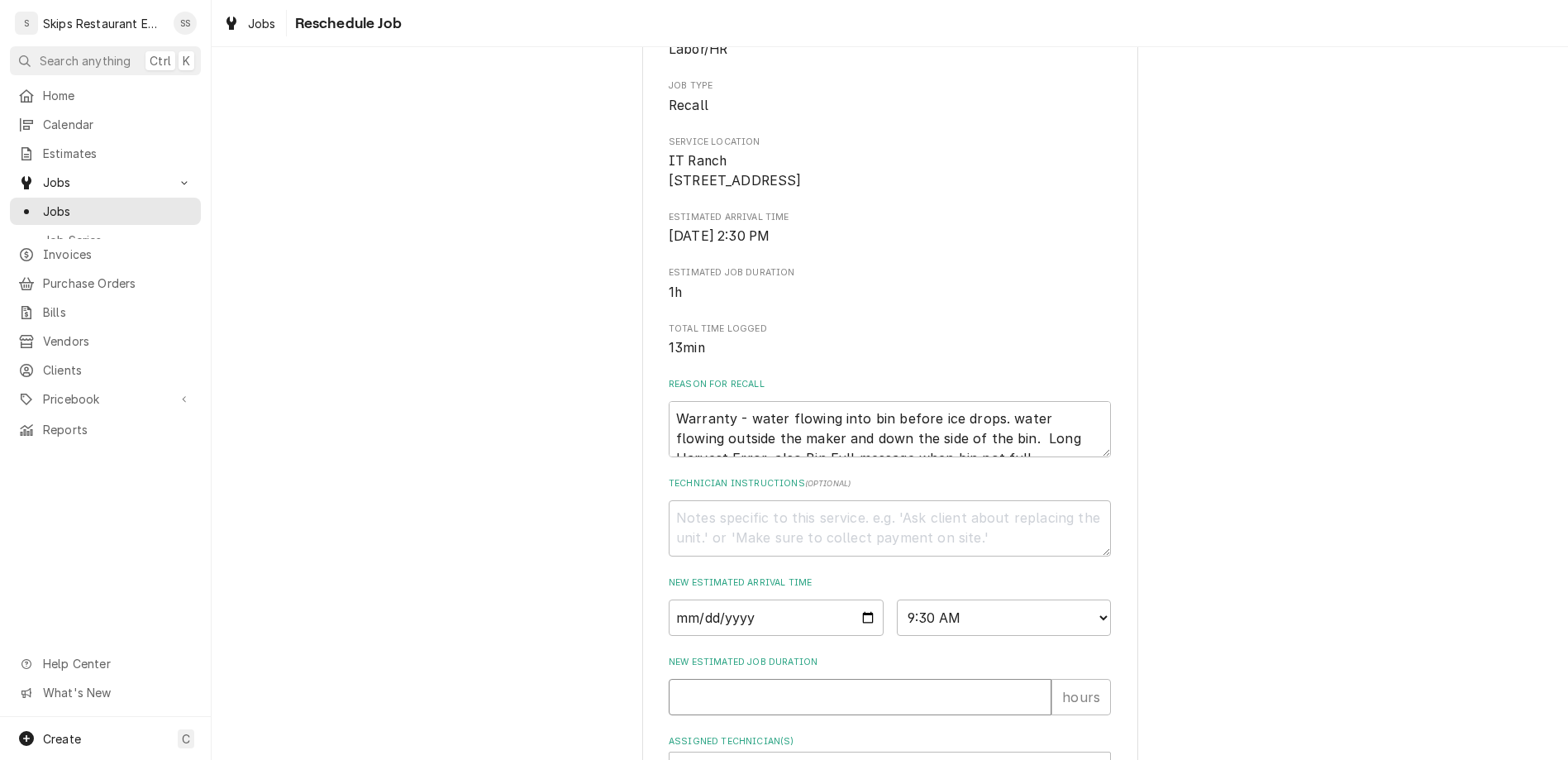
click at [785, 679] on input "New Estimated Job Duration" at bounding box center [860, 697] width 383 height 36
click at [771, 756] on div "Assigned Technician(s)" at bounding box center [875, 770] width 394 height 29
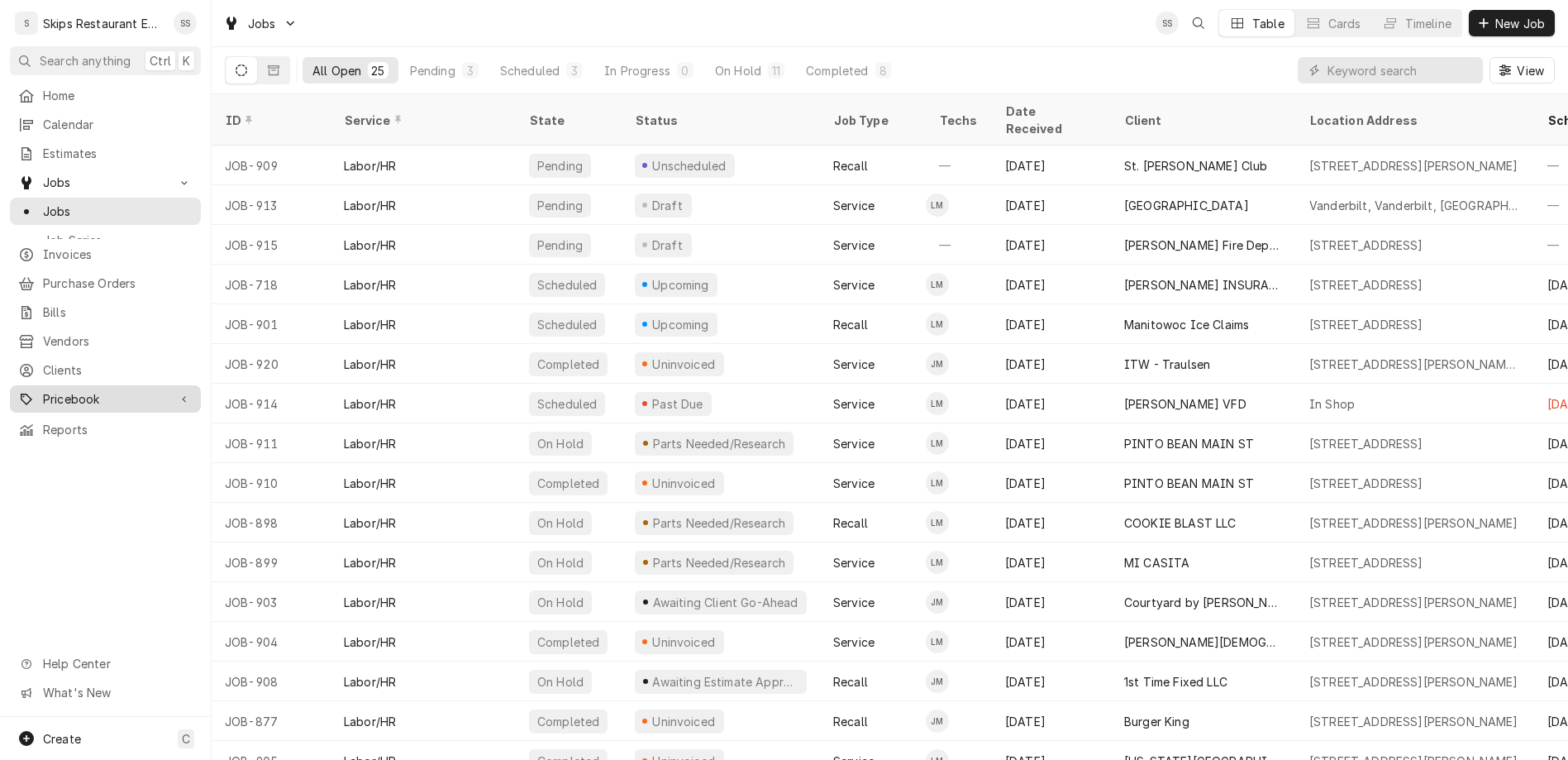
click at [43, 390] on span "Pricebook" at bounding box center [105, 399] width 124 height 17
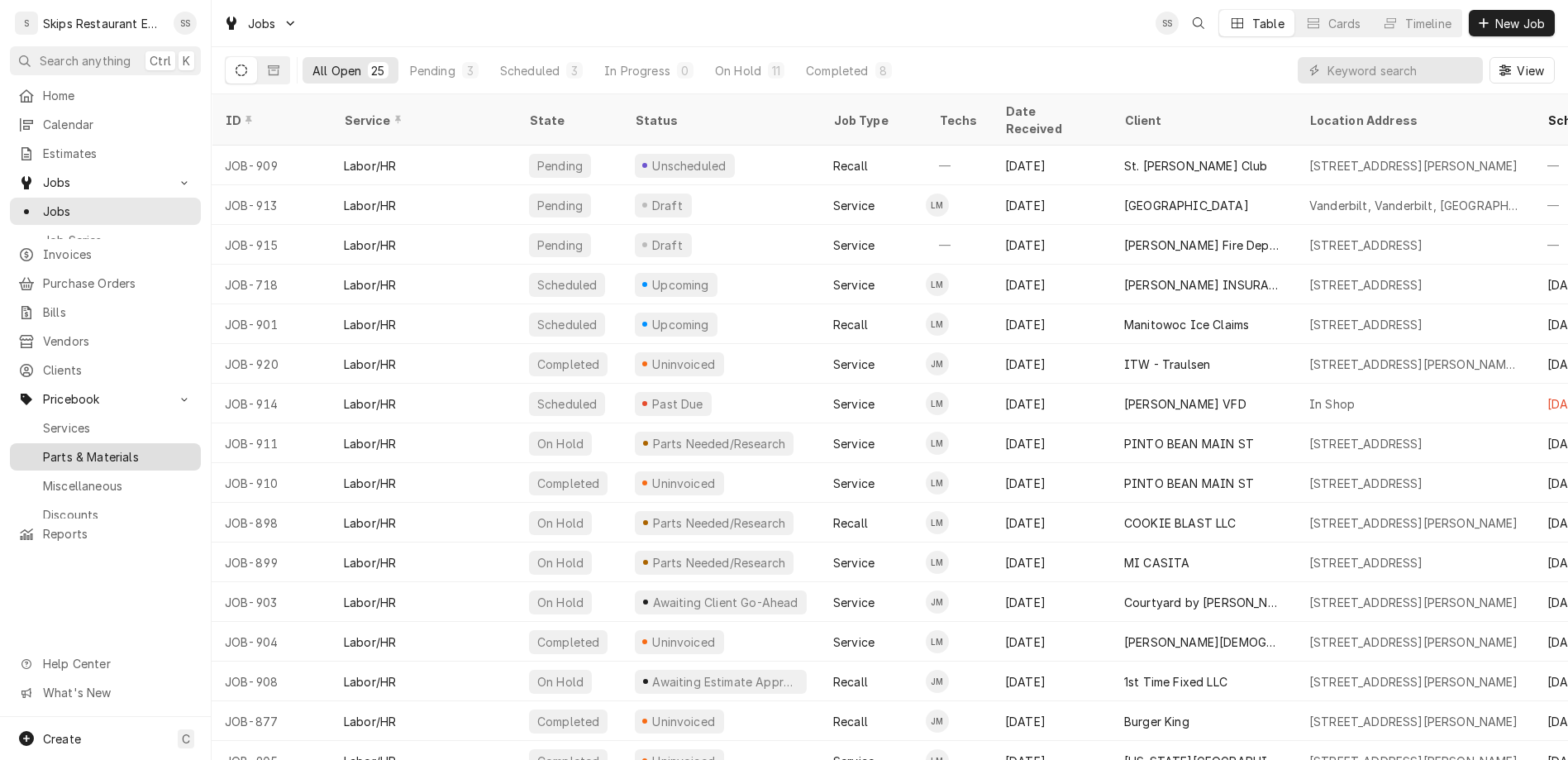
click at [50, 448] on span "Parts & Materials" at bounding box center [118, 457] width 150 height 17
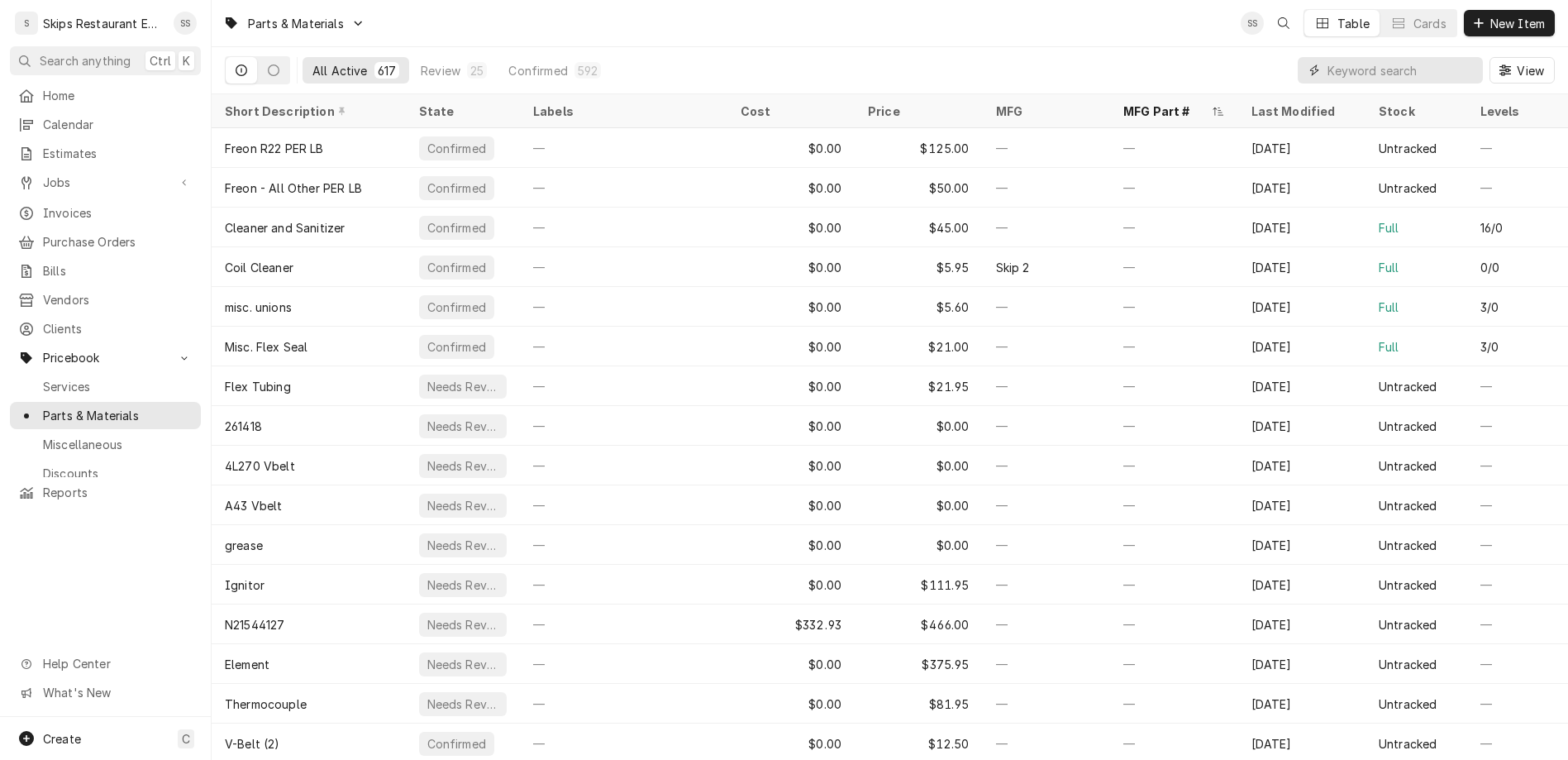
click at [1447, 57] on input "Dynamic Content Wrapper" at bounding box center [1401, 70] width 147 height 27
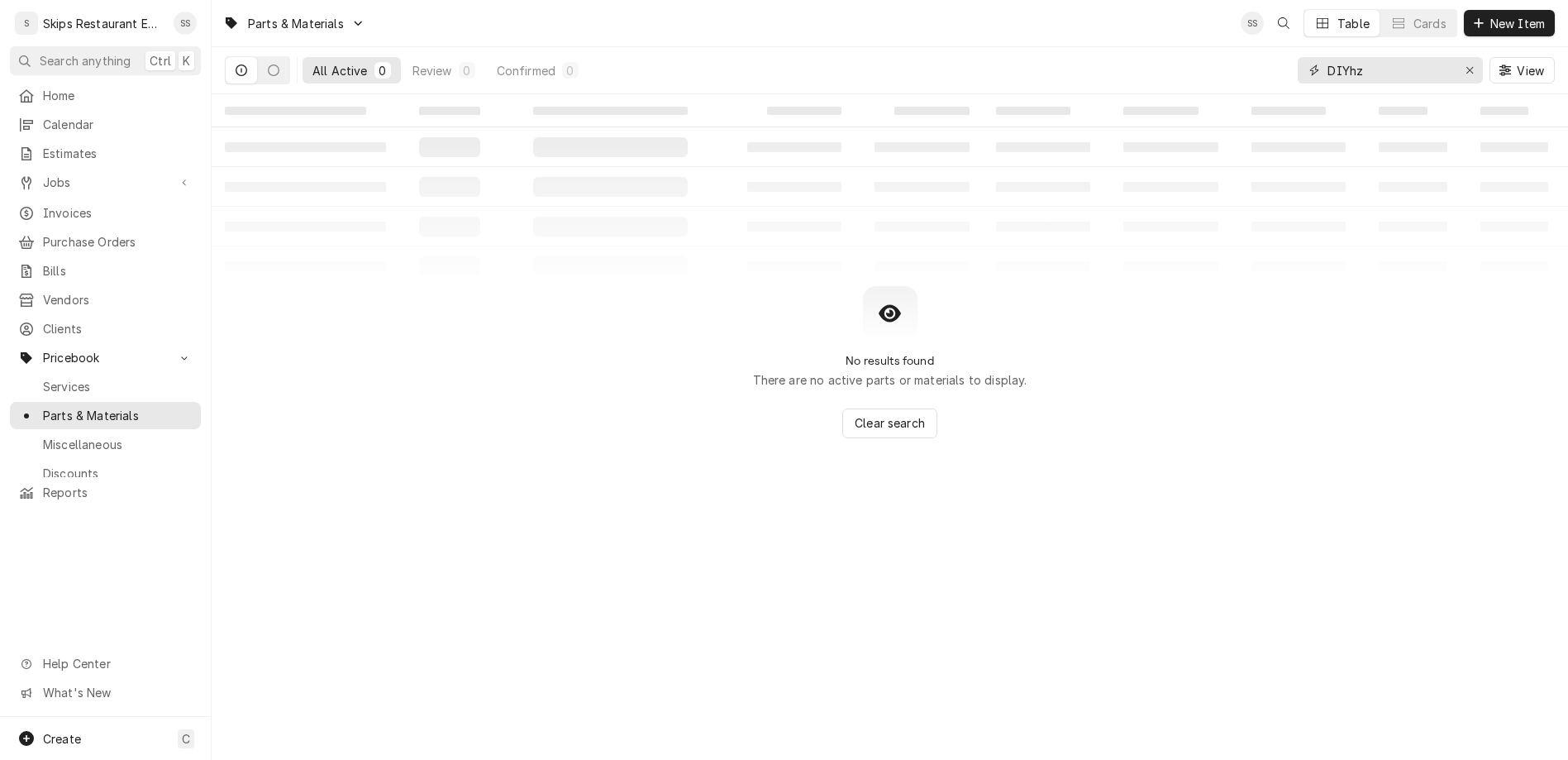
type input "DIYhz"
drag, startPoint x: 1421, startPoint y: 52, endPoint x: 1336, endPoint y: 52, distance: 85.0
click at [1336, 57] on input "DIYhz" at bounding box center [1389, 70] width 124 height 27
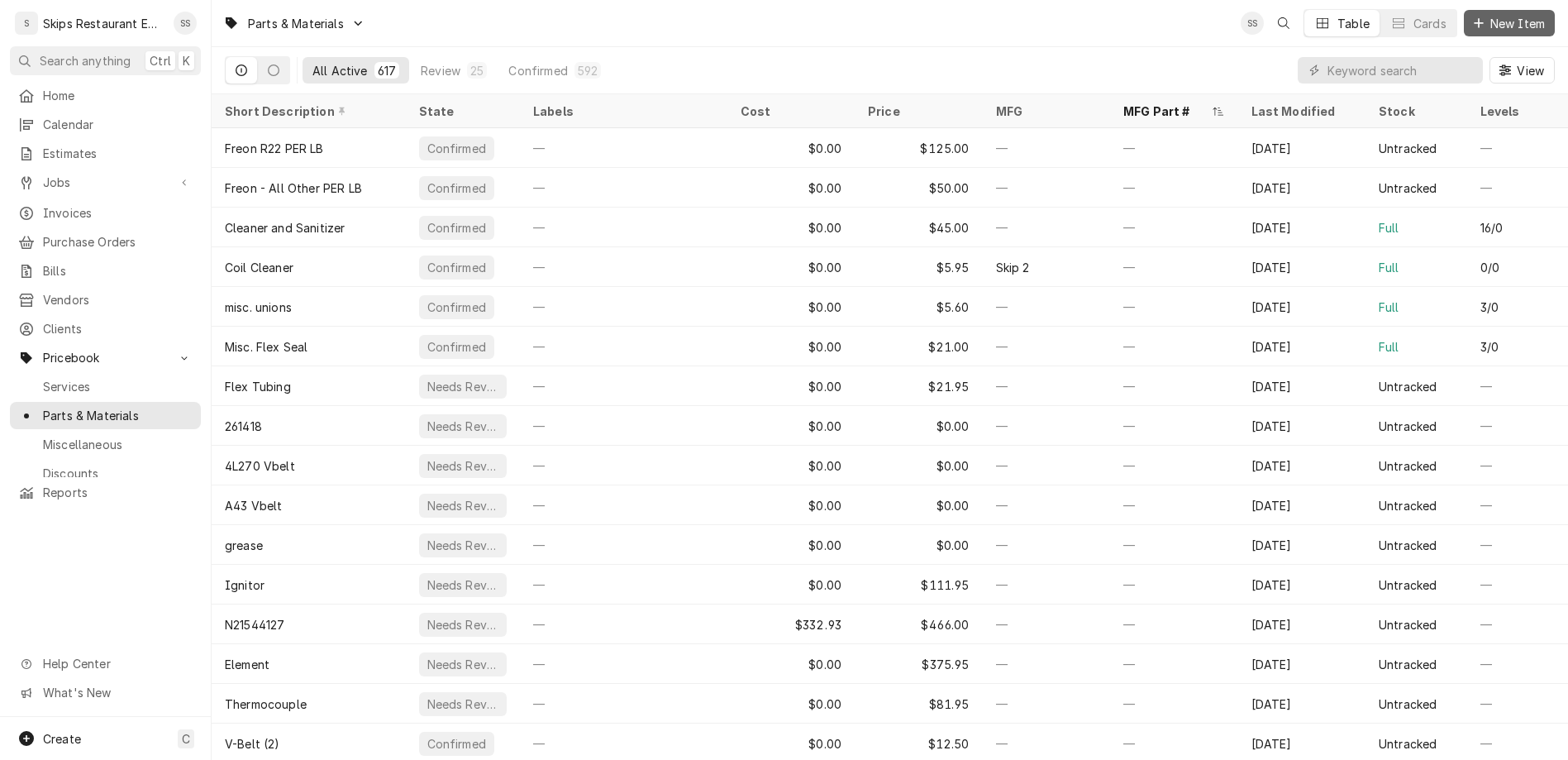
click at [1528, 19] on span "New Item" at bounding box center [1517, 23] width 61 height 17
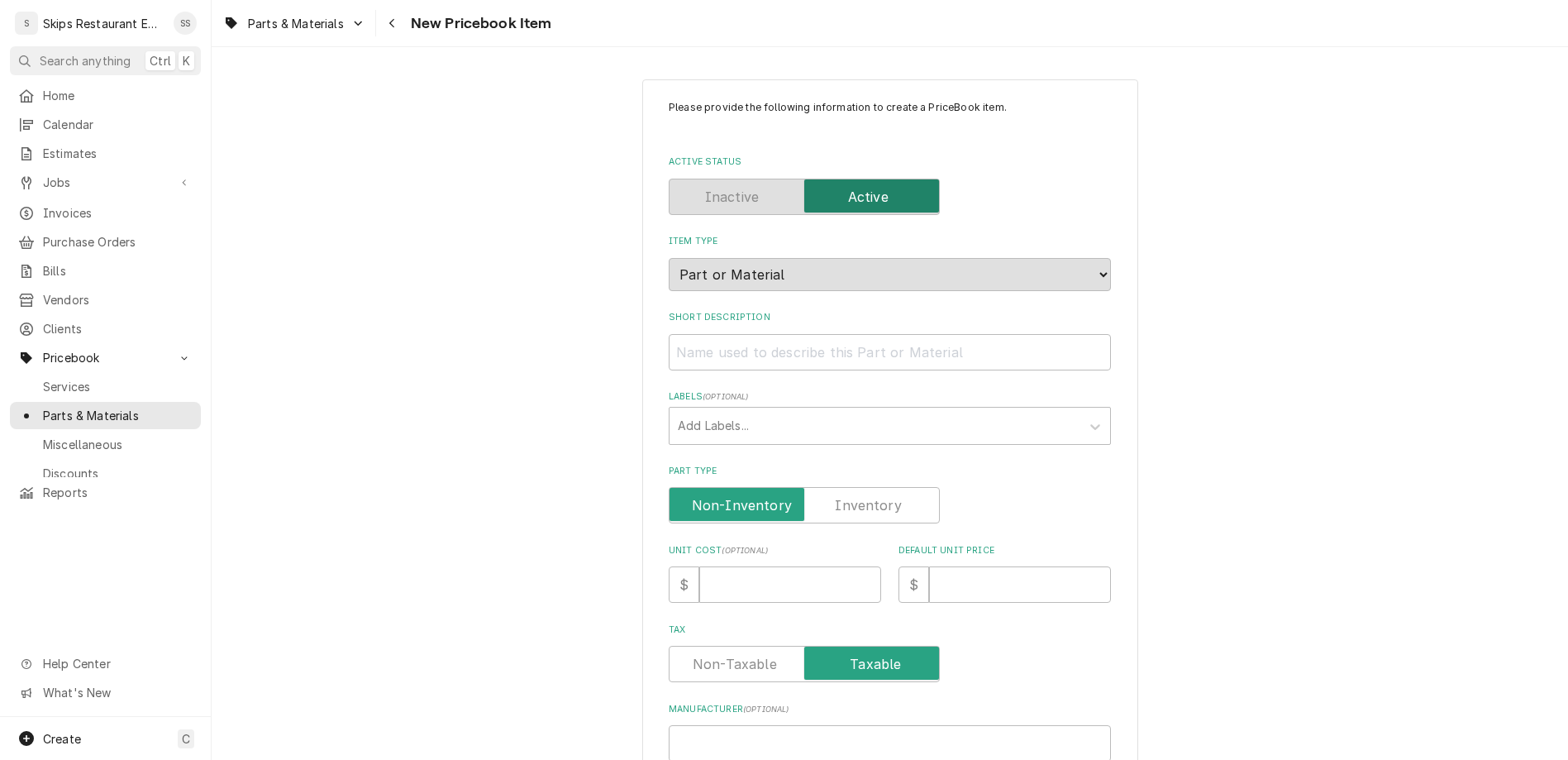
type textarea "x"
click at [747, 334] on input "Short Description" at bounding box center [890, 352] width 443 height 36
paste input "DIYhz"
type input "DIYhz"
type textarea "x"
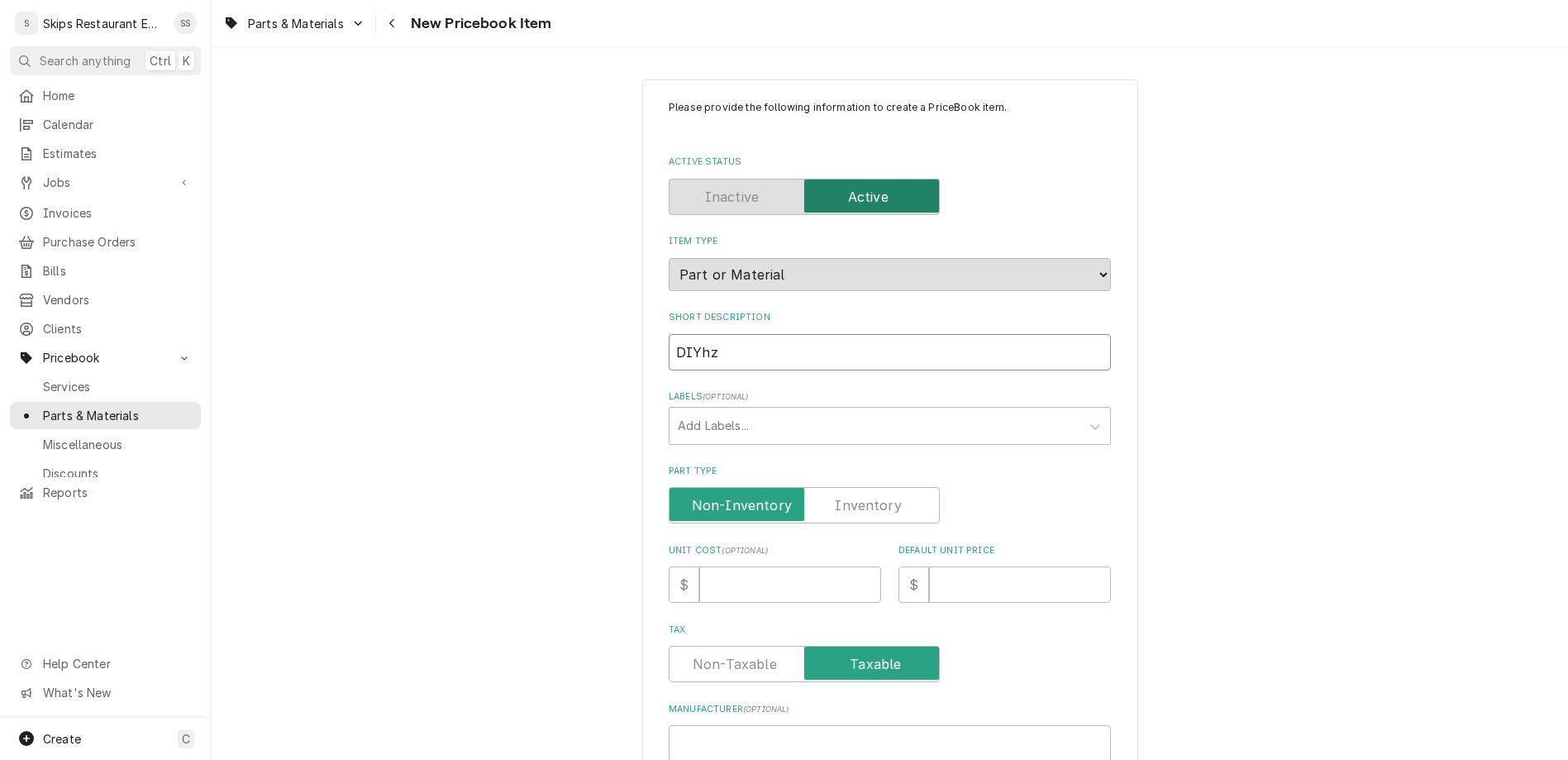
type input "DIYhz"
click at [819, 487] on label "Part Type" at bounding box center [805, 505] width 271 height 36
click at [819, 487] on input "Part Type" at bounding box center [804, 505] width 256 height 36
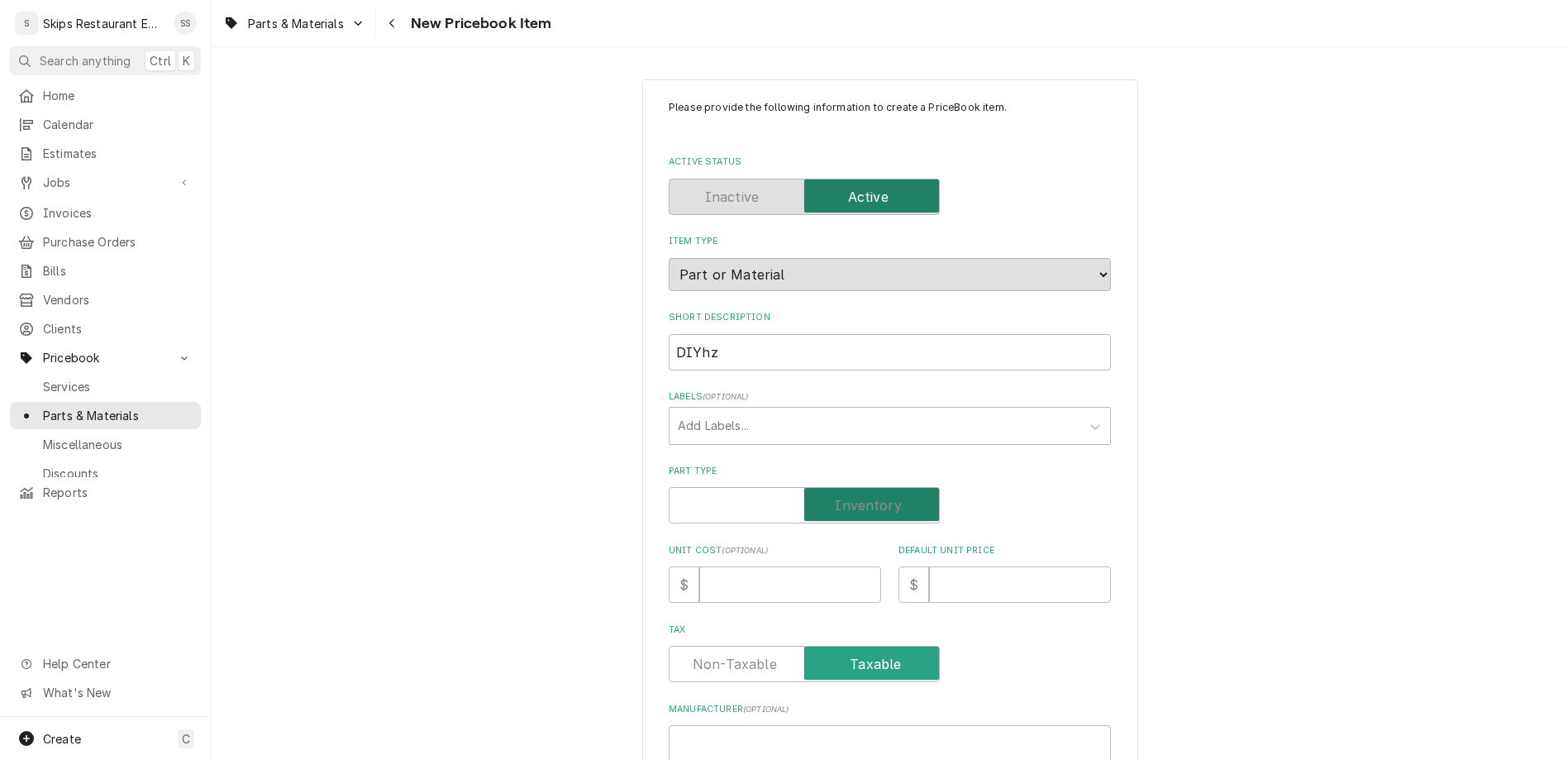
checkbox input "true"
type textarea "x"
click at [781, 334] on input "DIYhz" at bounding box center [890, 352] width 443 height 36
type input "DIYhz 2"
type textarea "x"
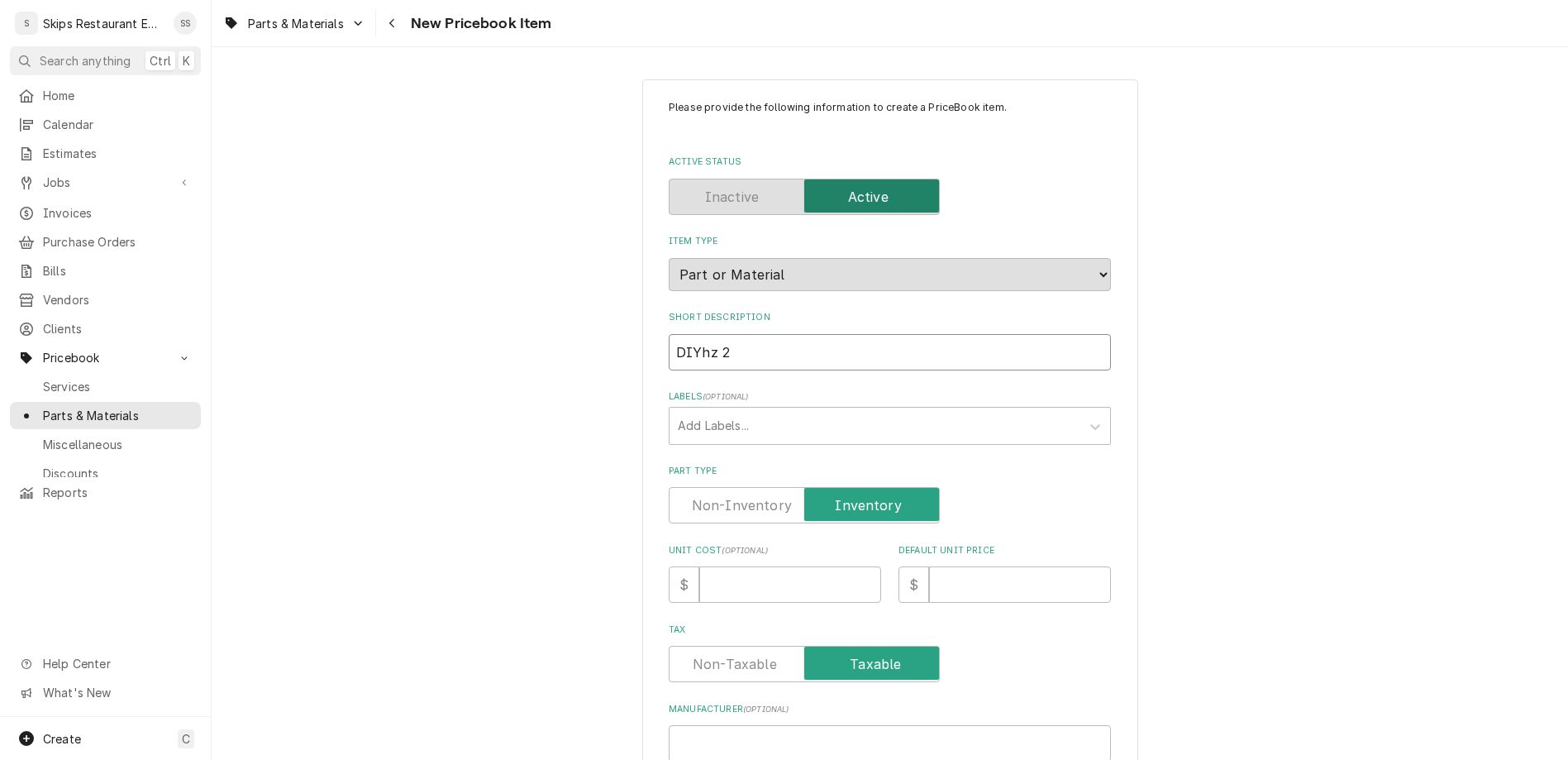
type input "DIYhz 20"
type textarea "x"
type input "DIYhz 20"
type textarea "x"
type input "DIYhz 20 A"
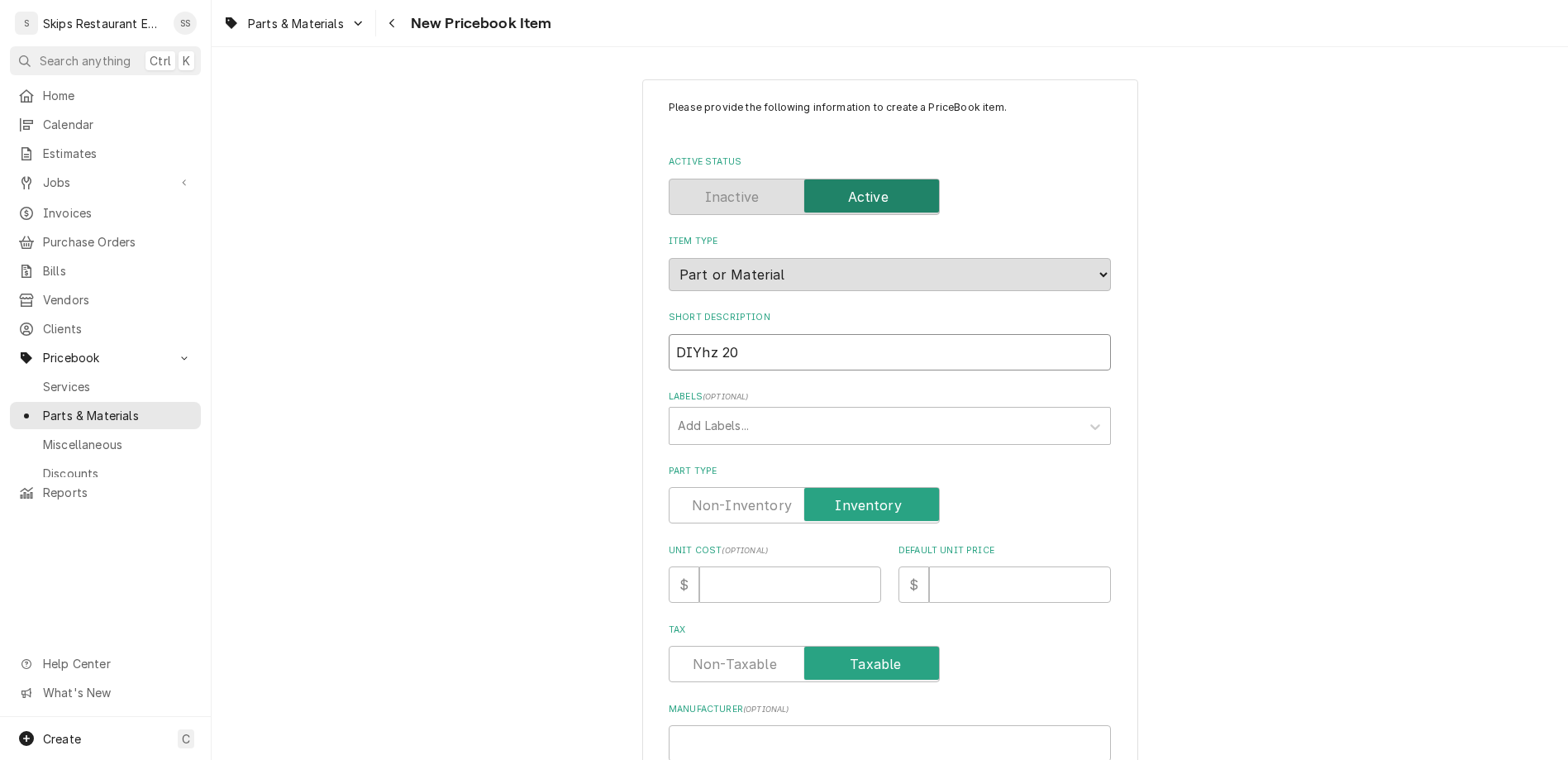
type textarea "x"
type input "DIYhz 20 Am"
type textarea "x"
type input "DIYhz 20 Amp"
type textarea "x"
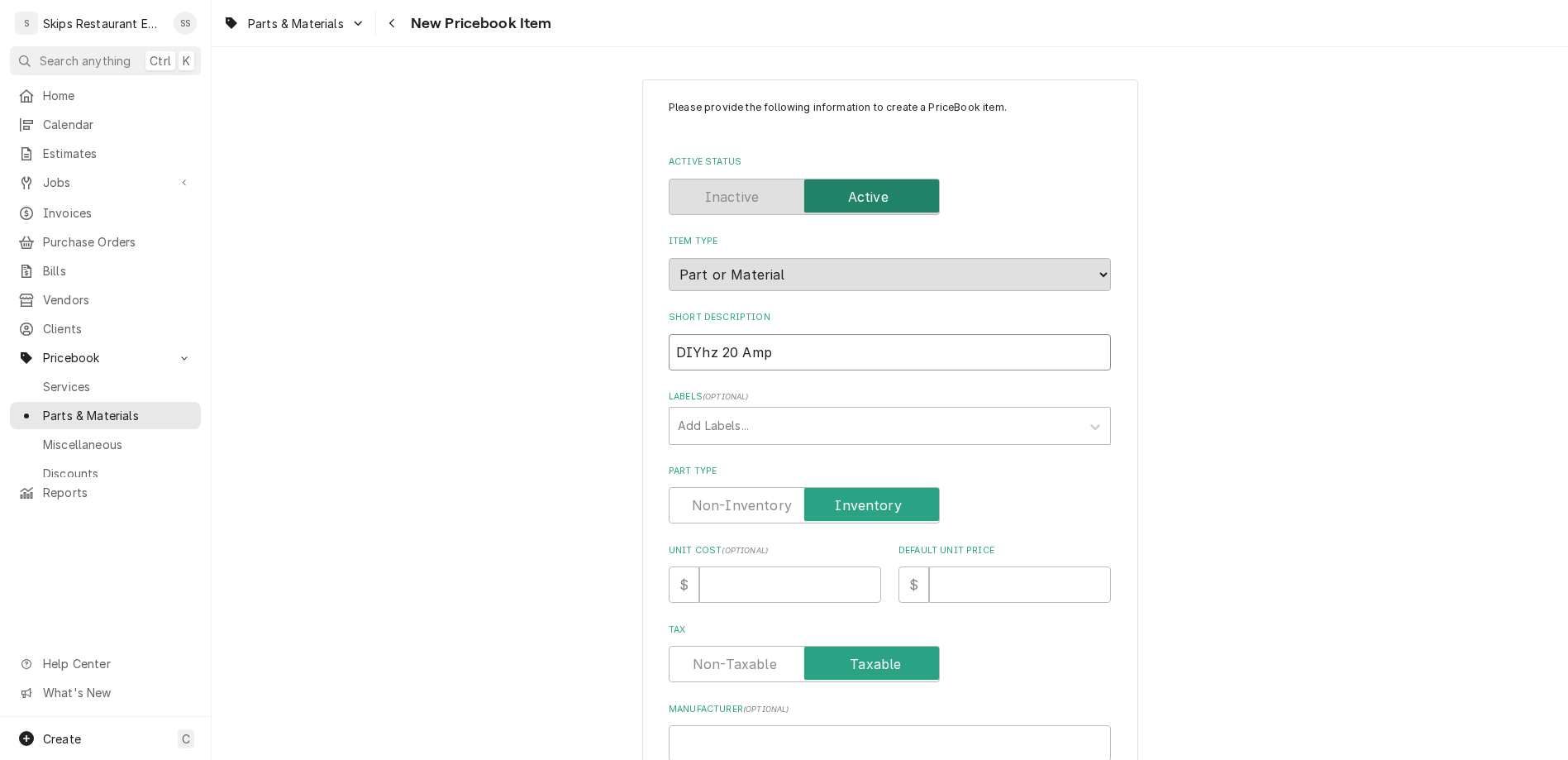
type input "DIYhz 20 Amp"
type textarea "x"
type input "DIYhz 20 Amp C"
type textarea "x"
type input "DIYhz 20 Amp Ci"
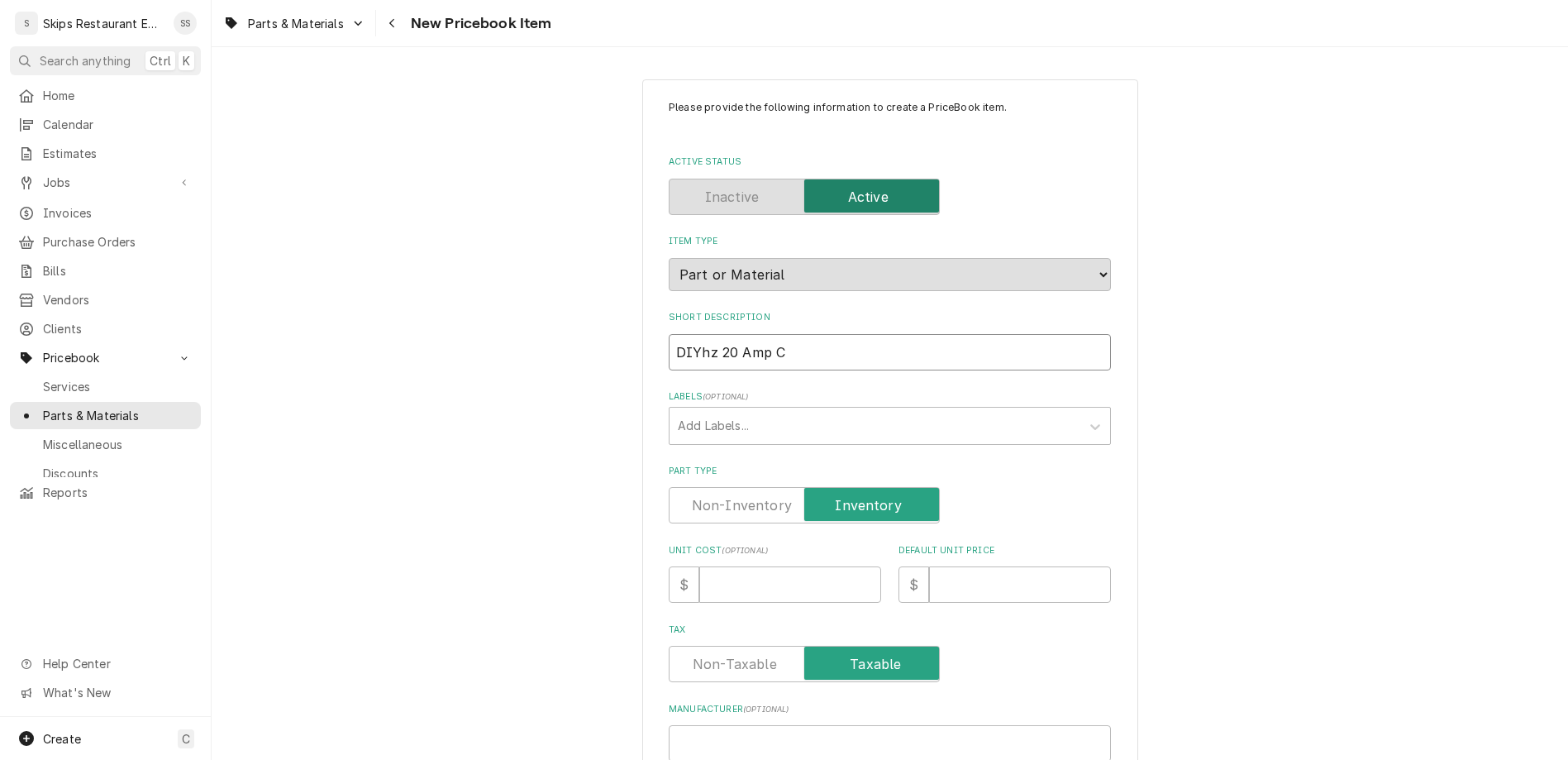
type textarea "x"
type input "DIYhz 20 Amp Cir"
type textarea "x"
type input "DIYhz 20 Amp Circ"
type textarea "x"
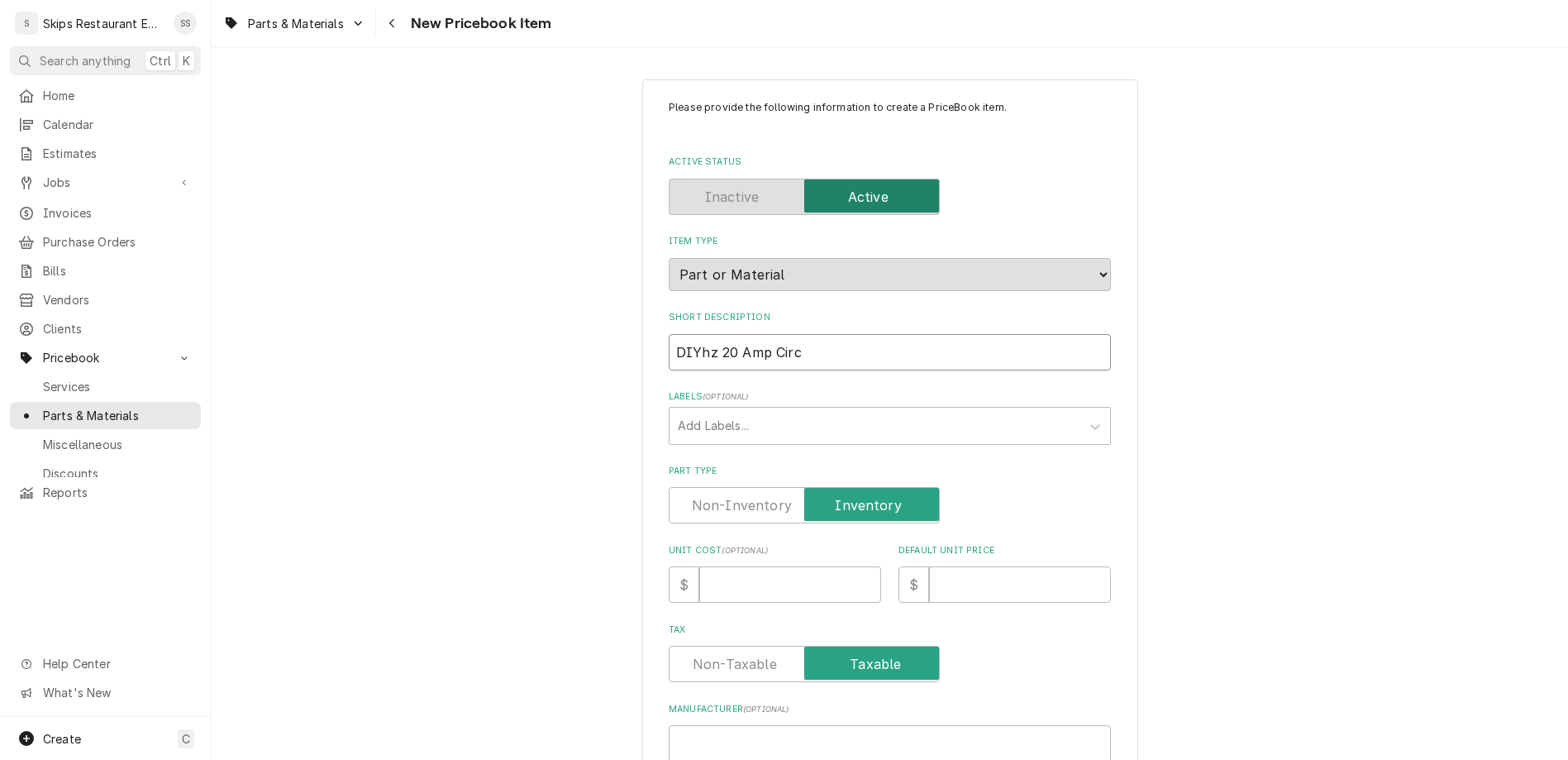
type input "DIYhz 20 Amp Circu"
type textarea "x"
type input "DIYhz 20 Amp Circui"
type textarea "x"
type input "DIYhz 20 Amp Circuit"
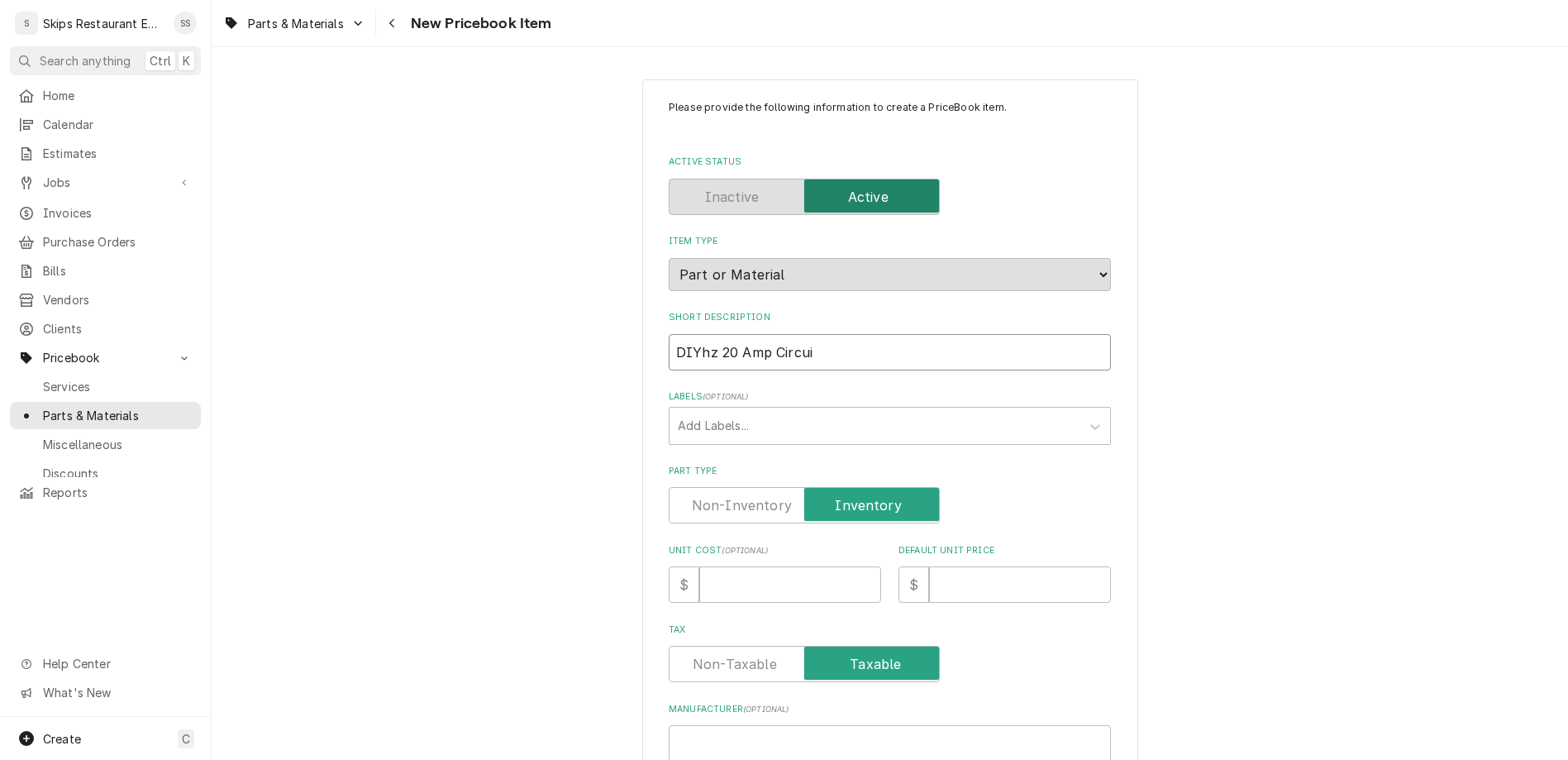
type textarea "x"
type input "DIYhz 20 Amp Circuit"
type textarea "x"
type input "DIYhz 20 Amp Circuit B"
type textarea "x"
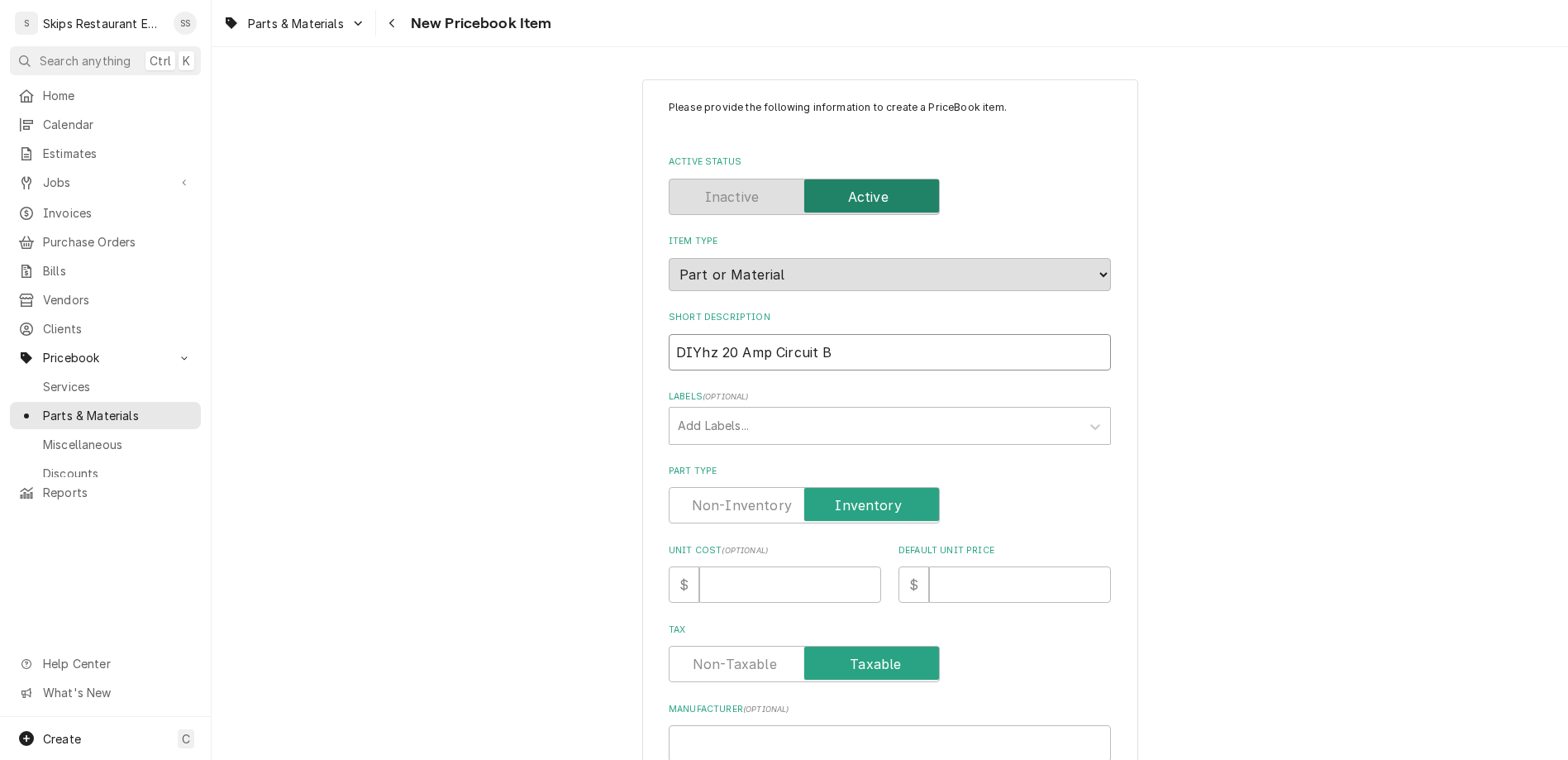
type input "DIYhz 20 Amp Circuit Br"
type textarea "x"
type input "DIYhz 20 Amp Circuit Bre"
type textarea "x"
type input "DIYhz 20 Amp Circuit Brea"
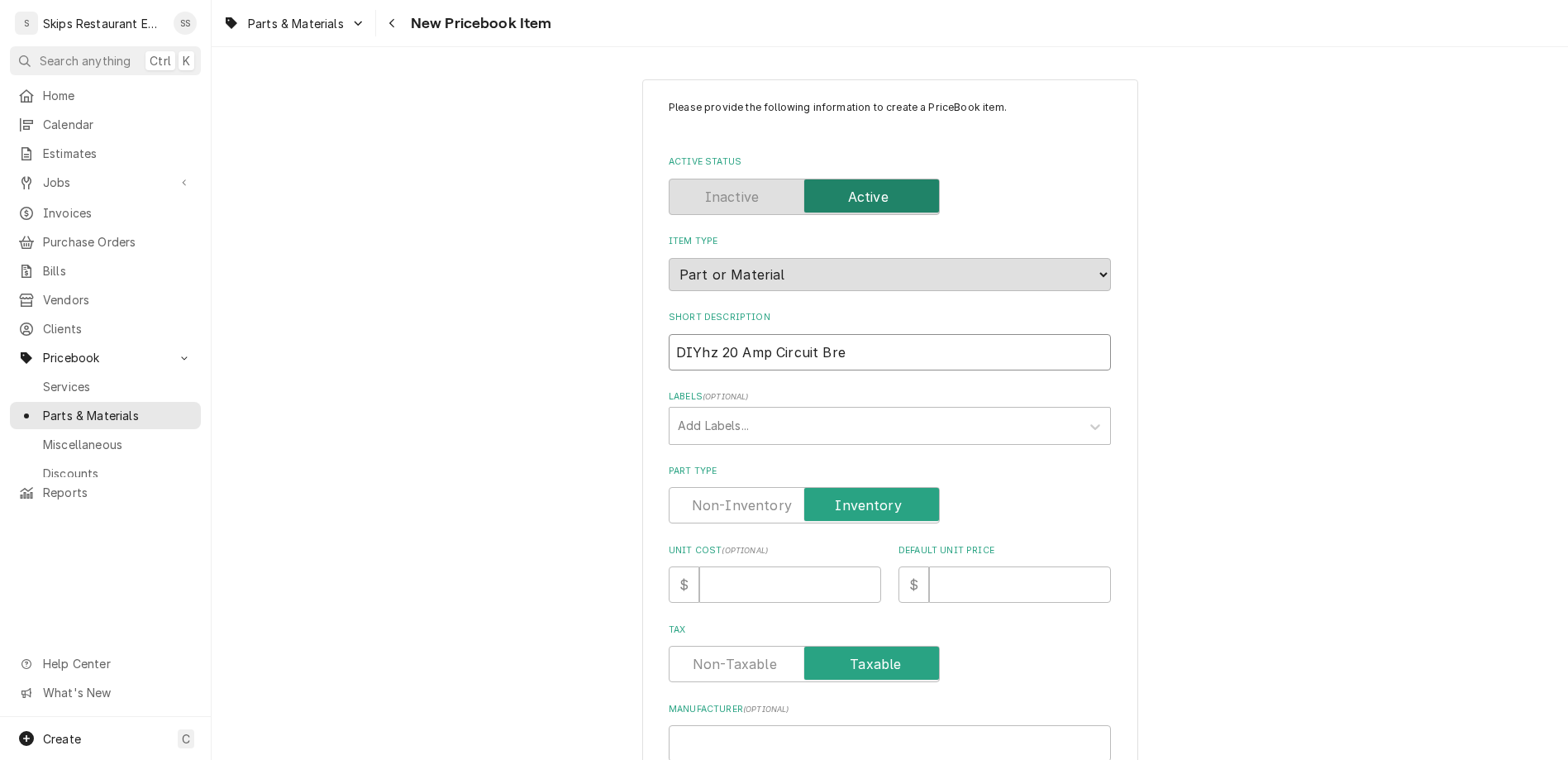
type textarea "x"
type input "DIYhz 20 Amp Circuit Break"
type textarea "x"
type input "DIYhz 20 Amp Circuit Breake"
type textarea "x"
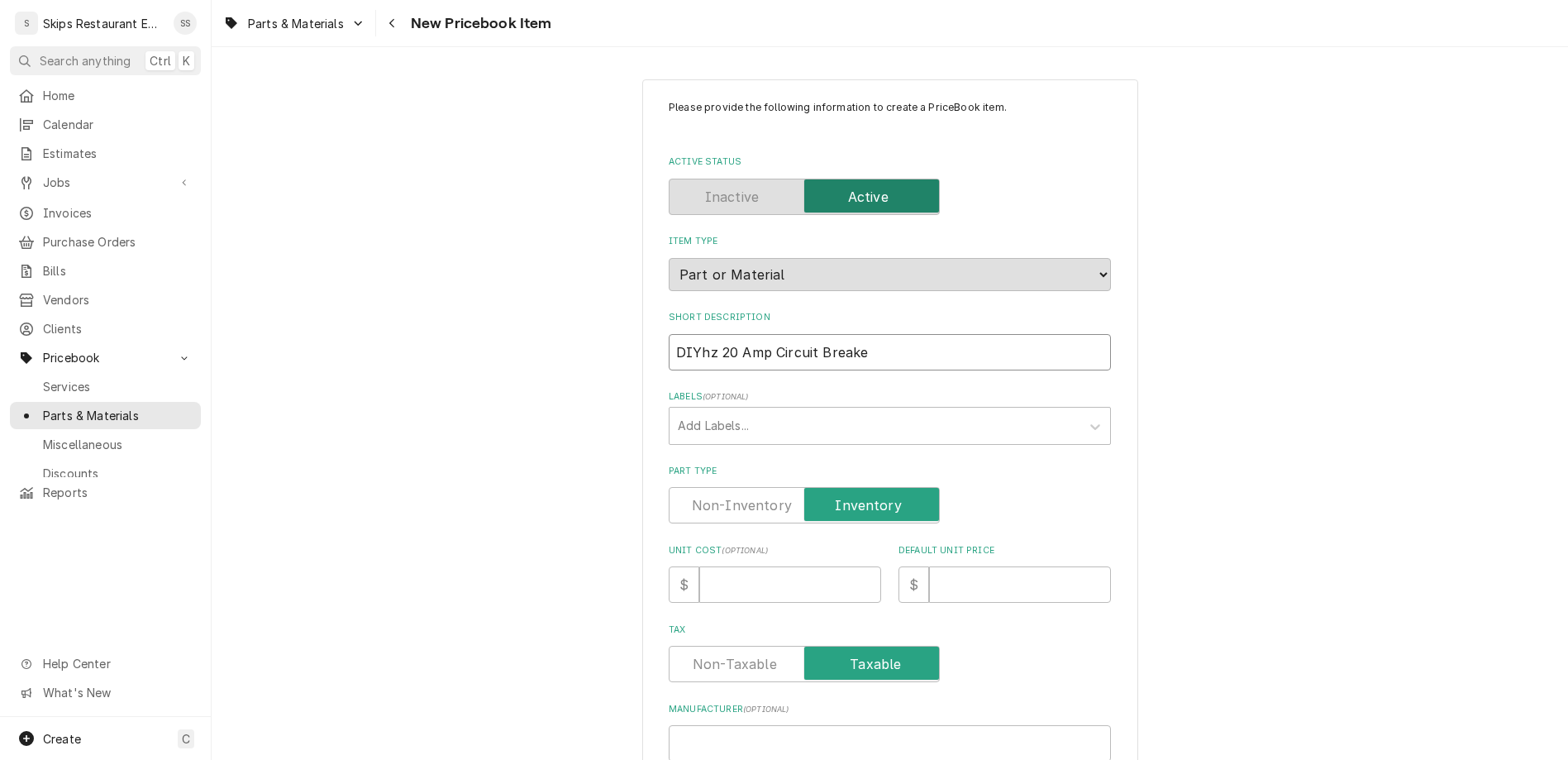
type input "DIYhz 20 Amp Circuit Breaker"
type textarea "x"
type input "DIYhz 20 Amp Circuit Breaker"
click at [929, 566] on input "Default Unit Price" at bounding box center [1020, 584] width 182 height 36
type input "1"
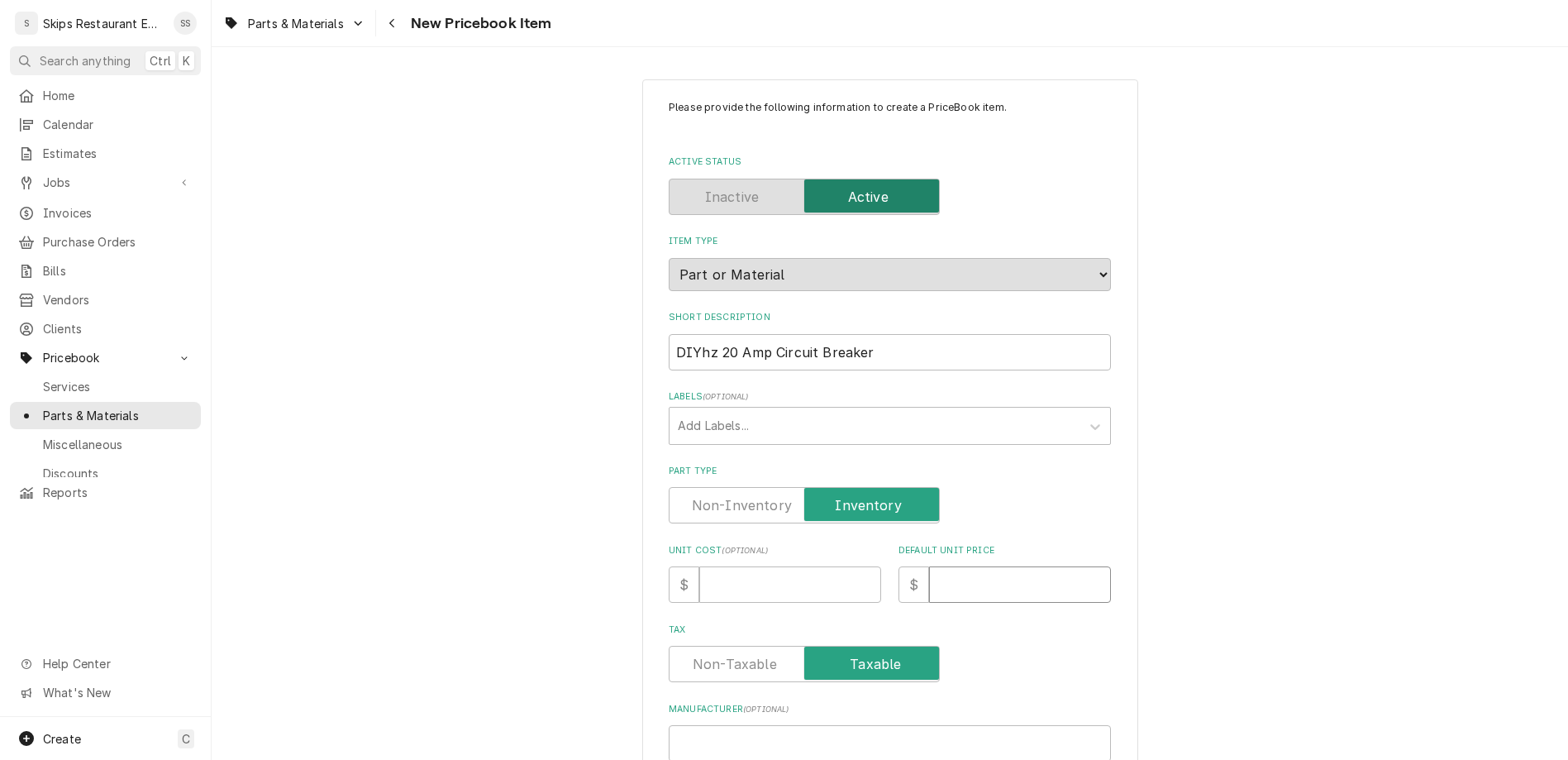
type textarea "x"
type input "10"
type textarea "x"
type input "10.9"
type textarea "x"
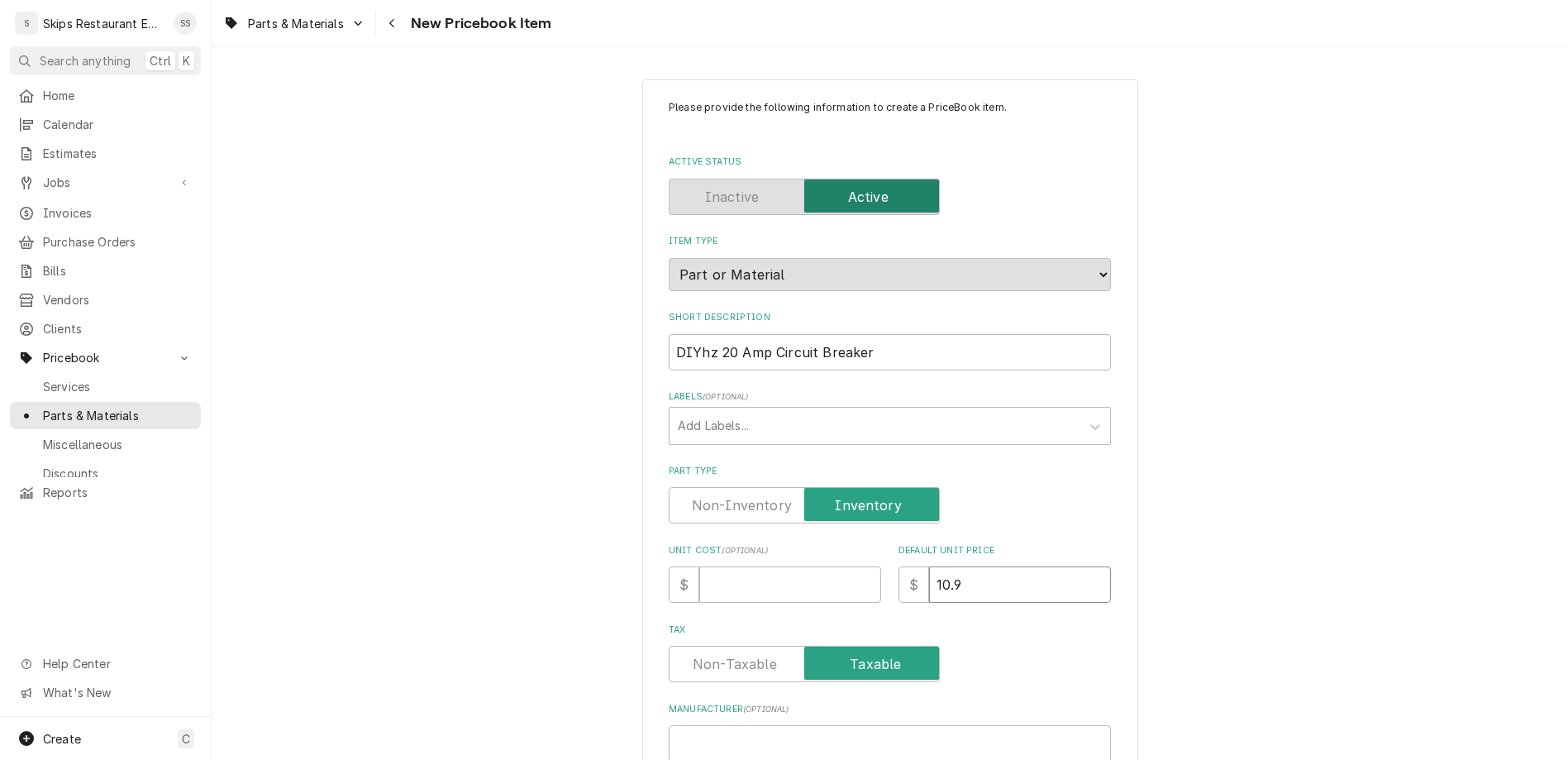
type input "10.95"
type textarea "x"
type input "10.95"
type input "D"
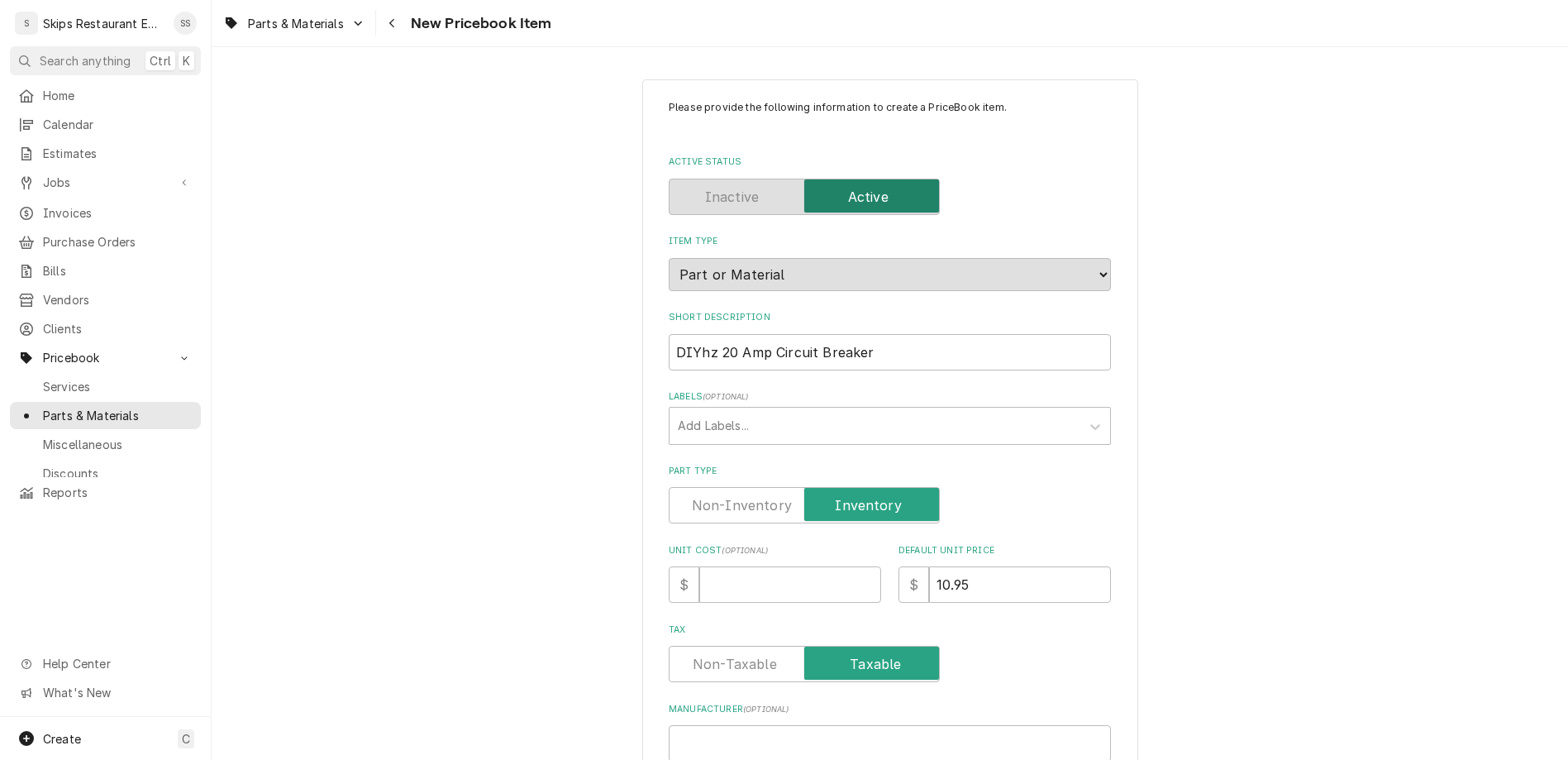
type textarea "x"
type input "DI"
type textarea "x"
type input "DIY"
type textarea "x"
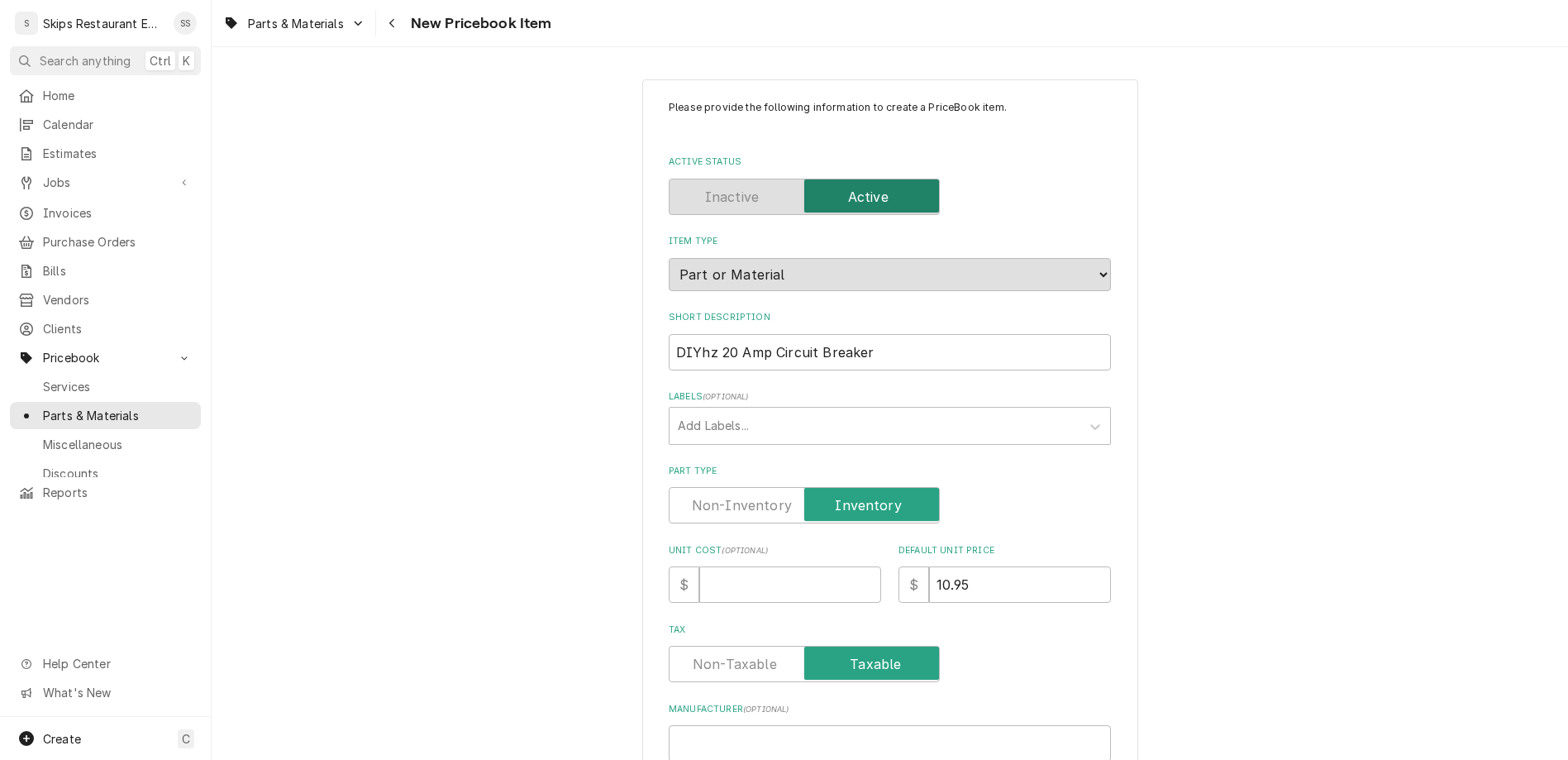
type input "DIYh"
type textarea "x"
type input "DIYhz"
type textarea "x"
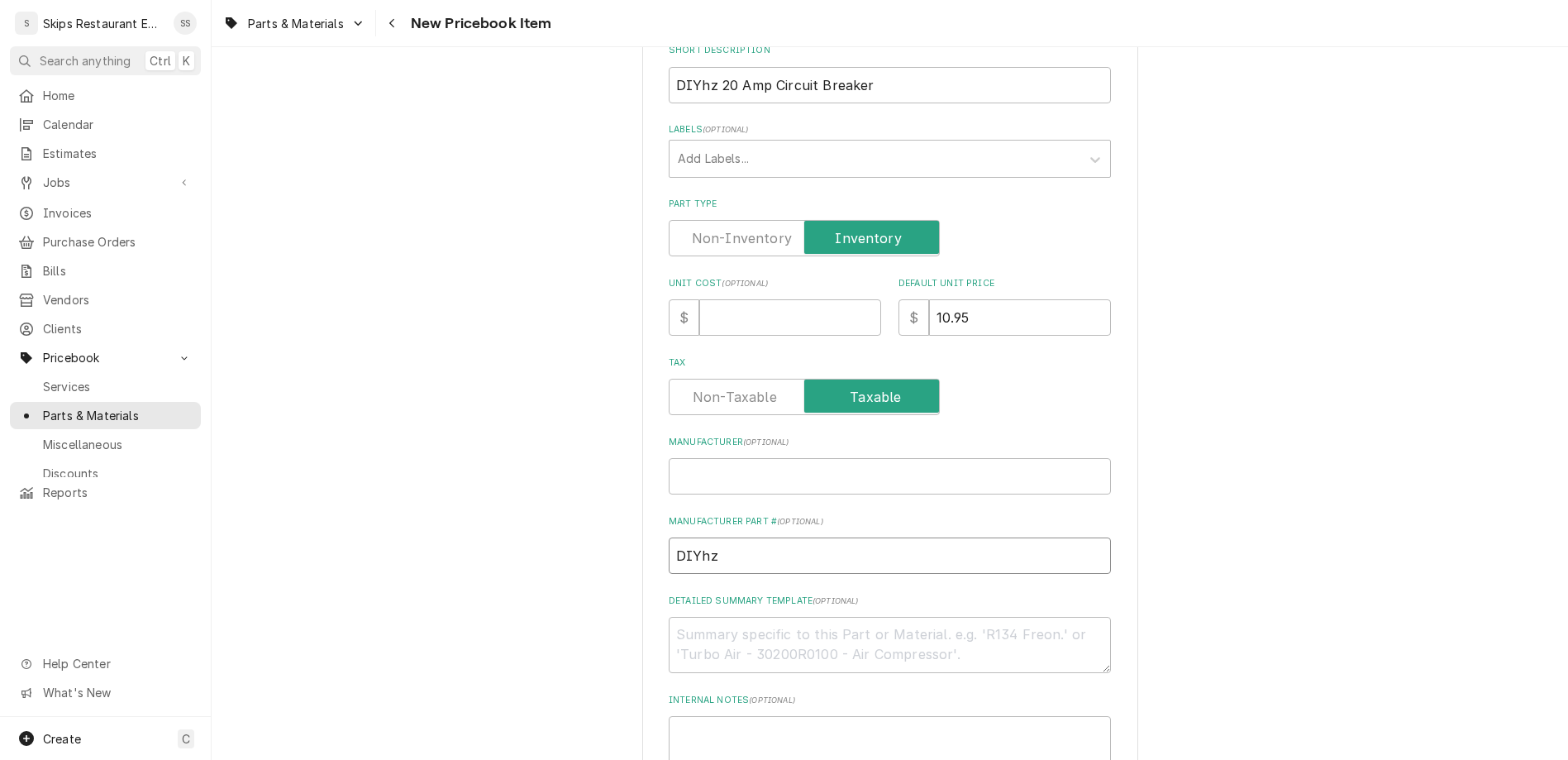
scroll to position [323, 0]
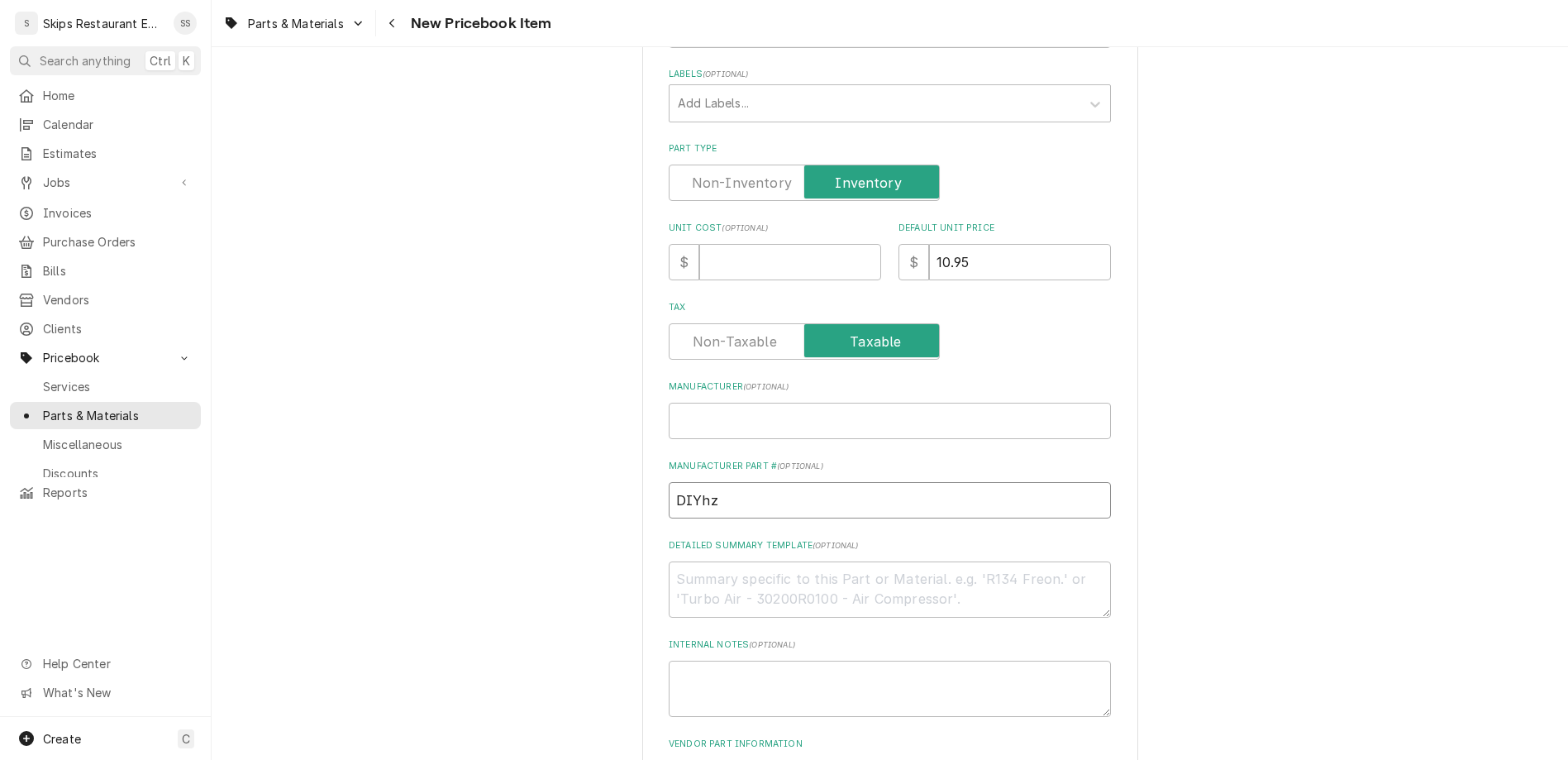
type input "DIYhz"
drag, startPoint x: 766, startPoint y: 658, endPoint x: 730, endPoint y: 667, distance: 37.1
type input "1"
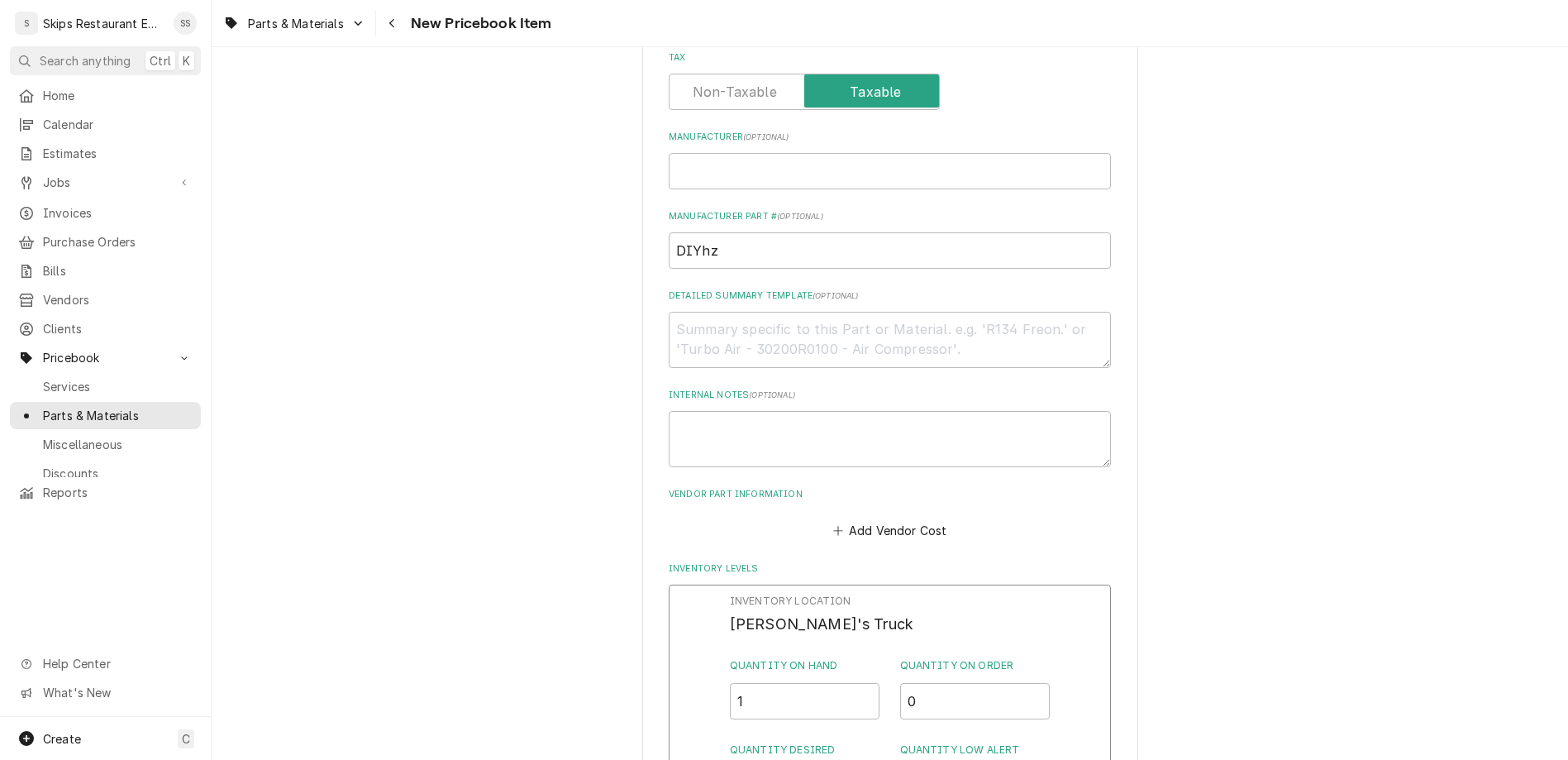
scroll to position [580, 0]
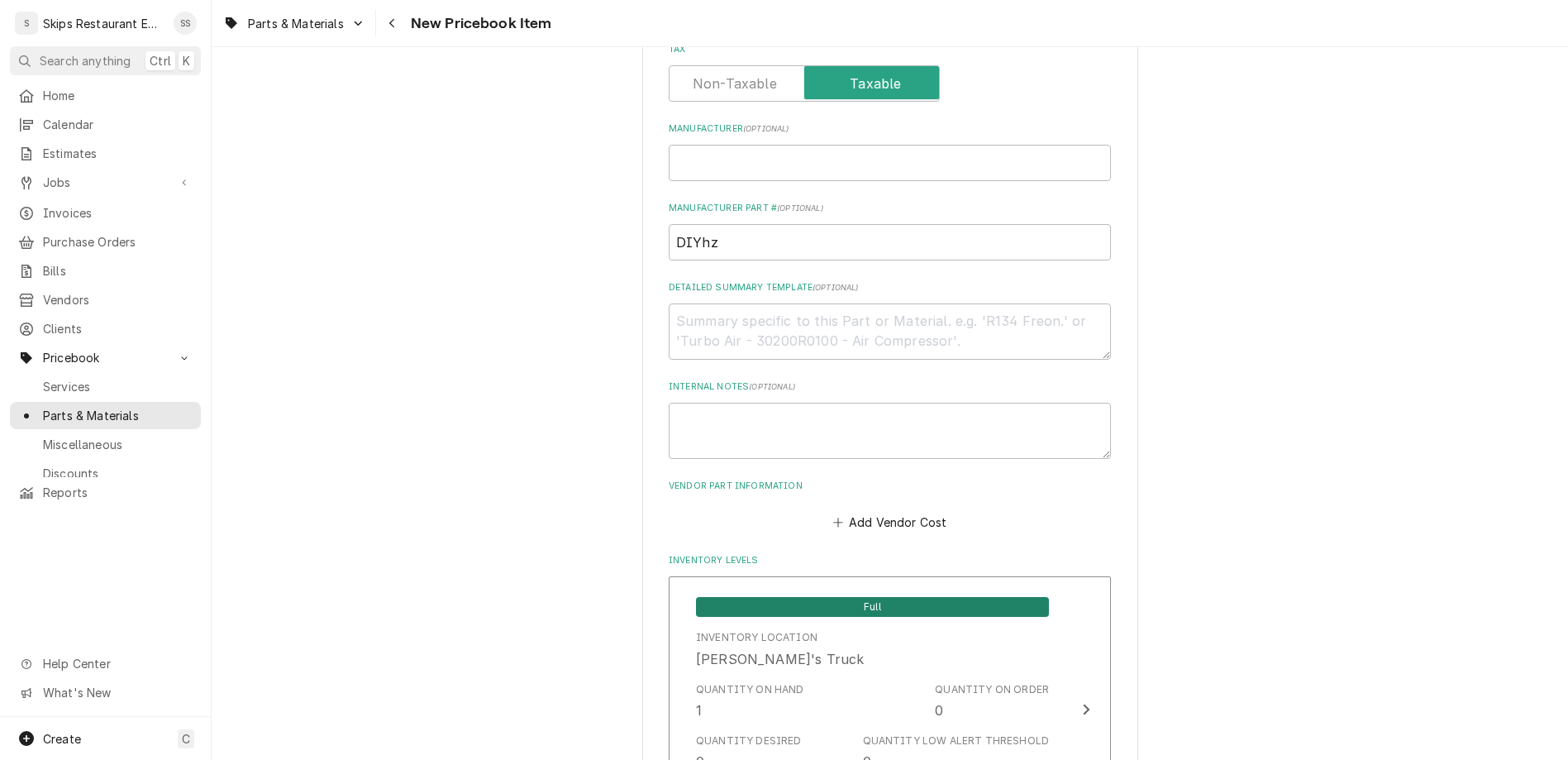
scroll to position [830, 0]
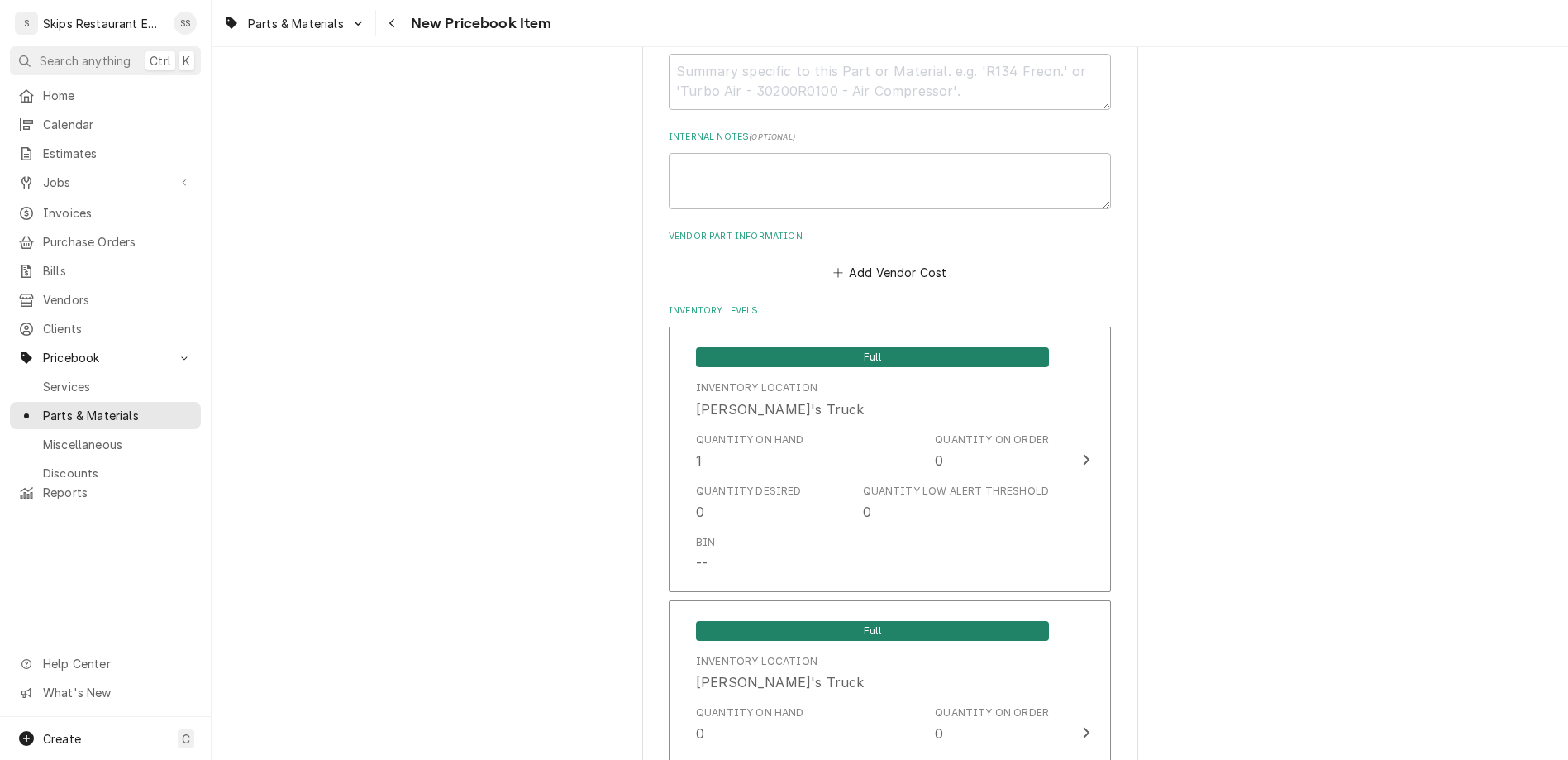
type textarea "x"
